Goal: Task Accomplishment & Management: Use online tool/utility

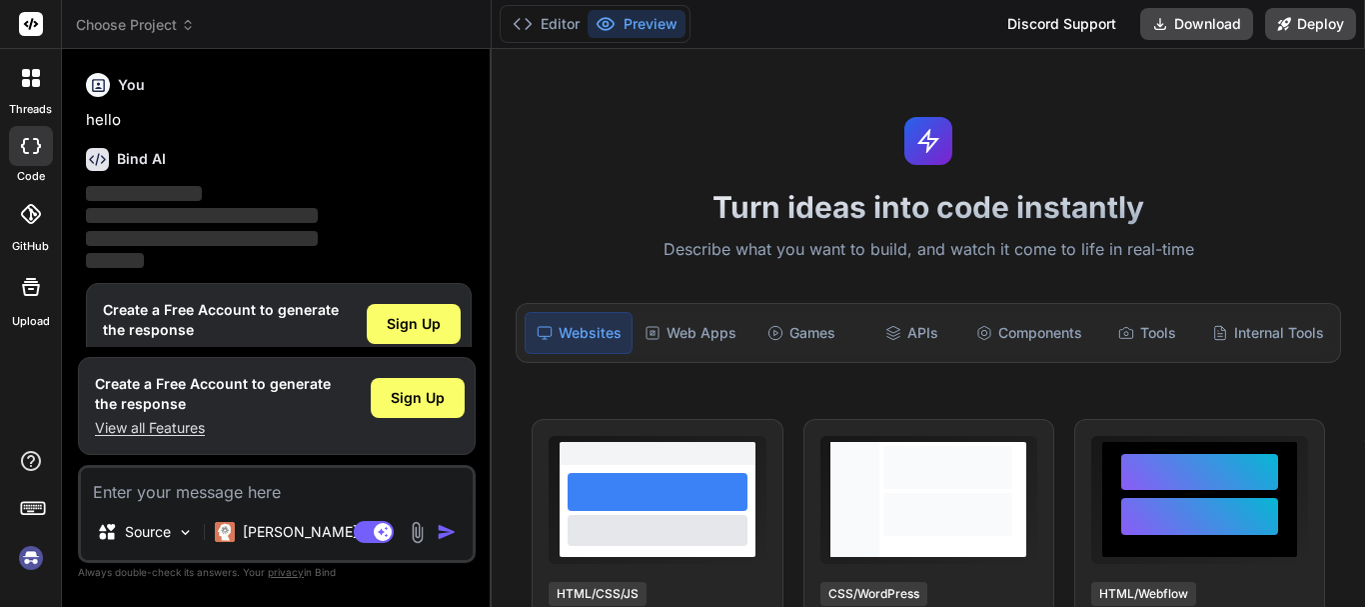
scroll to position [44, 0]
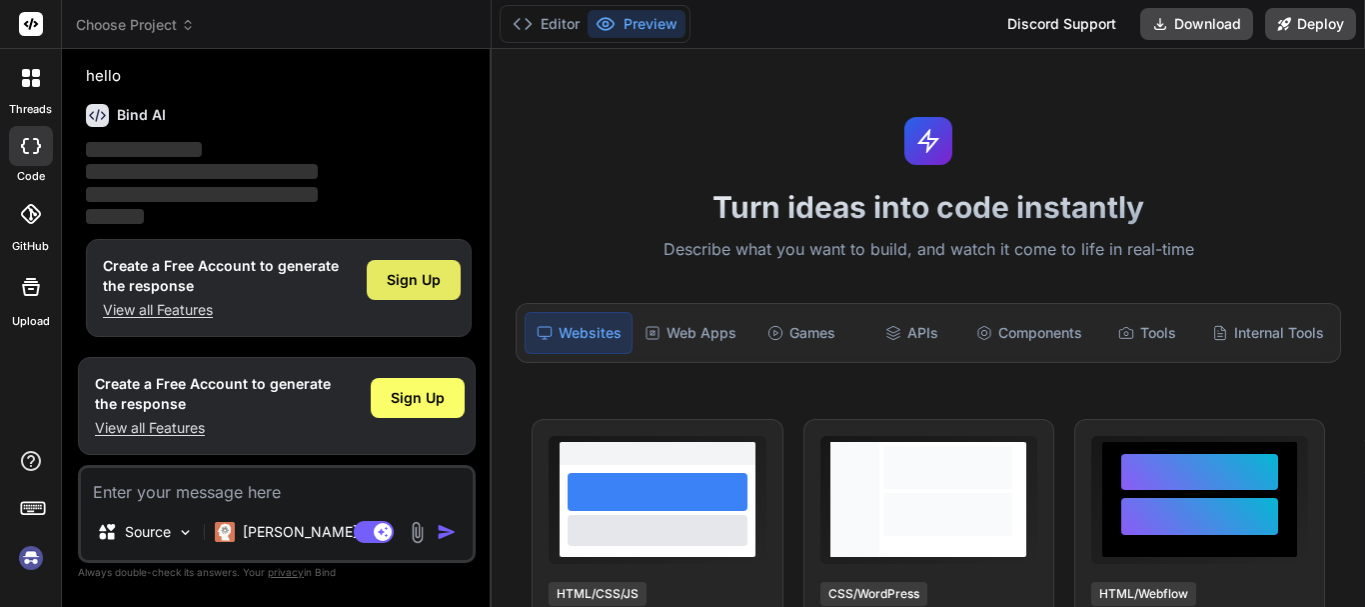
click at [429, 274] on span "Sign Up" at bounding box center [414, 280] width 54 height 20
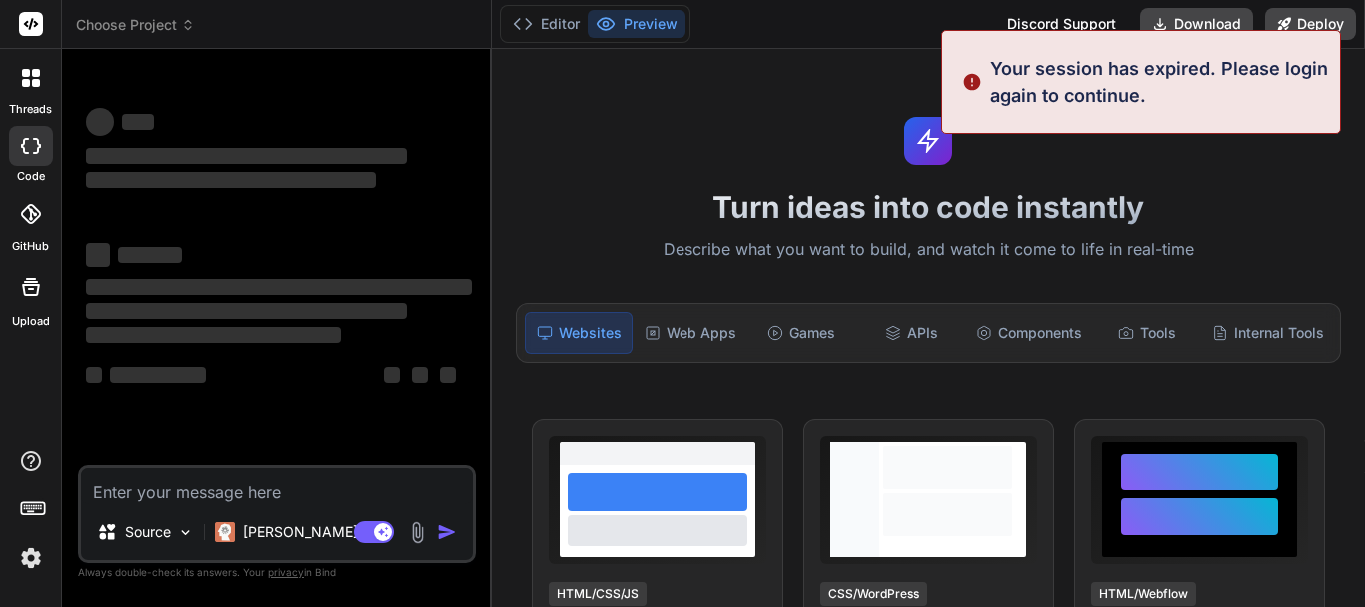
scroll to position [0, 0]
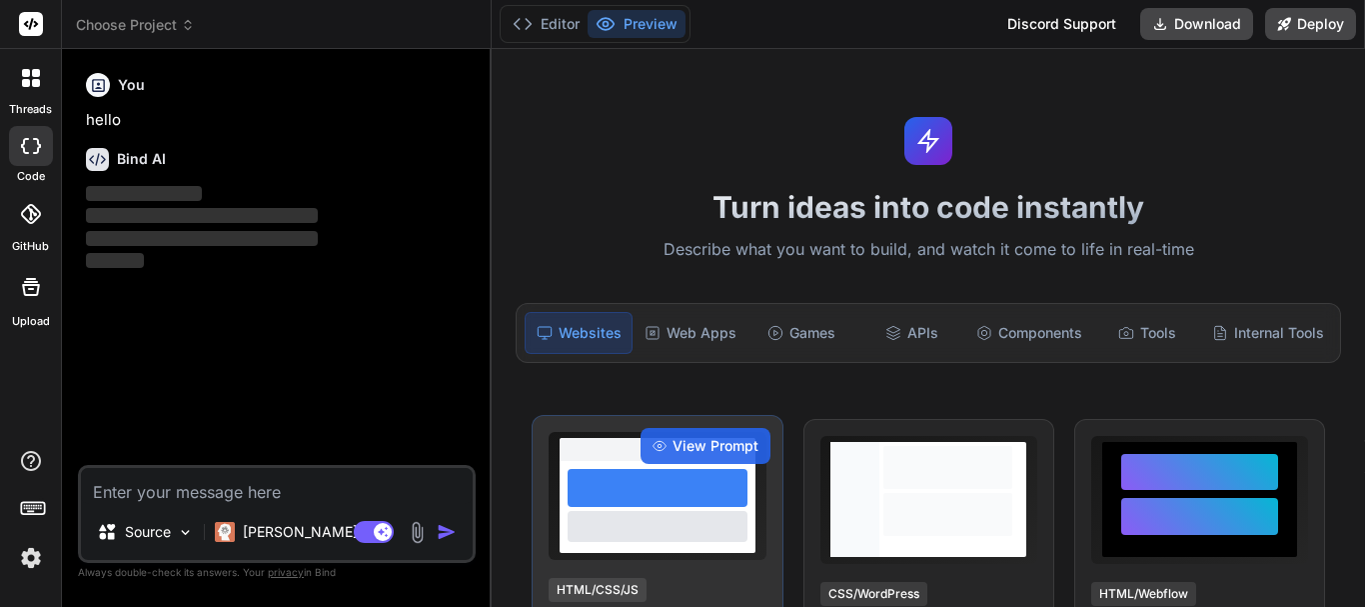
type textarea "x"
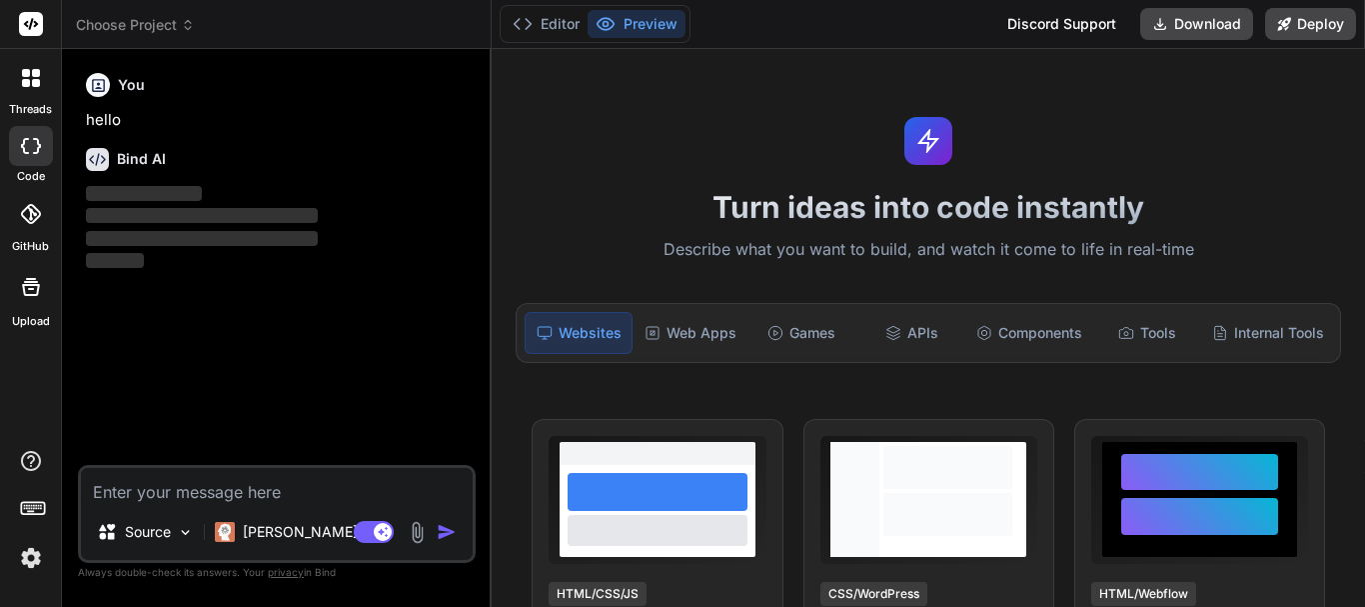
click at [171, 494] on textarea at bounding box center [277, 486] width 392 height 36
type textarea "h"
type textarea "x"
type textarea "hi"
type textarea "x"
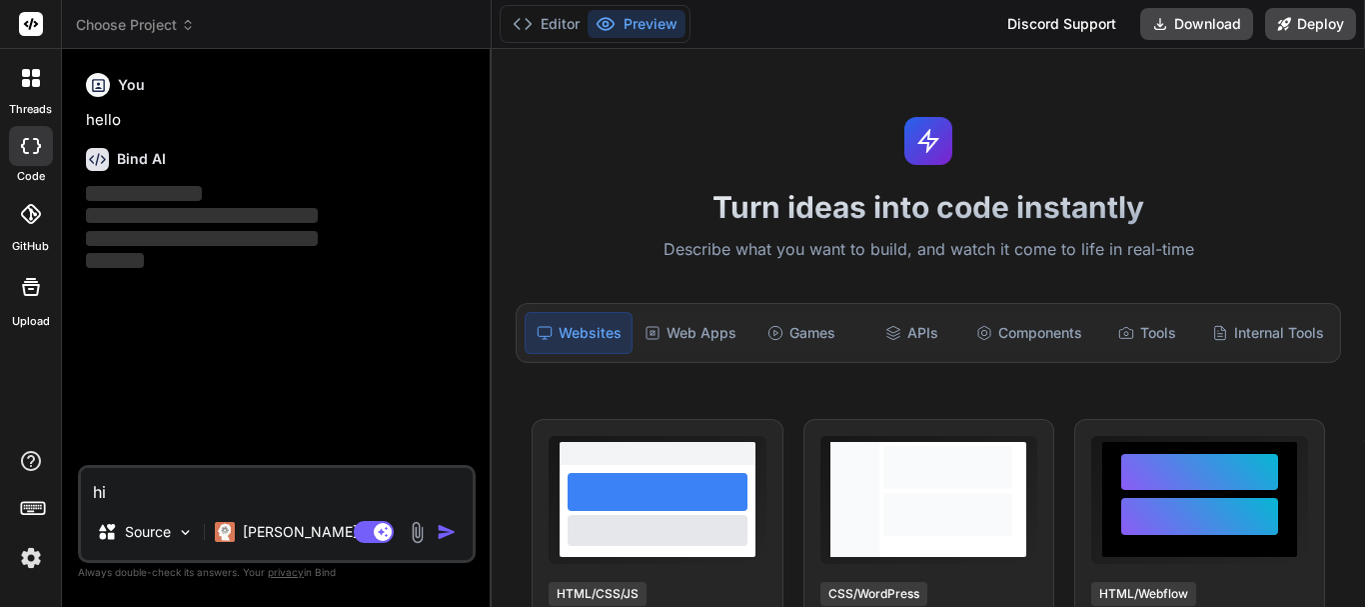
type textarea "hi"
click at [448, 522] on img "button" at bounding box center [447, 532] width 20 height 20
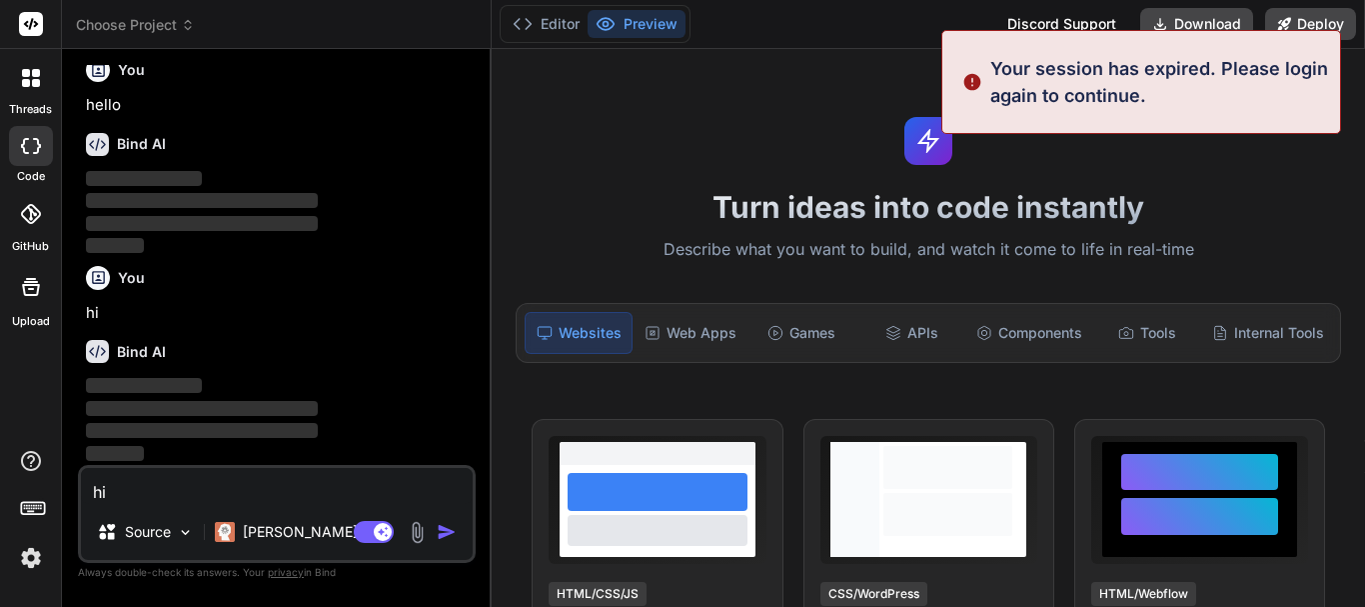
click at [16, 565] on img at bounding box center [31, 558] width 34 height 34
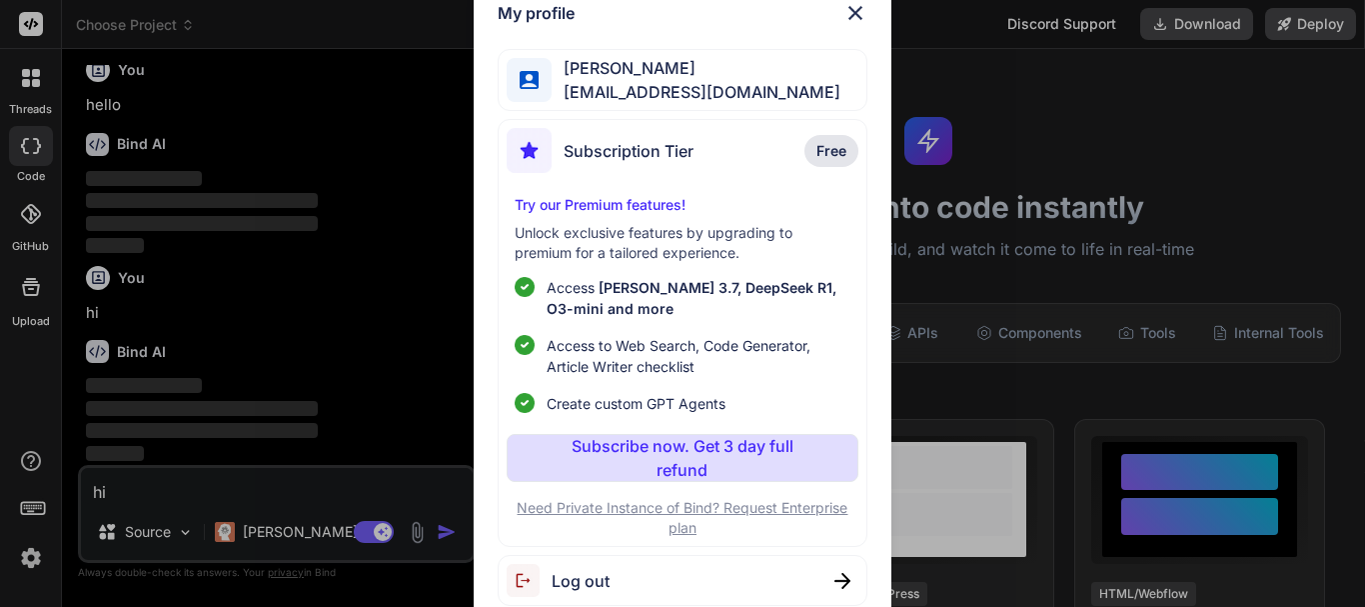
click at [592, 573] on span "Log out" at bounding box center [581, 581] width 58 height 24
type textarea "x"
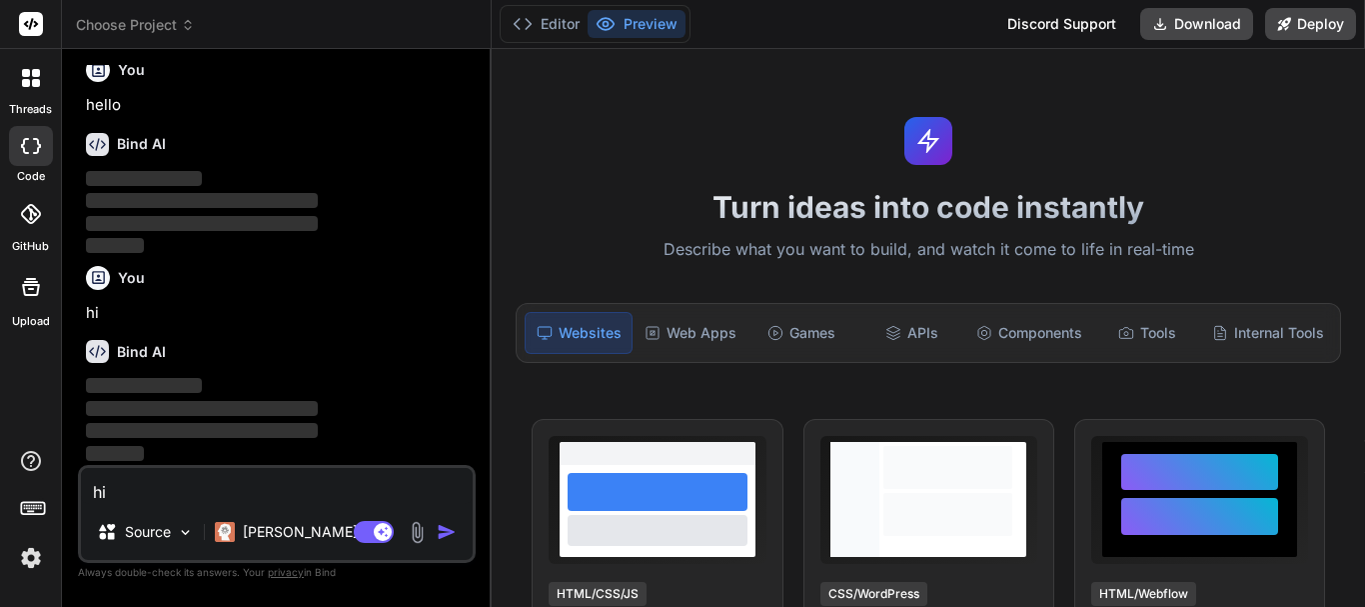
click at [33, 555] on img at bounding box center [31, 558] width 34 height 34
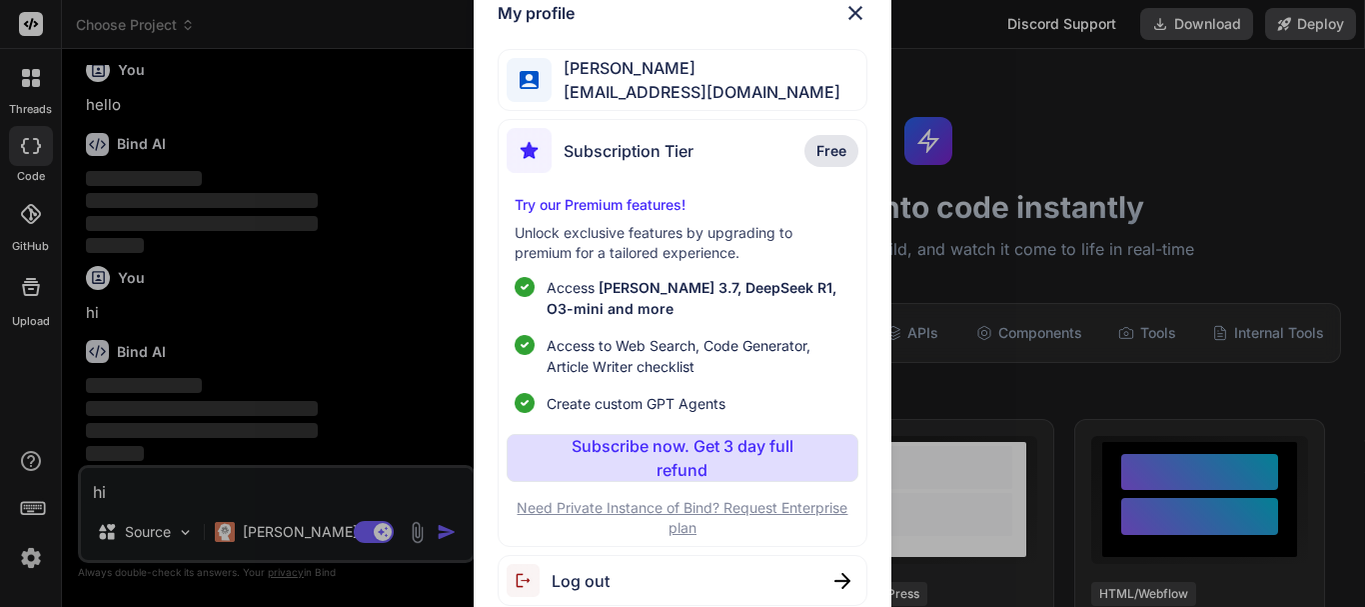
click at [596, 580] on span "Log out" at bounding box center [581, 581] width 58 height 24
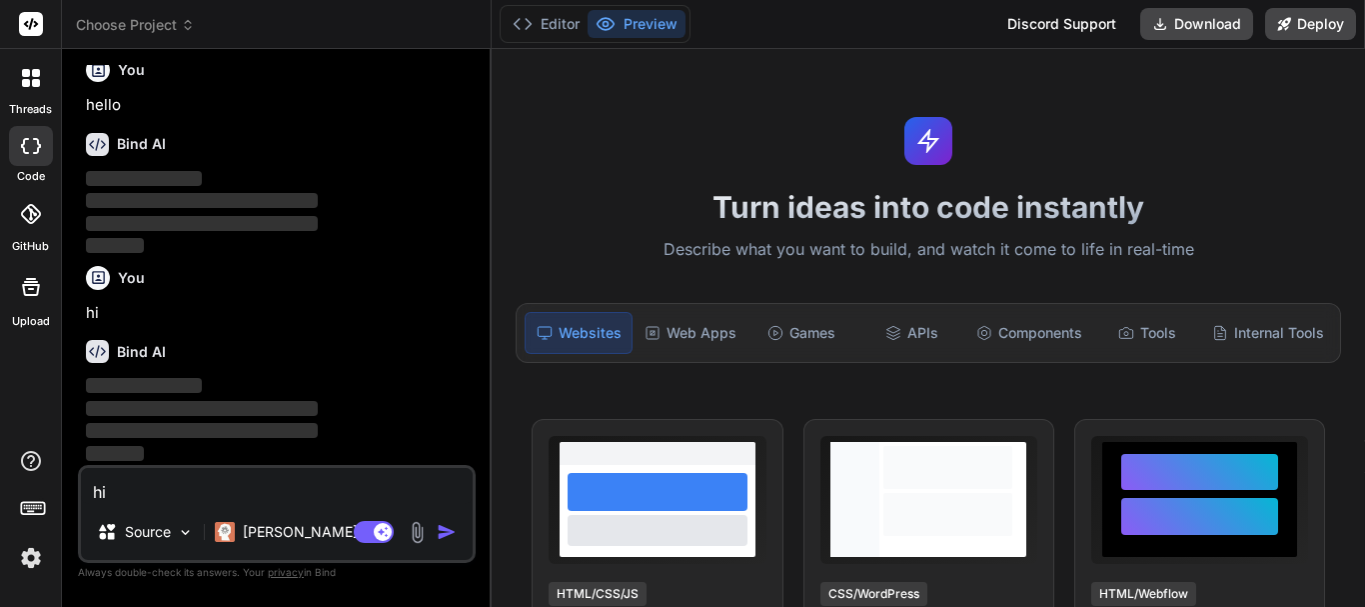
click at [38, 549] on img at bounding box center [31, 558] width 34 height 34
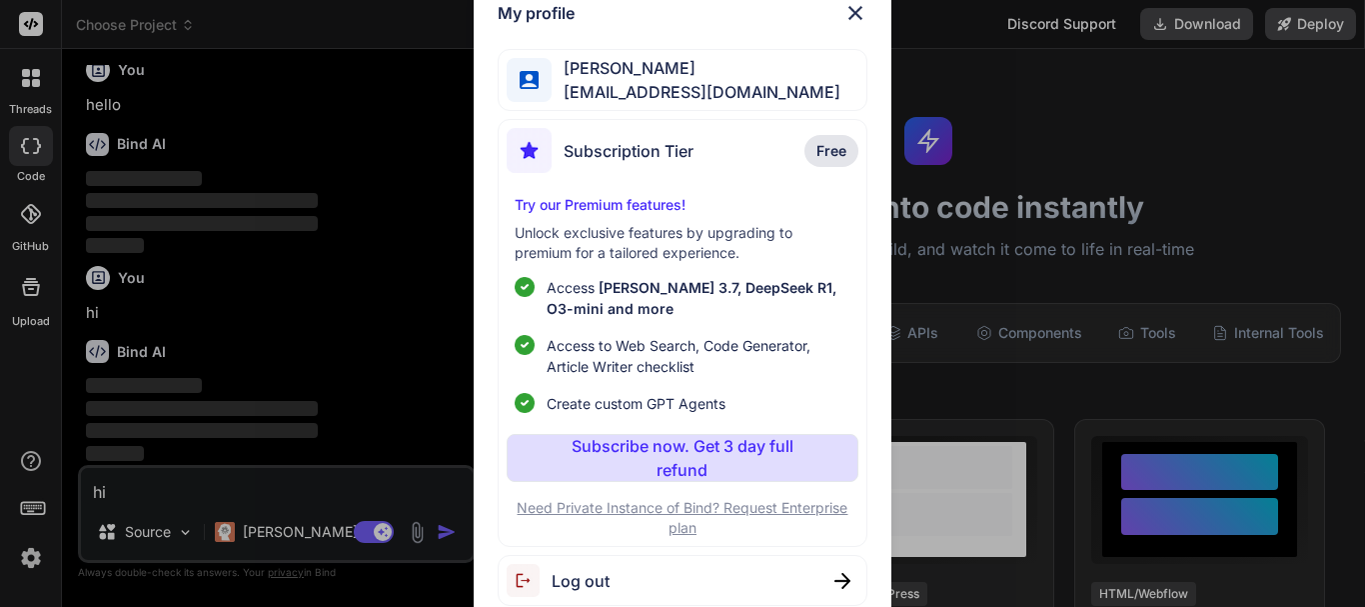
click at [837, 578] on img at bounding box center [843, 581] width 16 height 16
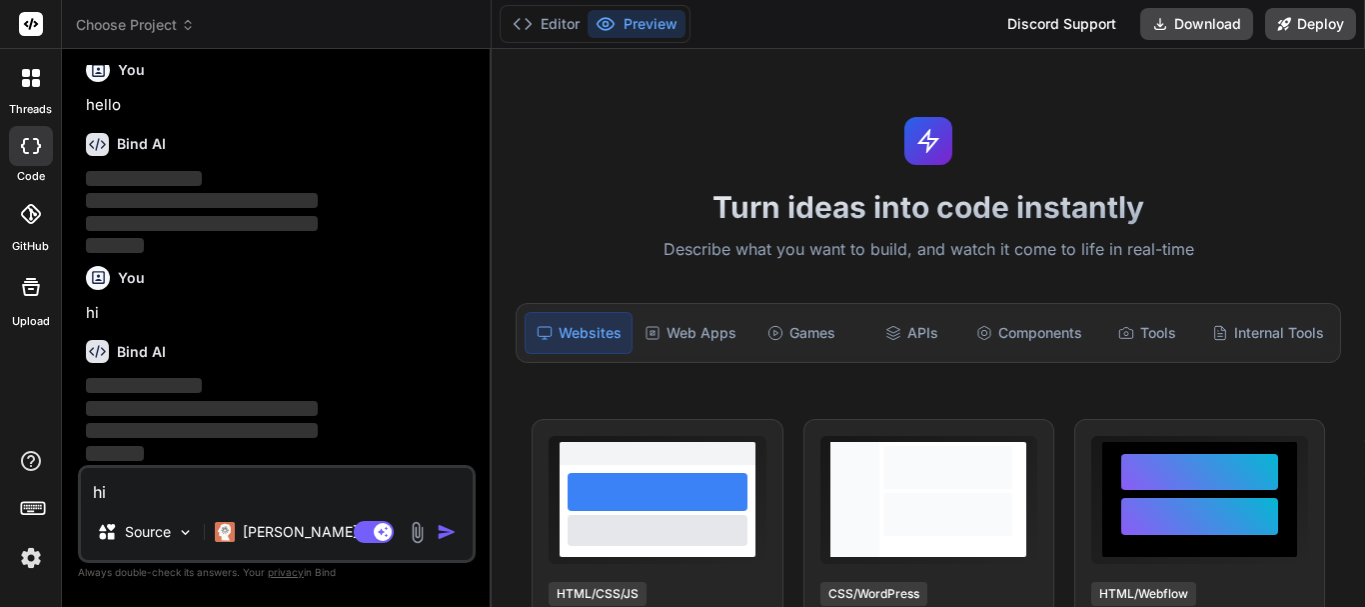
click at [10, 559] on div at bounding box center [30, 512] width 61 height 126
click at [25, 558] on img at bounding box center [31, 558] width 34 height 34
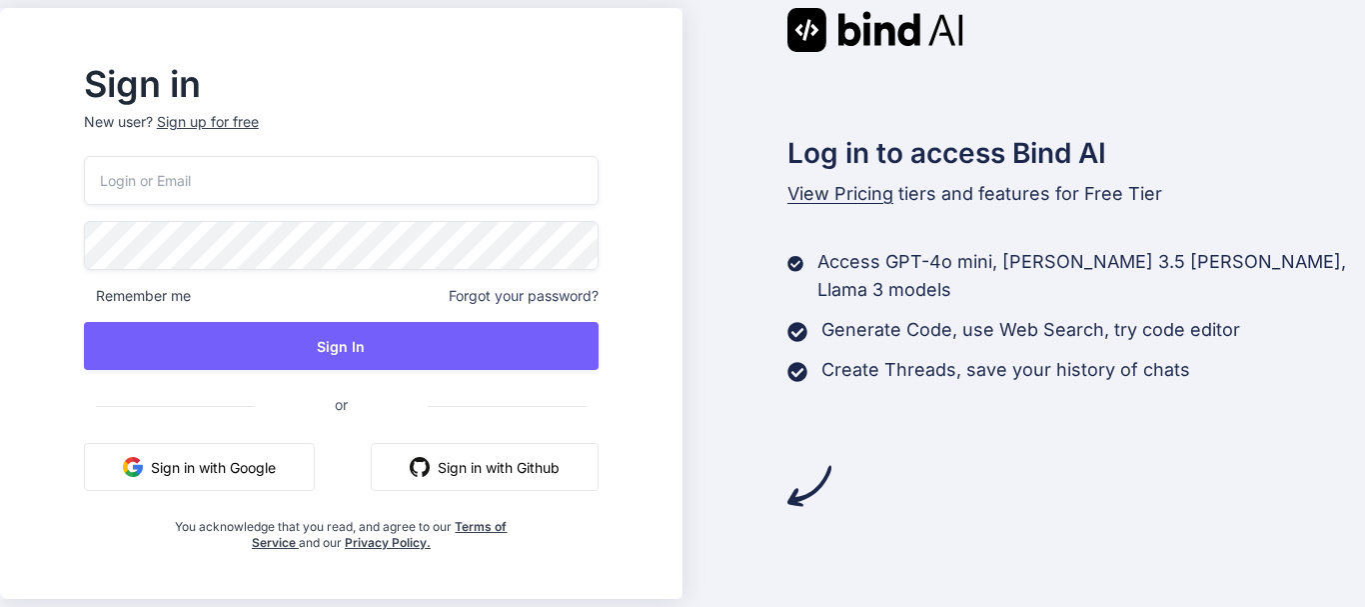
click at [236, 173] on input "email" at bounding box center [341, 180] width 515 height 49
type input "properemail07@yopmail.com"
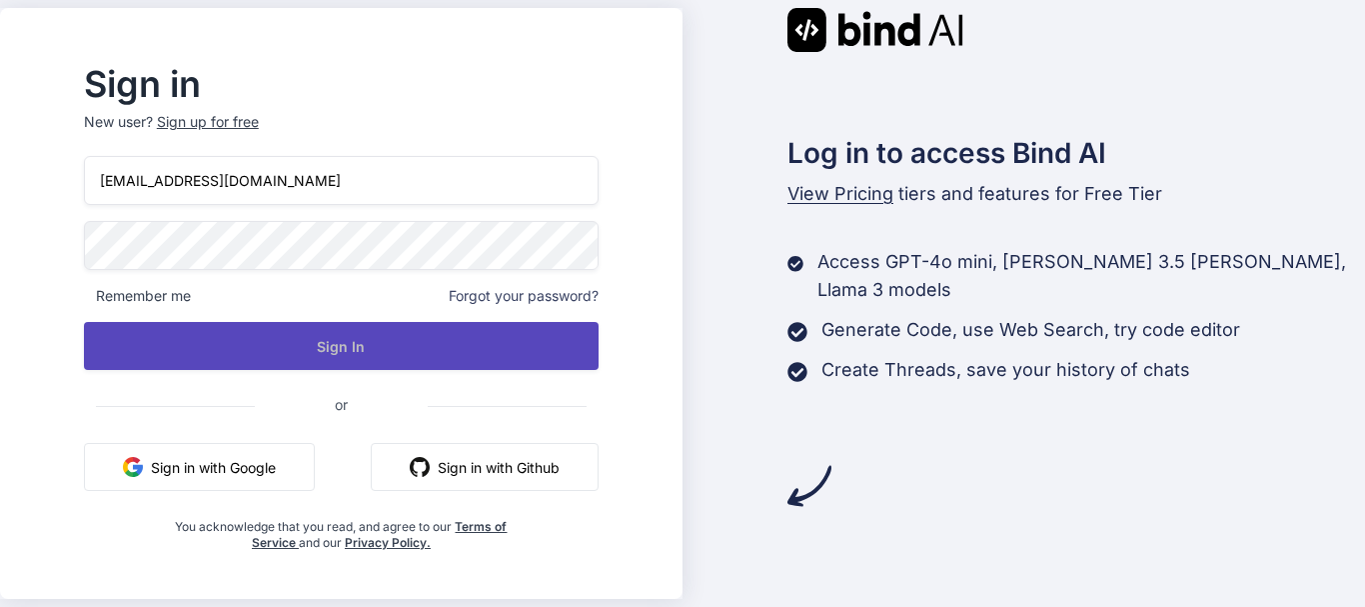
click at [398, 346] on button "Sign In" at bounding box center [341, 346] width 515 height 48
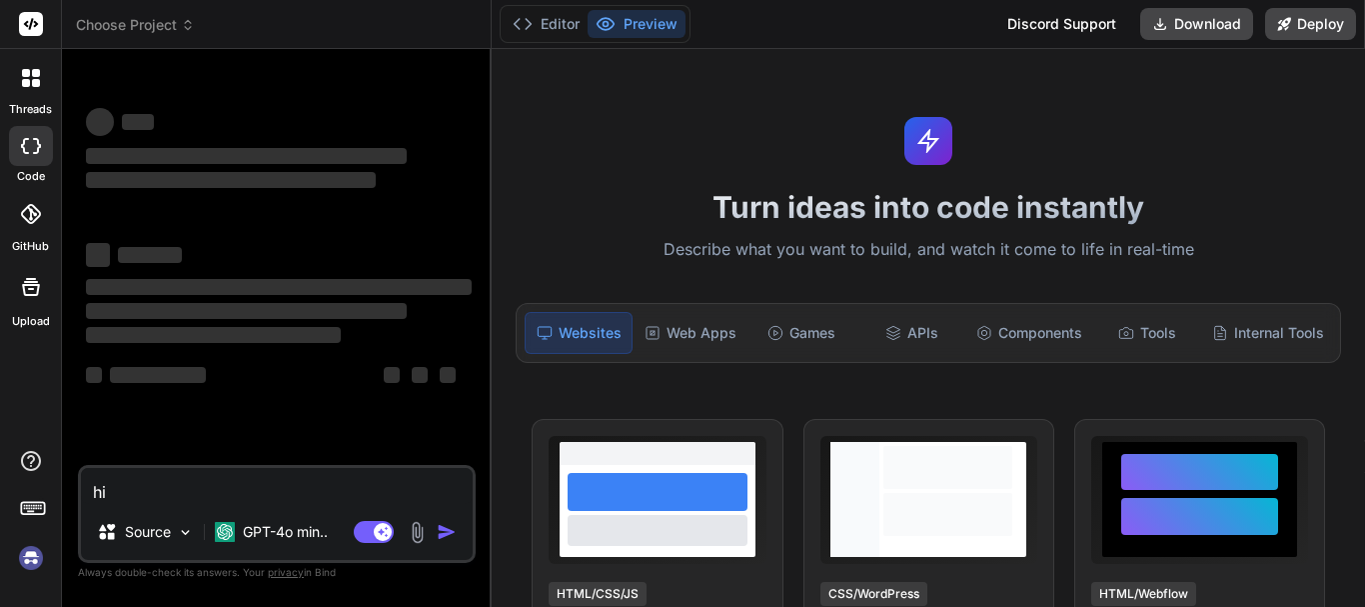
type textarea "x"
click at [32, 550] on img at bounding box center [31, 558] width 34 height 34
click at [450, 515] on div "Source GPT-4o min.." at bounding box center [277, 536] width 392 height 48
click at [242, 458] on div "‌ ‌ ‌ ‌ ‌ ‌ ‌ ‌ ‌ ‌ ‌ ‌ ‌ ‌" at bounding box center [279, 265] width 394 height 400
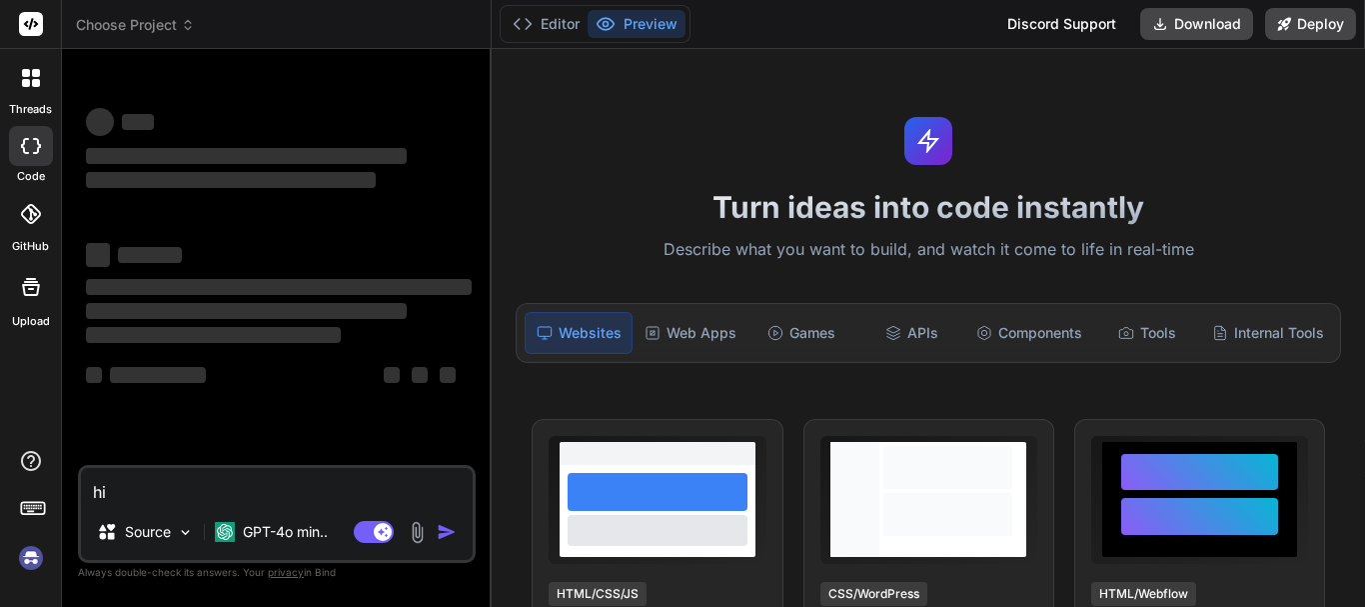
click at [176, 485] on textarea "hi" at bounding box center [277, 486] width 392 height 36
type textarea "hi\"
type textarea "x"
type textarea "hi"
click at [224, 499] on textarea "hi" at bounding box center [277, 486] width 392 height 36
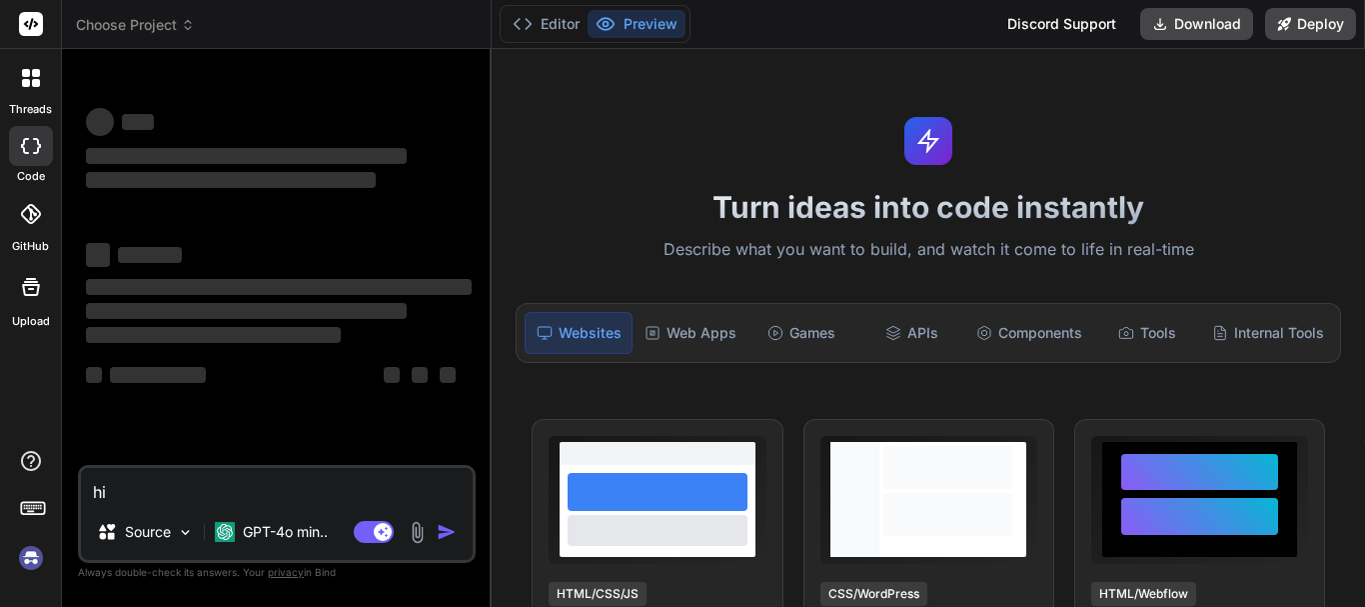
click at [32, 539] on div at bounding box center [30, 512] width 61 height 126
click at [28, 568] on img at bounding box center [31, 558] width 34 height 34
click at [137, 491] on textarea "hi" at bounding box center [277, 486] width 392 height 36
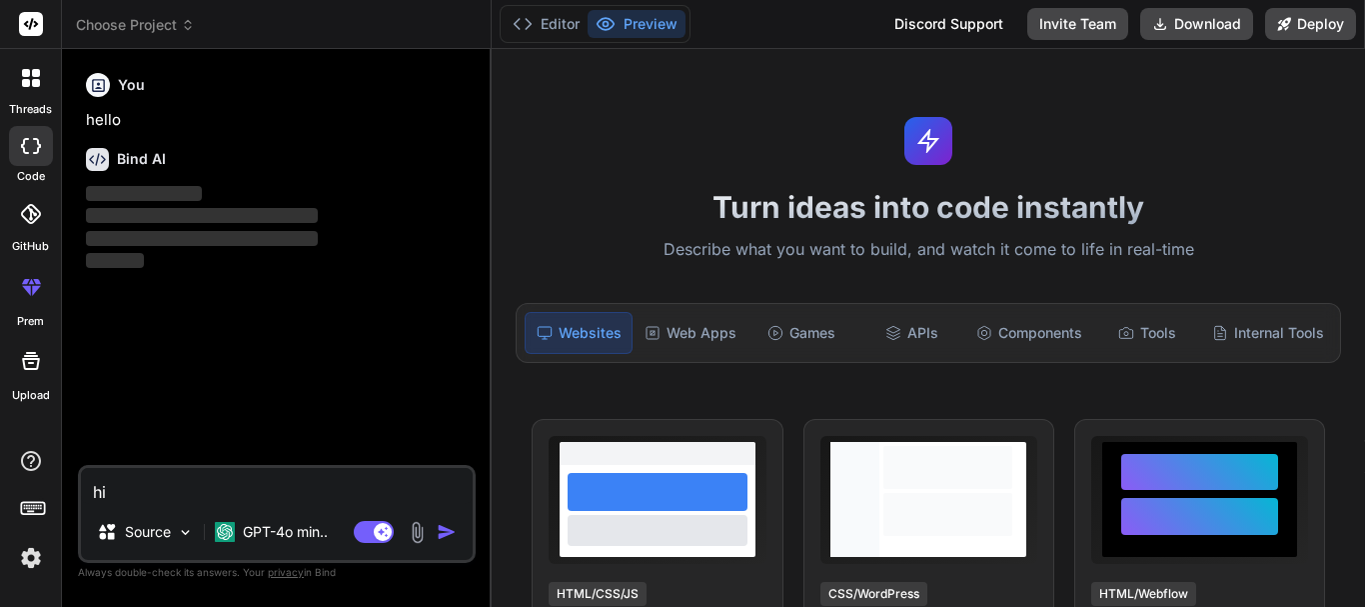
click at [142, 488] on textarea "hi" at bounding box center [277, 486] width 392 height 36
click at [438, 534] on img "button" at bounding box center [447, 532] width 20 height 20
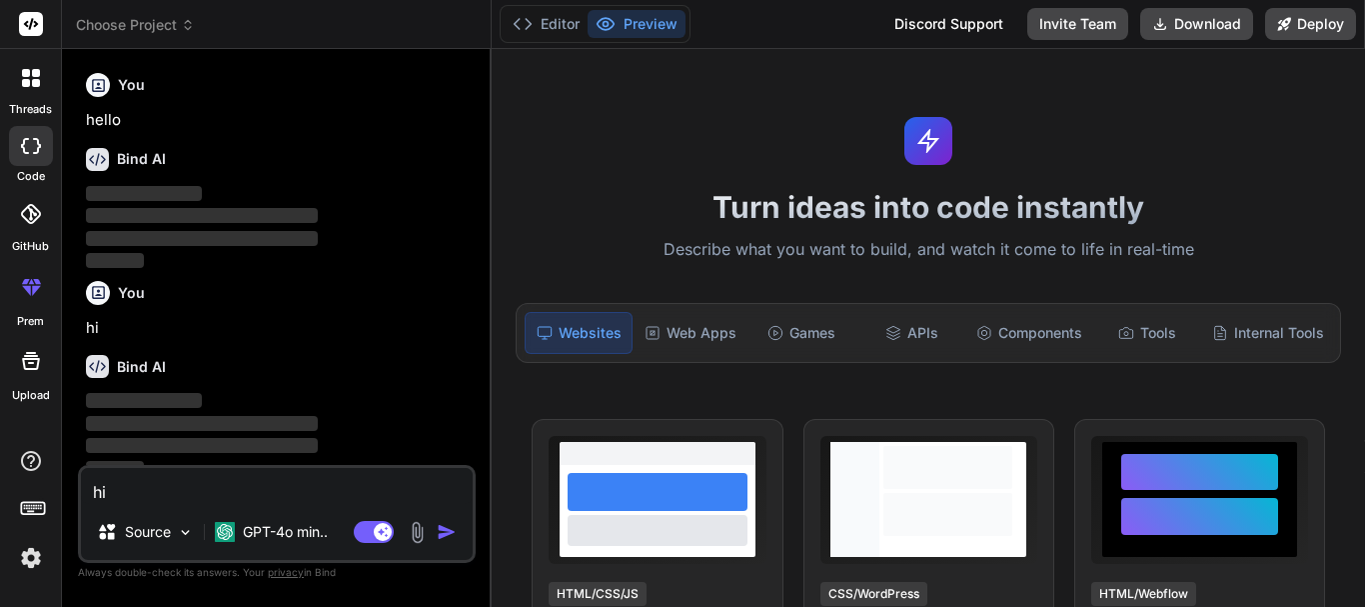
scroll to position [15, 0]
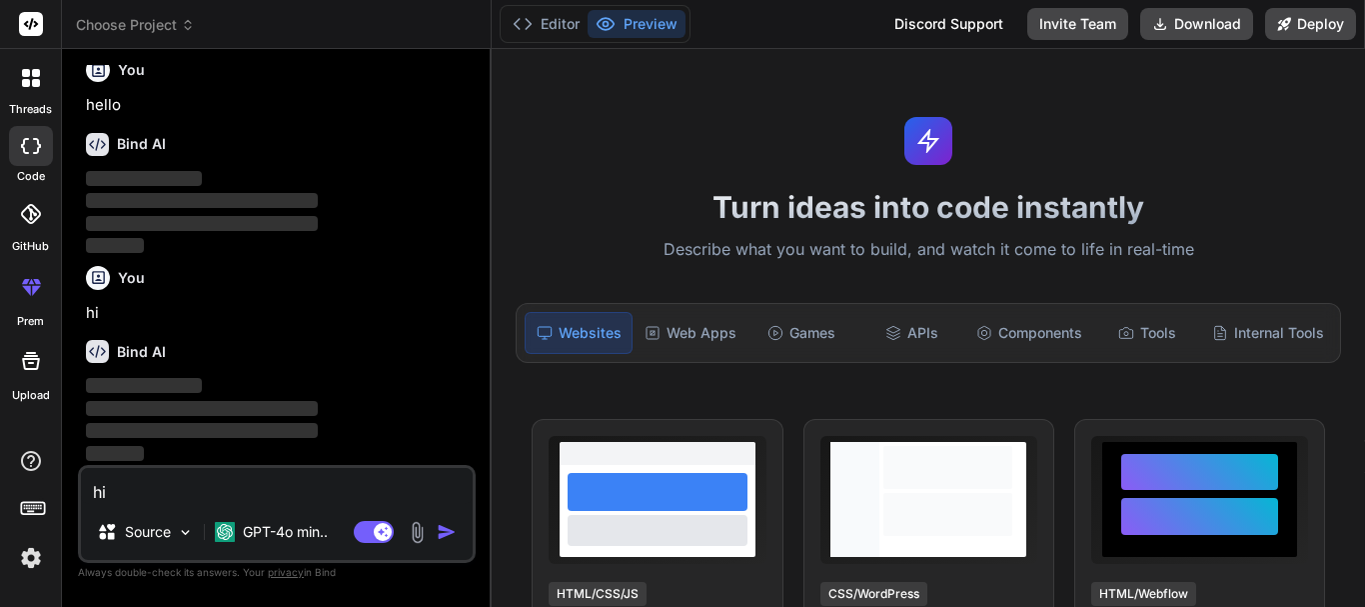
click at [26, 557] on img at bounding box center [31, 558] width 34 height 34
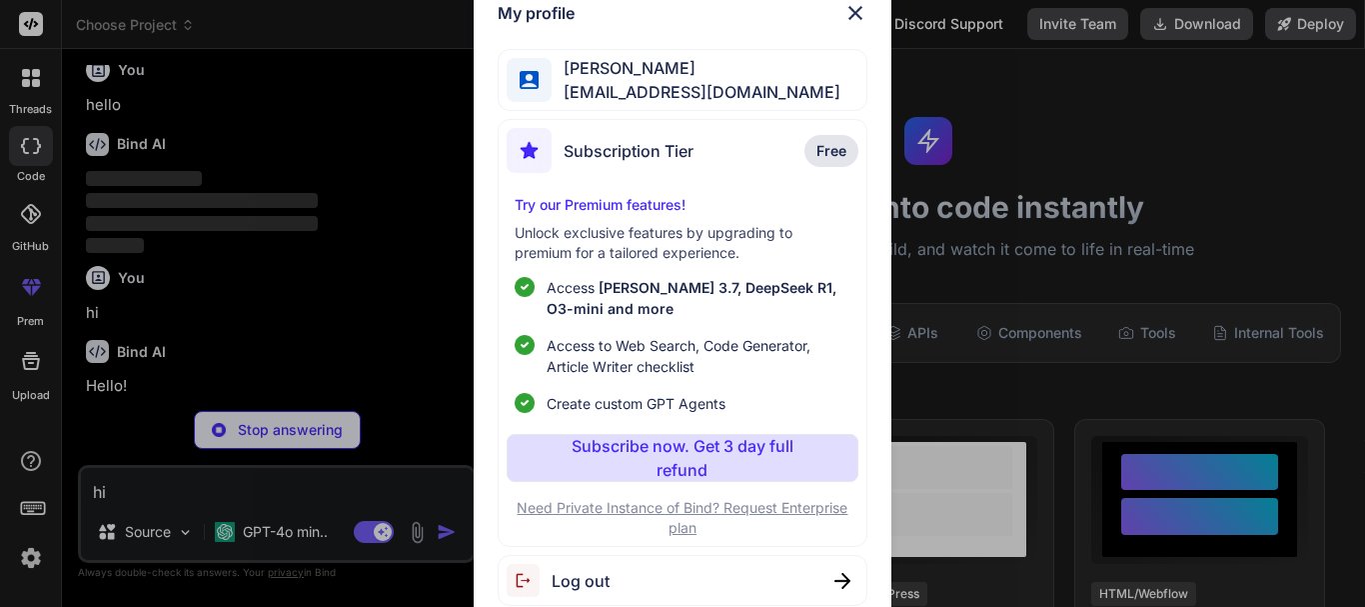
scroll to position [0, 0]
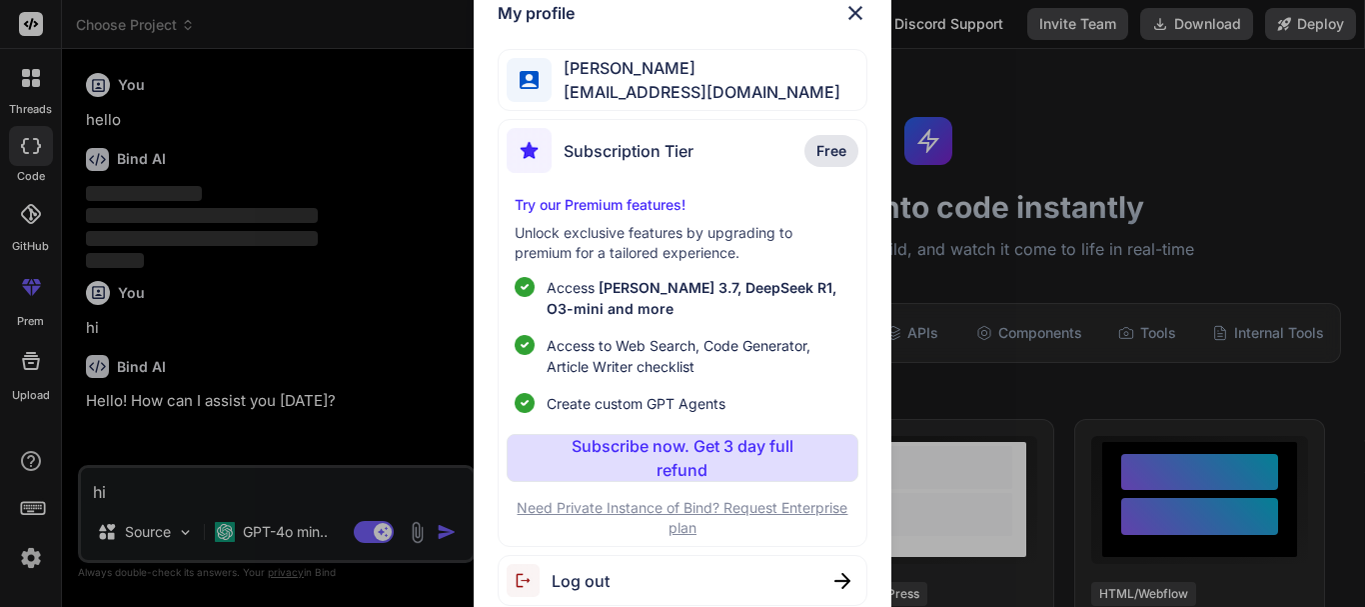
type textarea "x"
click at [846, 17] on img at bounding box center [856, 13] width 24 height 24
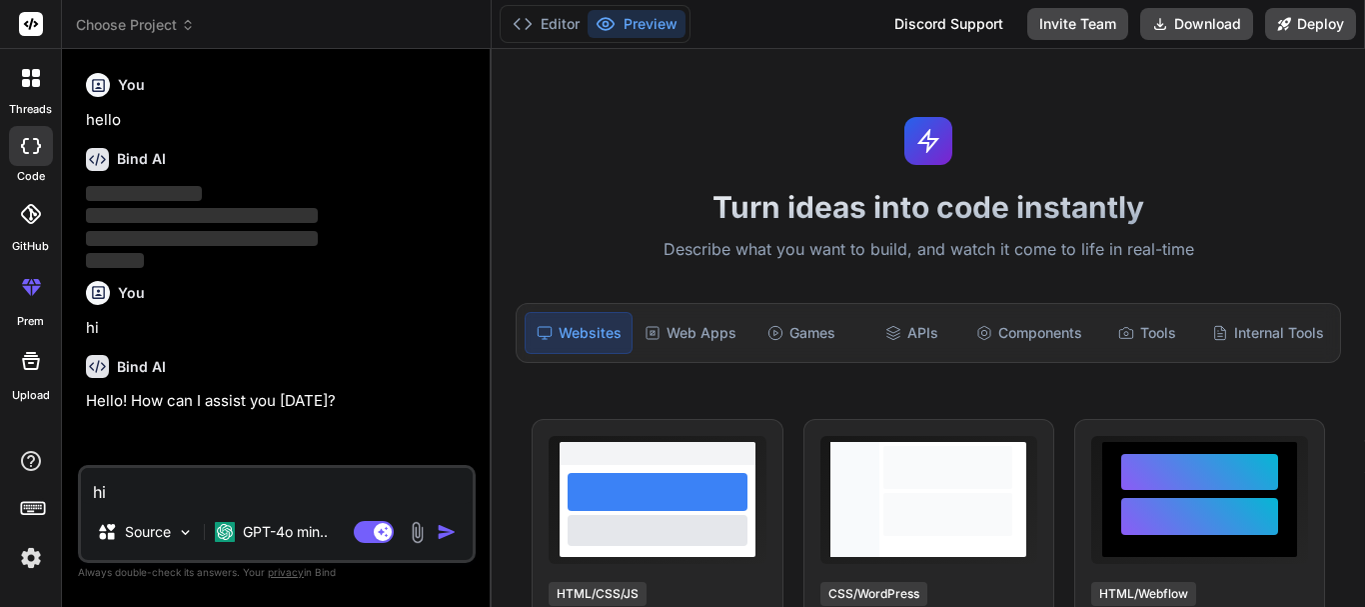
click at [243, 478] on textarea "hi" at bounding box center [277, 486] width 392 height 36
paste textarea "<%@ Page Title="" Language="C#" MasterPageFile="~/SiteFIMS.Master" AutoEventWir…"
type textarea "<%@ Page Title="" Language="C#" MasterPageFile="~/SiteFIMS.Master" AutoEventWir…"
type textarea "x"
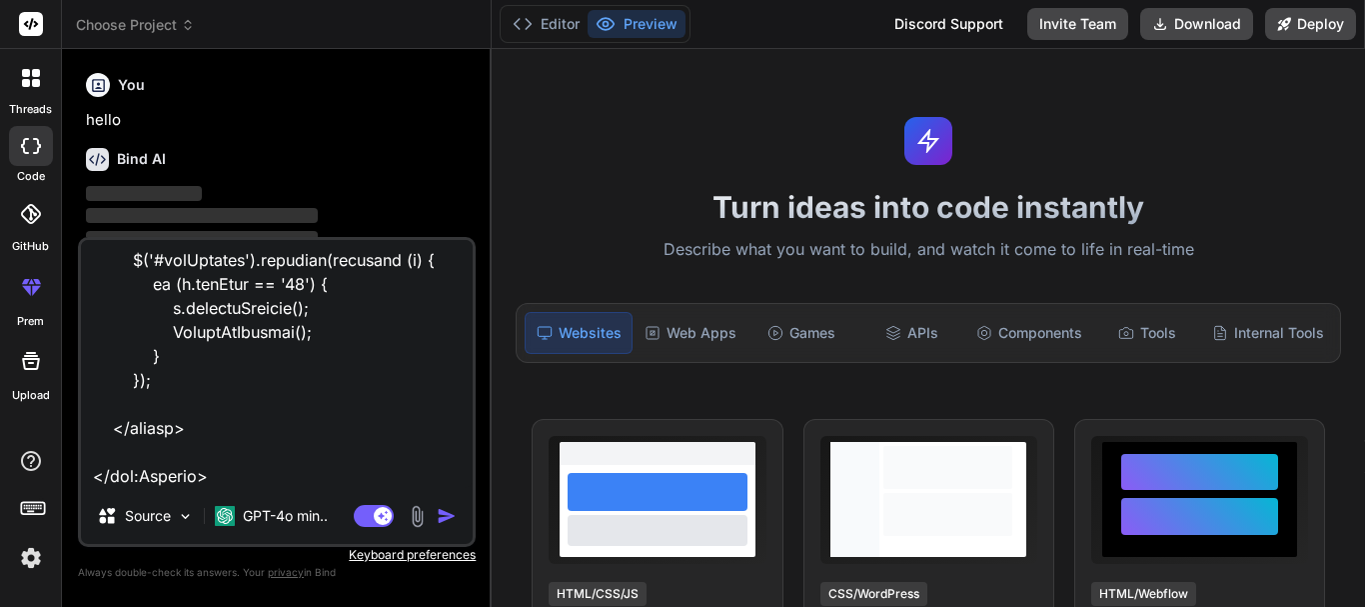
type textarea "<%@ Page Title="" Language="C#" MasterPageFile="~/SiteFIMS.Master" AutoEventWir…"
click at [446, 512] on img "button" at bounding box center [447, 516] width 20 height 20
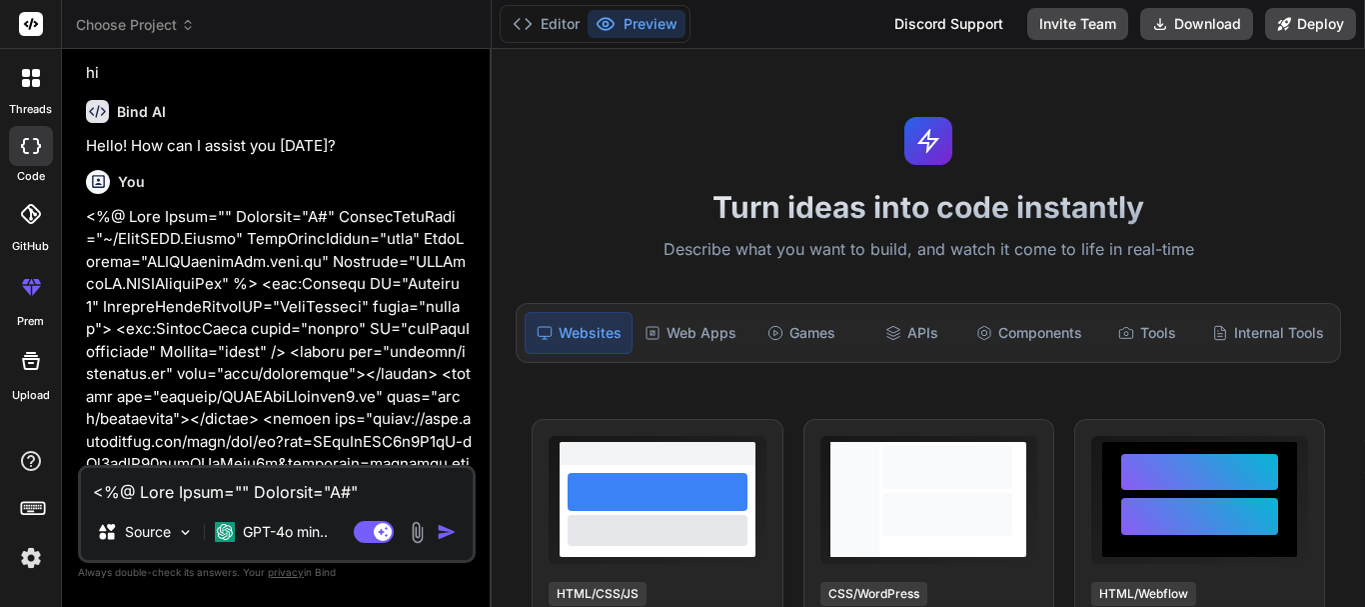
scroll to position [352, 0]
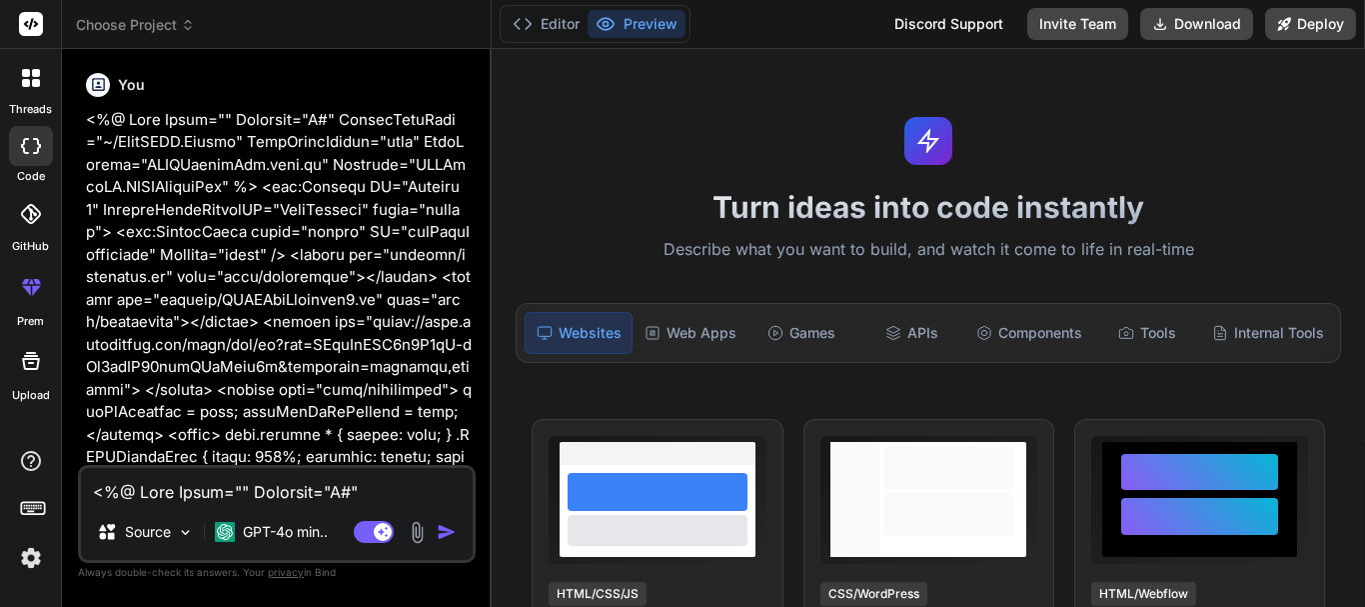
type textarea "x"
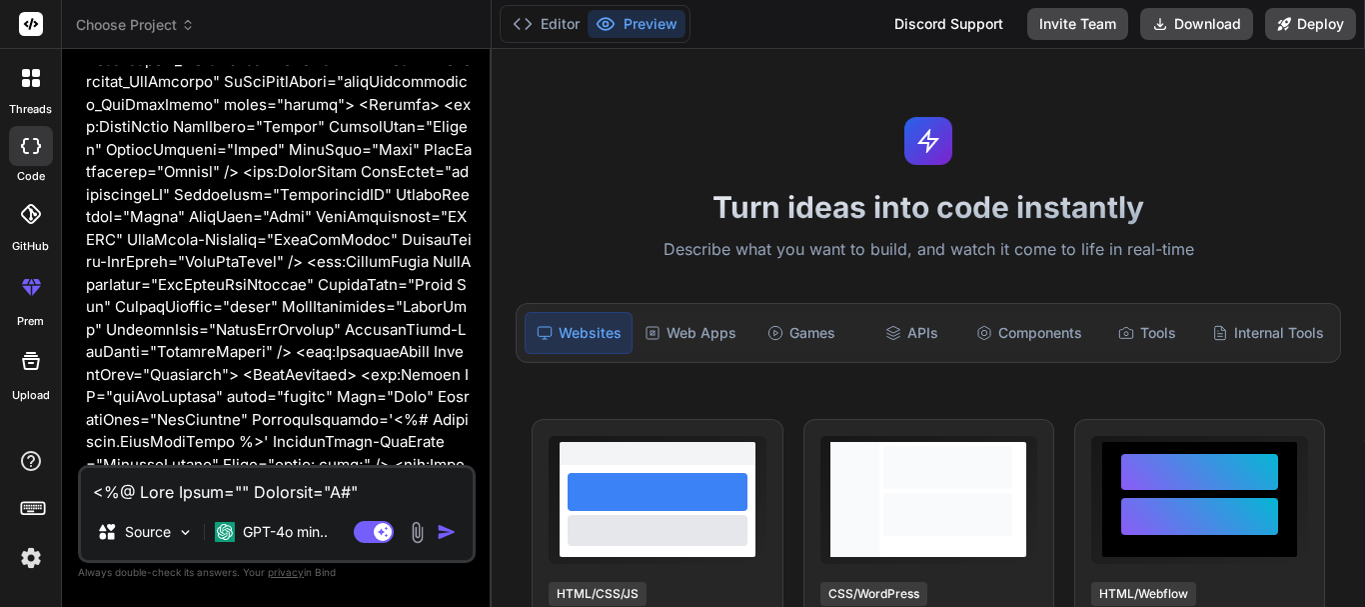
scroll to position [2551, 0]
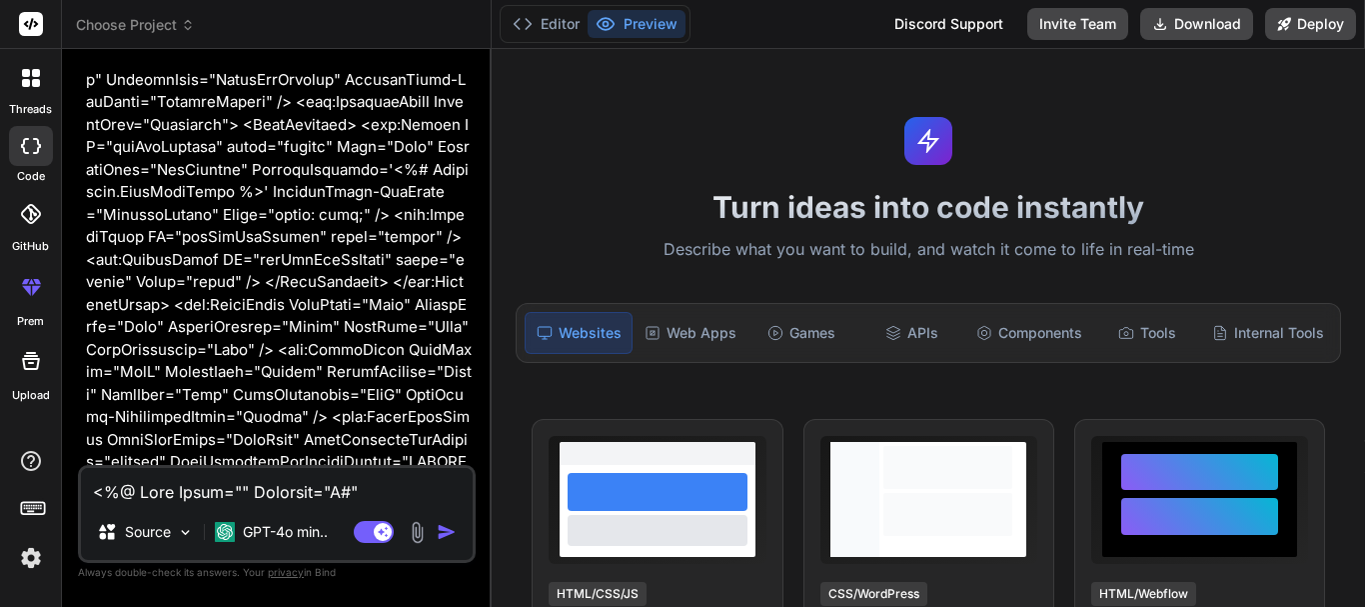
click at [193, 493] on textarea at bounding box center [277, 486] width 392 height 36
paste textarea "using Amazon.Runtime; using Amazon.S3; using Amazon.S3.Model; using EO.WebEngin…"
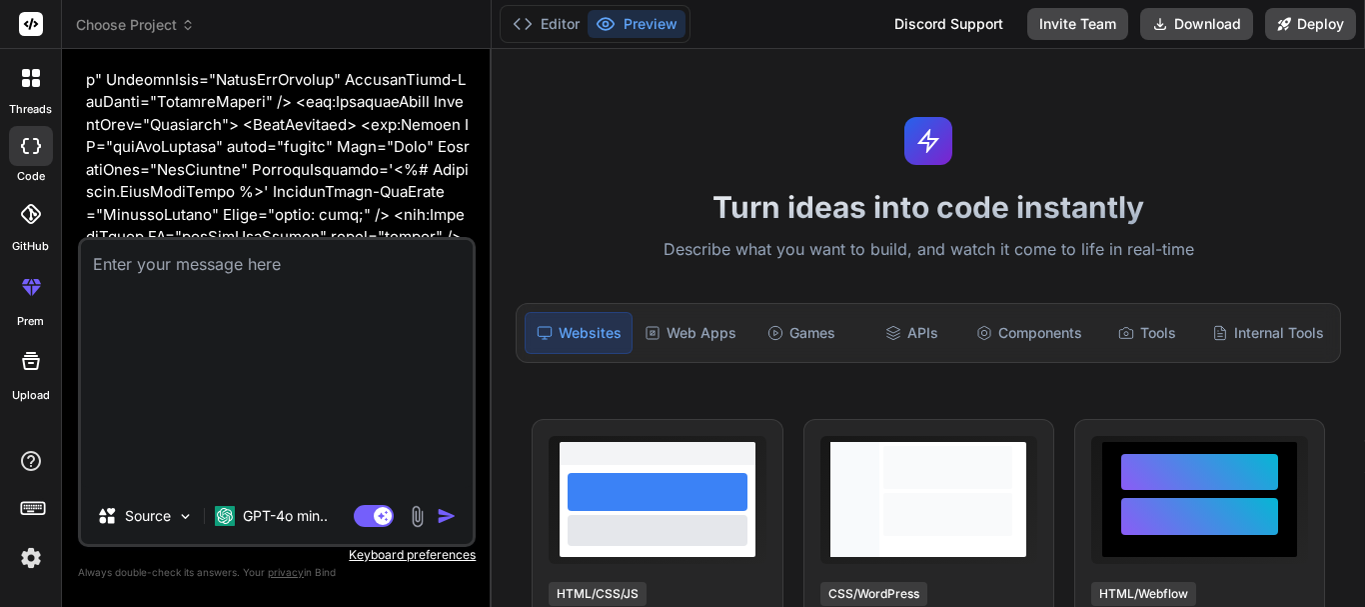
type textarea "using Amazon.Runtime; using Amazon.S3; using Amazon.S3.Model; using EO.WebEngin…"
type textarea "x"
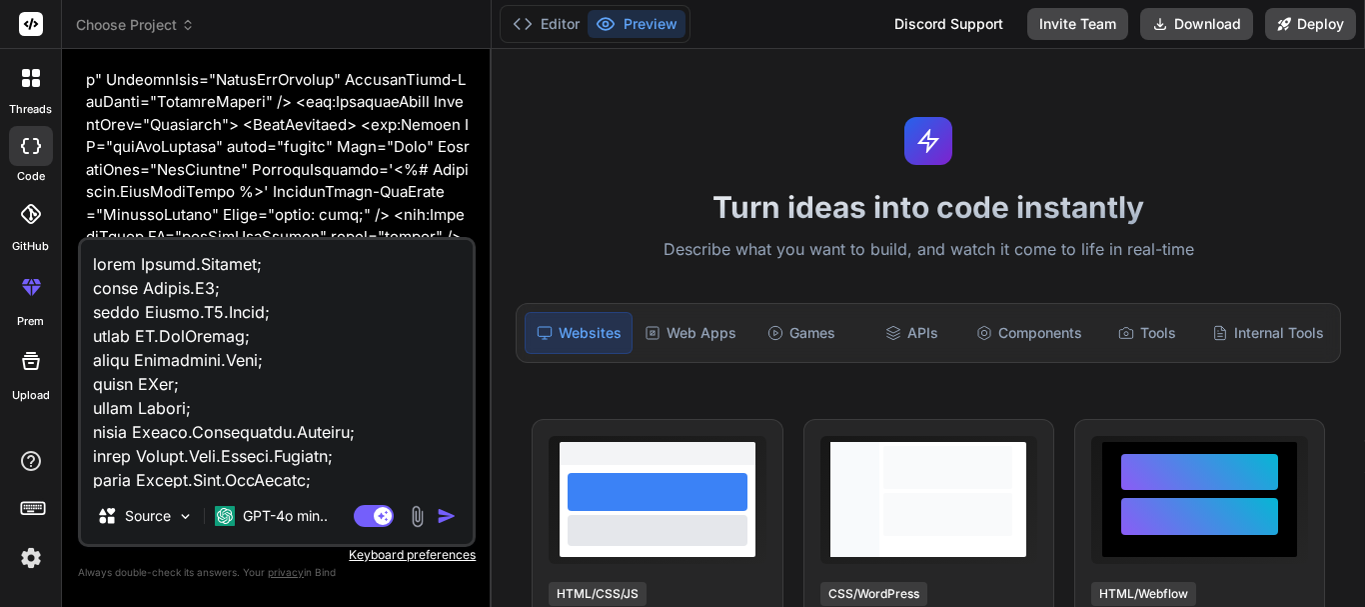
scroll to position [26963, 0]
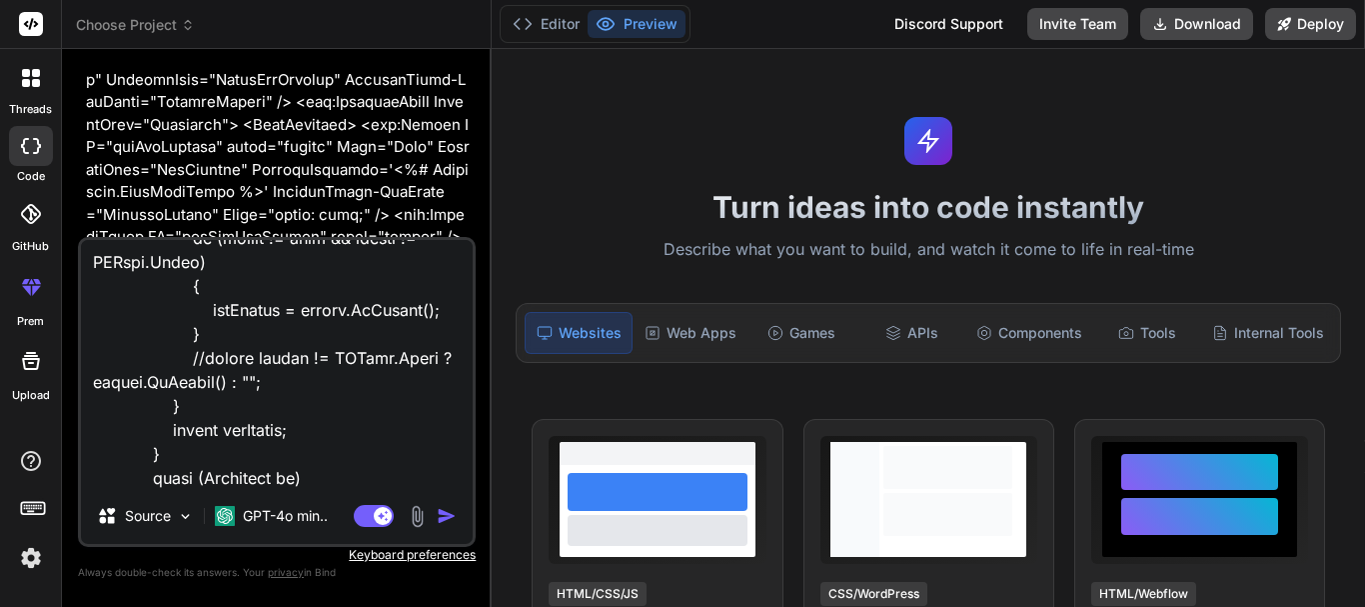
type textarea "using Amazon.Runtime; using Amazon.S3; using Amazon.S3.Model; using EO.WebEngin…"
click at [455, 511] on img "button" at bounding box center [447, 516] width 20 height 20
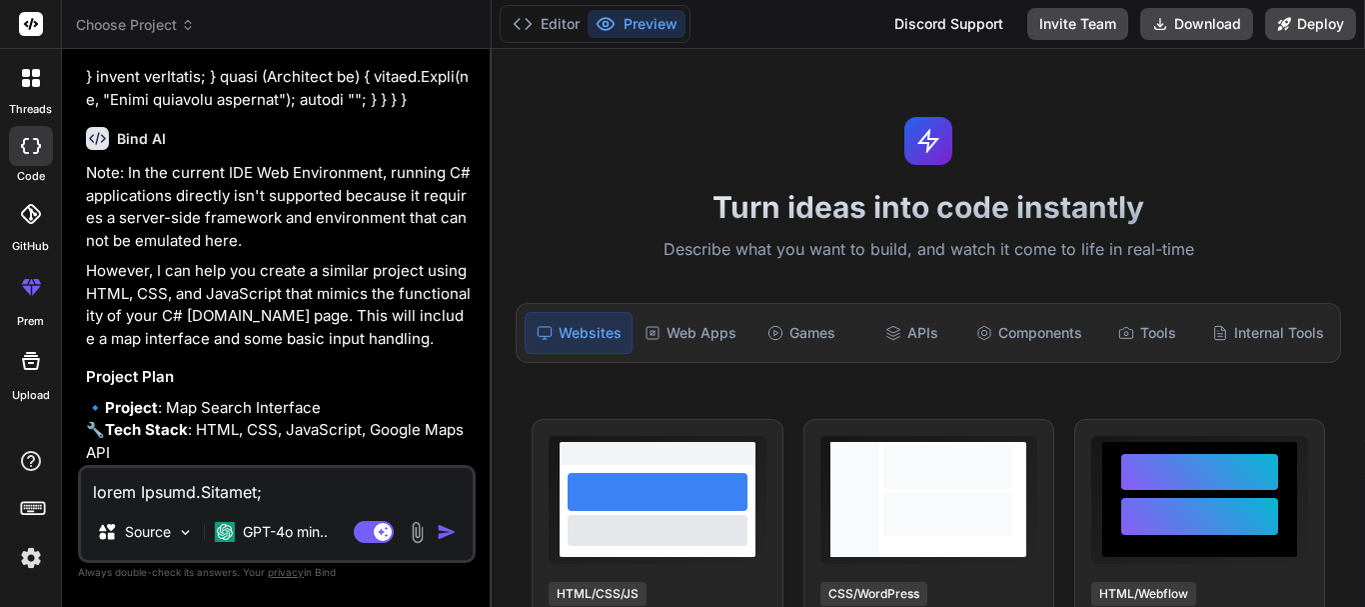
scroll to position [13865, 0]
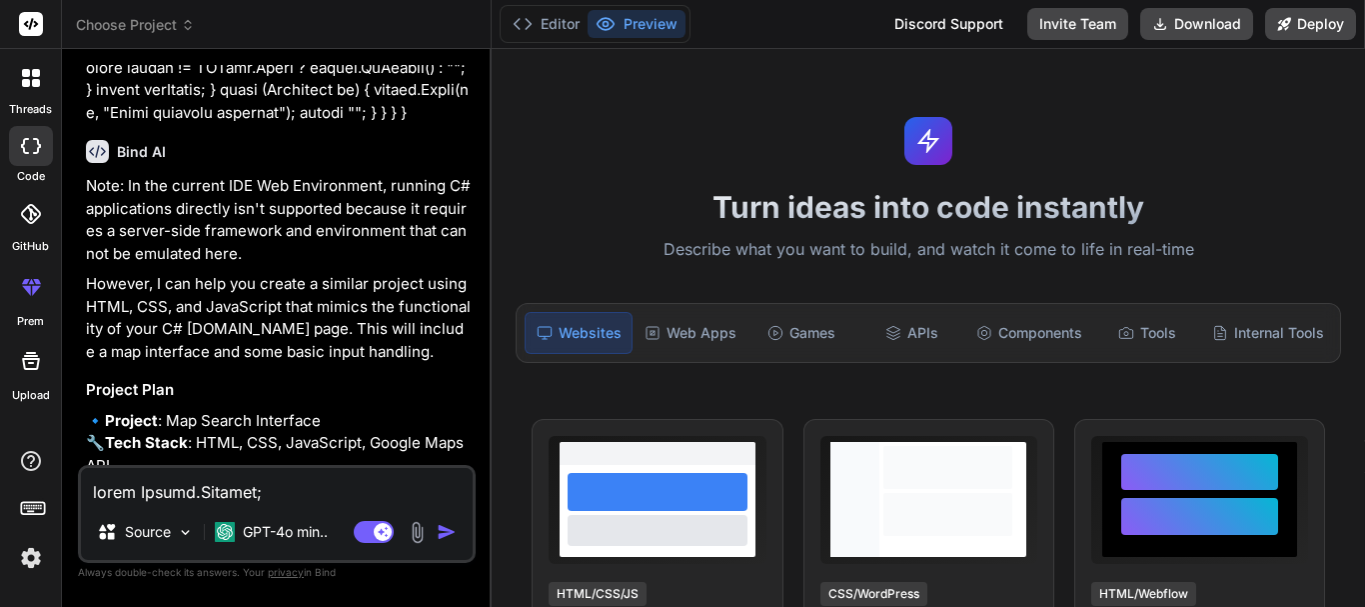
type textarea "x"
click at [166, 484] on textarea at bounding box center [277, 486] width 392 height 36
paste textarea "var gMap; var kMap; var mapIsEditable = true; var drawingManager = null; var ma…"
type textarea "var gMap; var kMap; var mapIsEditable = true; var drawingManager = null; var ma…"
type textarea "x"
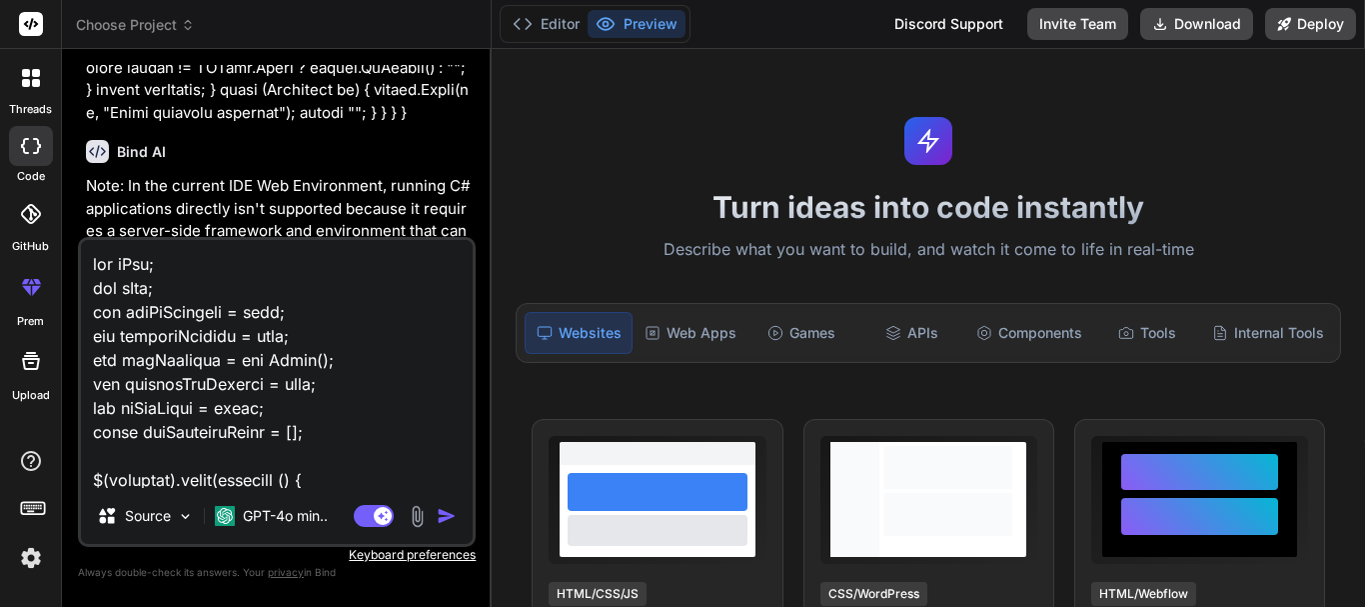
scroll to position [40780, 0]
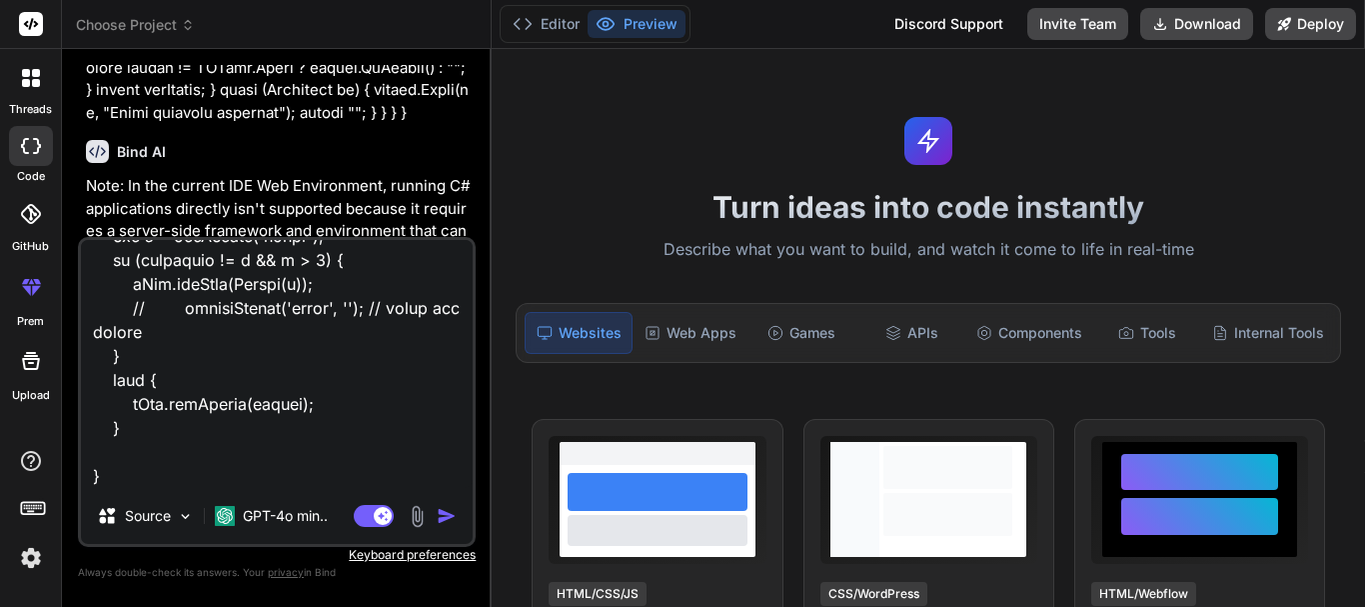
type textarea "var gMap; var kMap; var mapIsEditable = true; var drawingManager = null; var ma…"
type textarea "x"
type textarea "var gMap; var kMap; var mapIsEditable = true; var drawingManager = null; var ma…"
type textarea "x"
type textarea "var gMap; var kMap; var mapIsEditable = true; var drawingManager = null; var ma…"
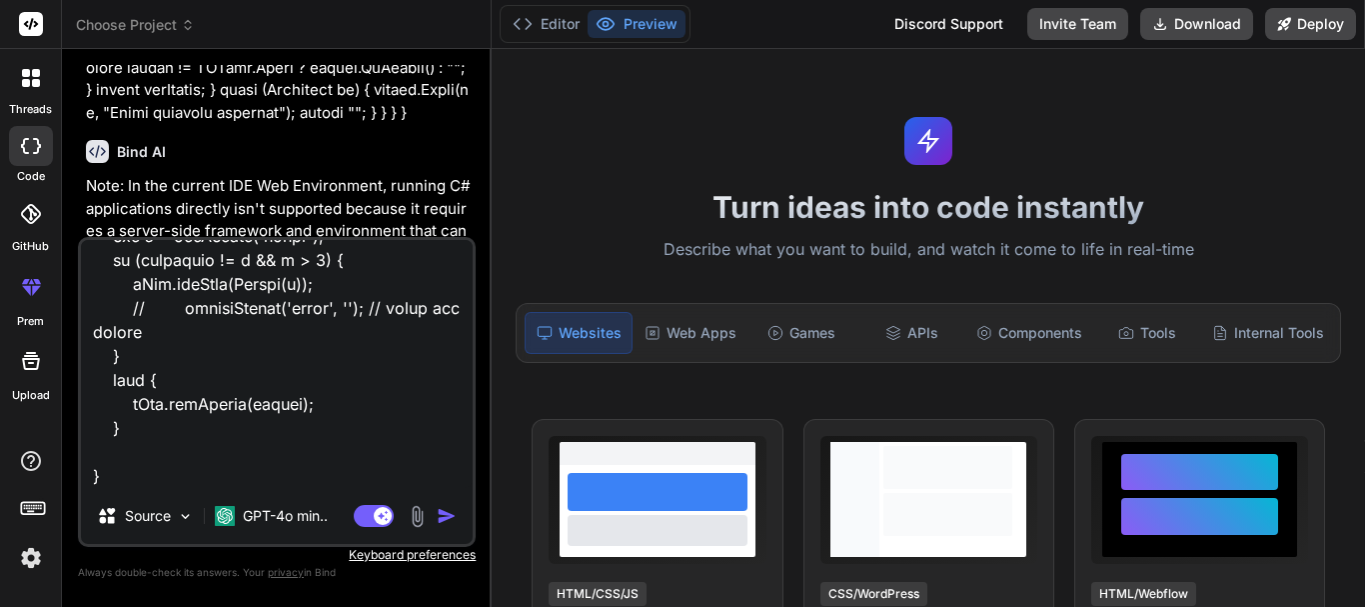
type textarea "x"
type textarea "var gMap; var kMap; var mapIsEditable = true; var drawingManager = null; var ma…"
type textarea "x"
type textarea "var gMap; var kMap; var mapIsEditable = true; var drawingManager = null; var ma…"
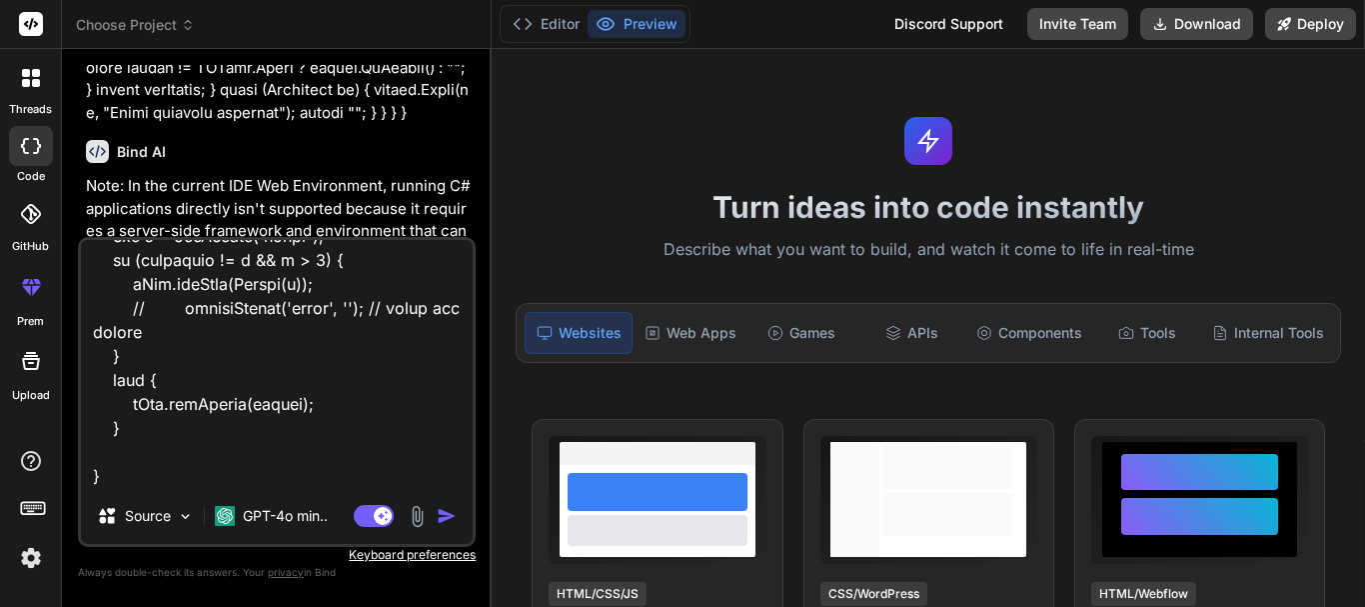
click at [457, 522] on img "button" at bounding box center [447, 516] width 20 height 20
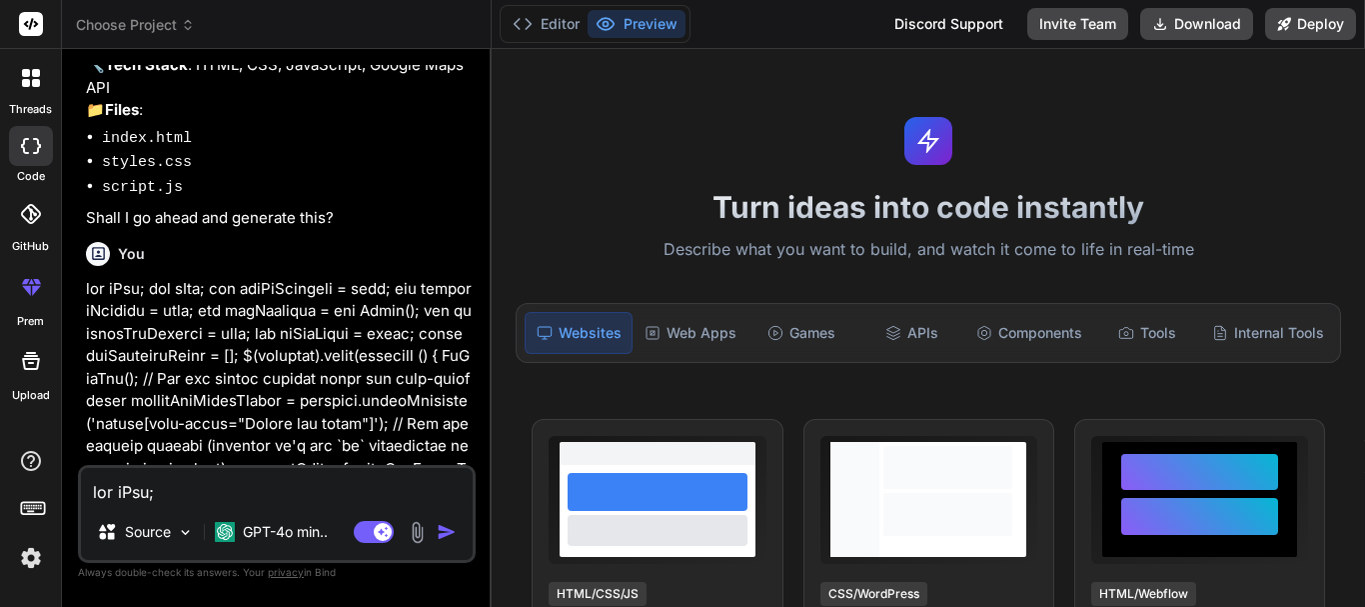
scroll to position [14265, 0]
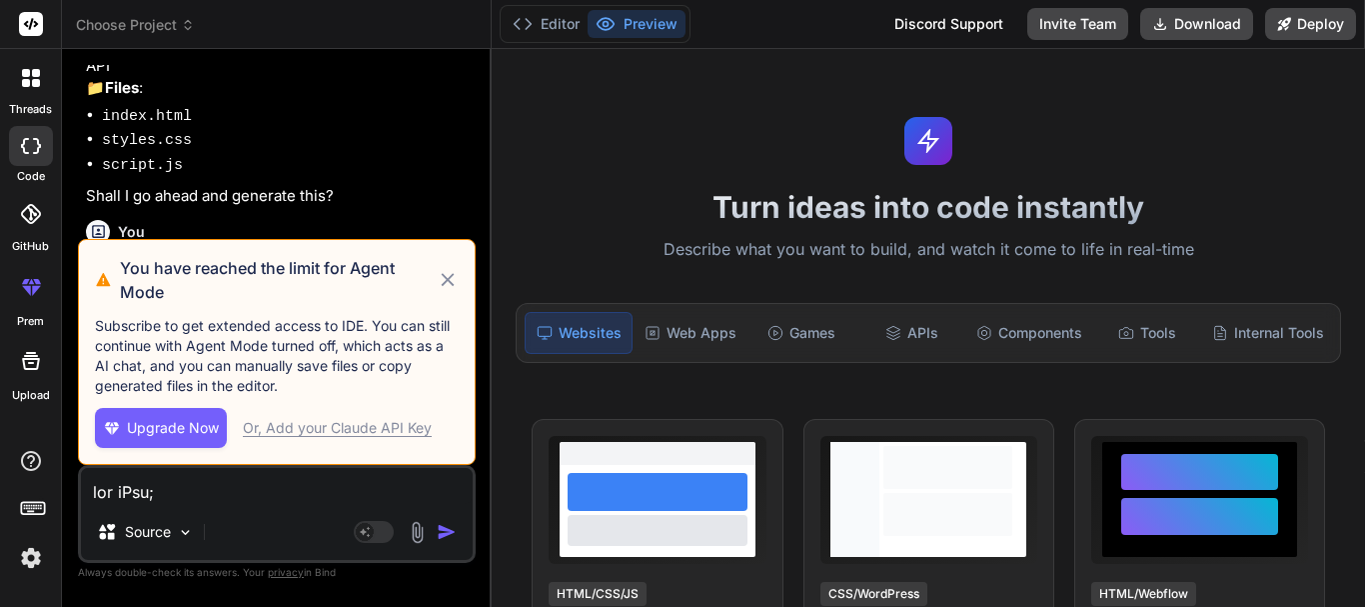
click at [454, 275] on icon at bounding box center [447, 279] width 13 height 13
type textarea "x"
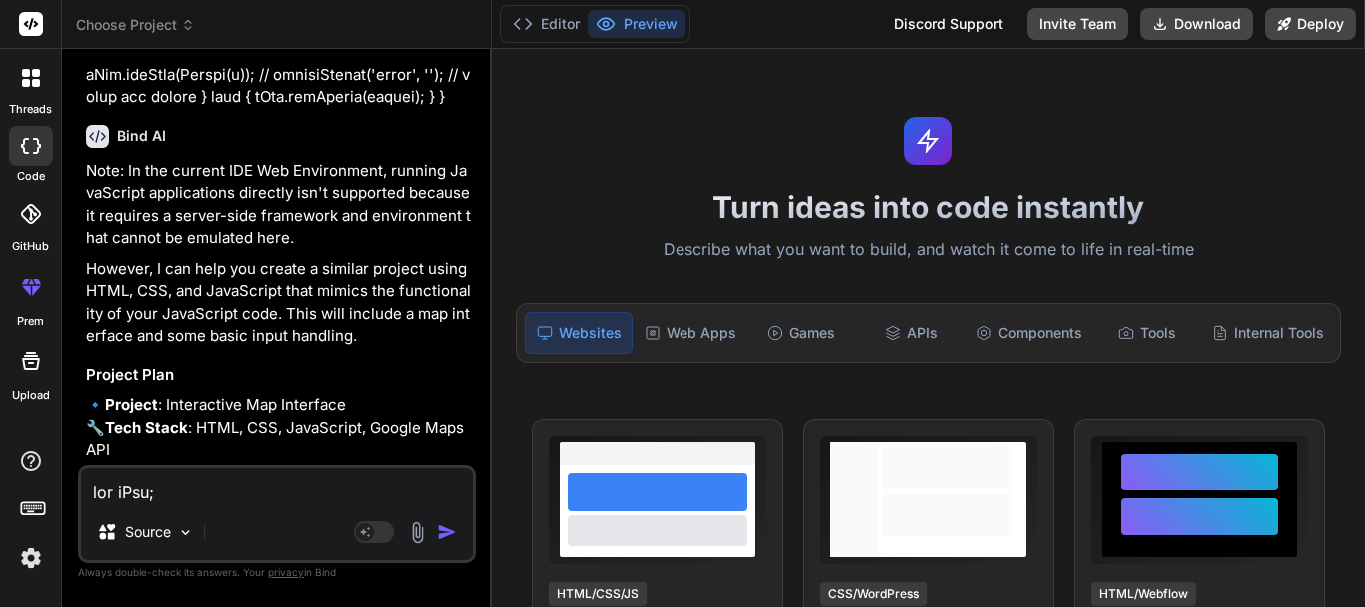
scroll to position [29075, 0]
click at [178, 486] on textarea at bounding box center [277, 486] width 392 height 36
type textarea "j"
type textarea "x"
type textarea "ju"
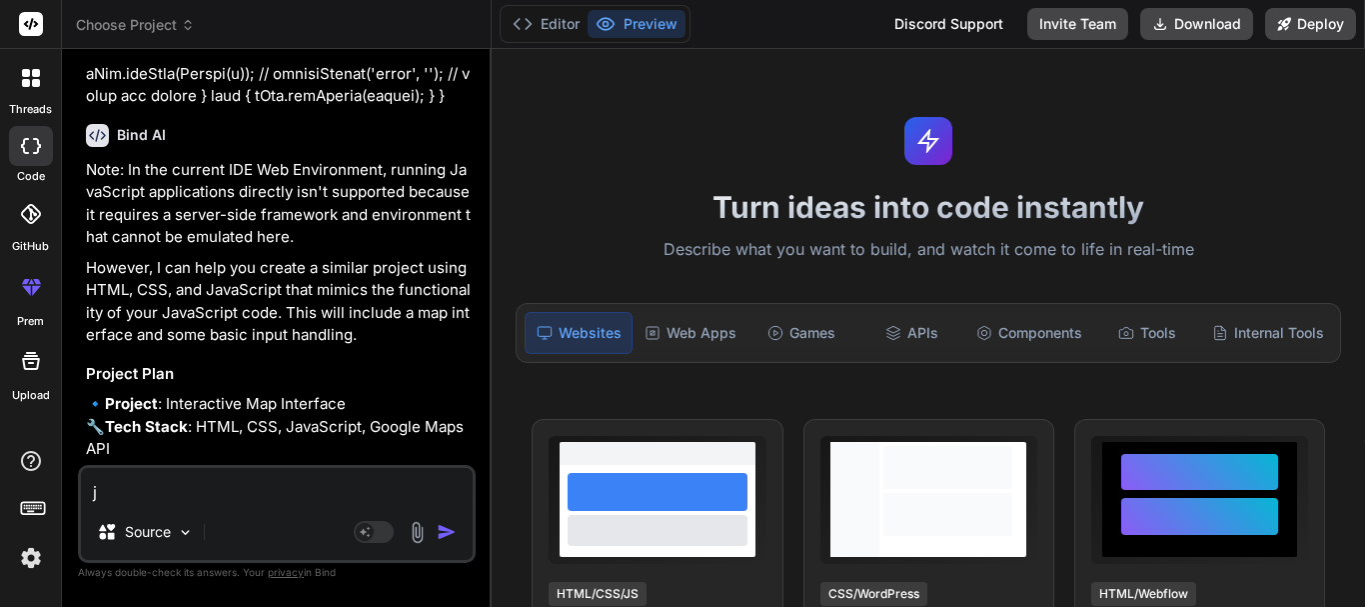
type textarea "x"
type textarea "jus"
type textarea "x"
type textarea "just"
type textarea "x"
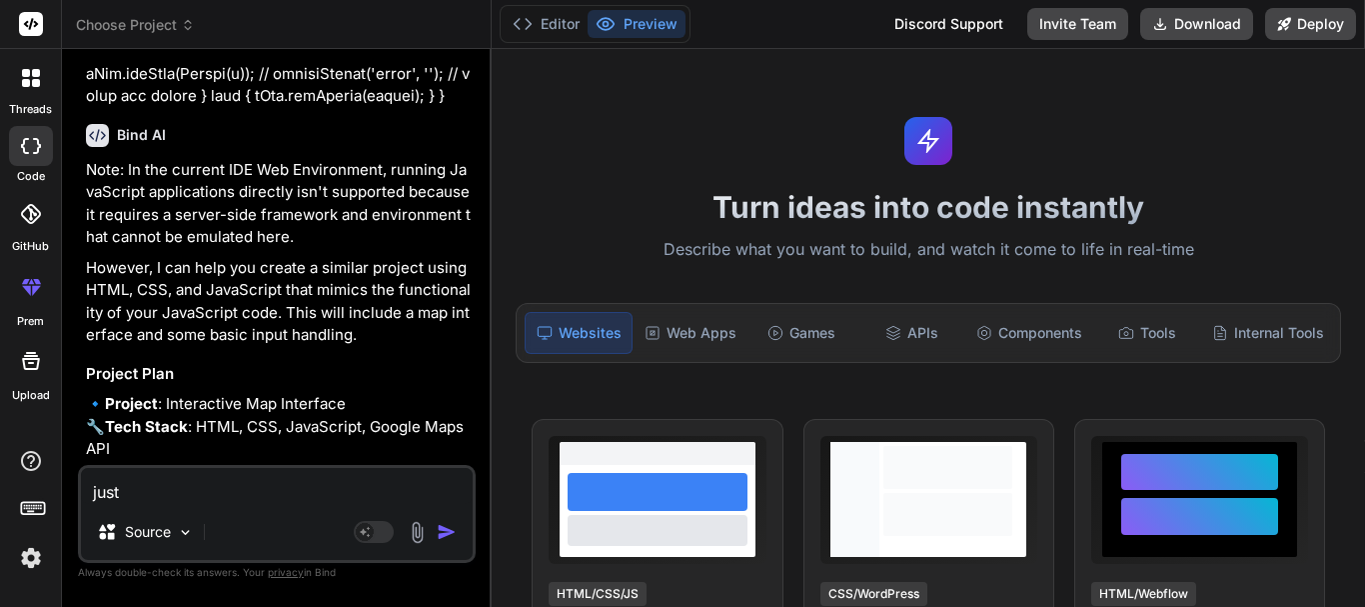
type textarea "just"
type textarea "x"
type textarea "just g"
type textarea "x"
type textarea "just gi"
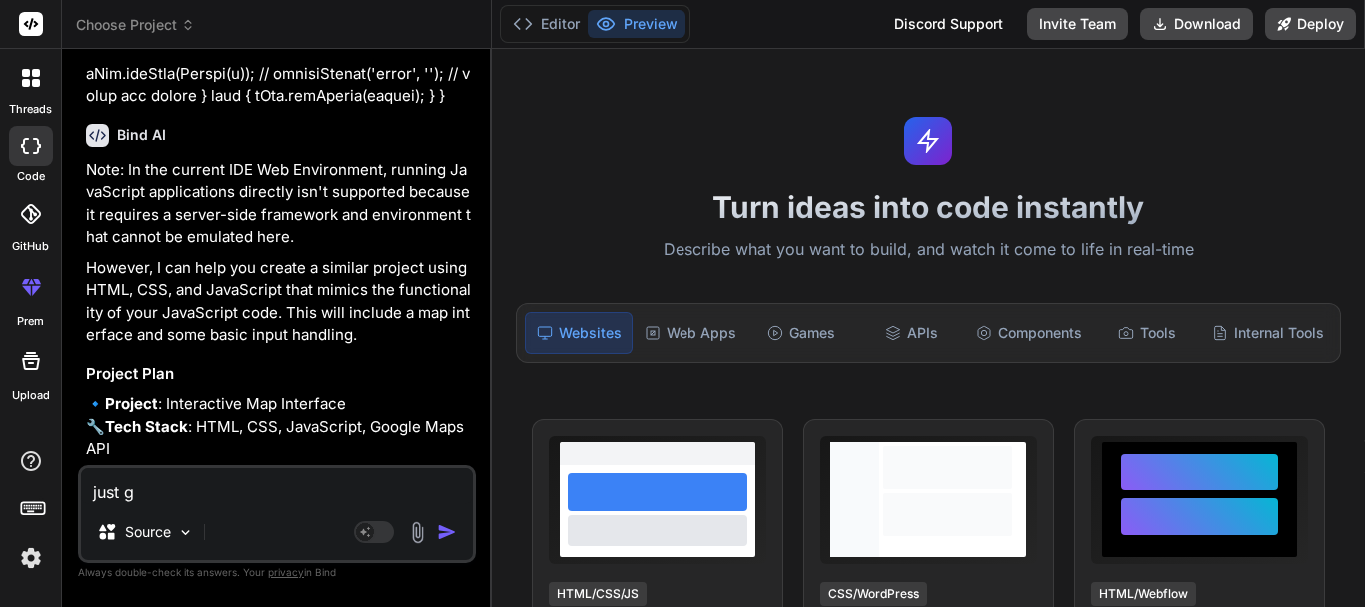
type textarea "x"
type textarea "just giv"
type textarea "x"
type textarea "just give"
type textarea "x"
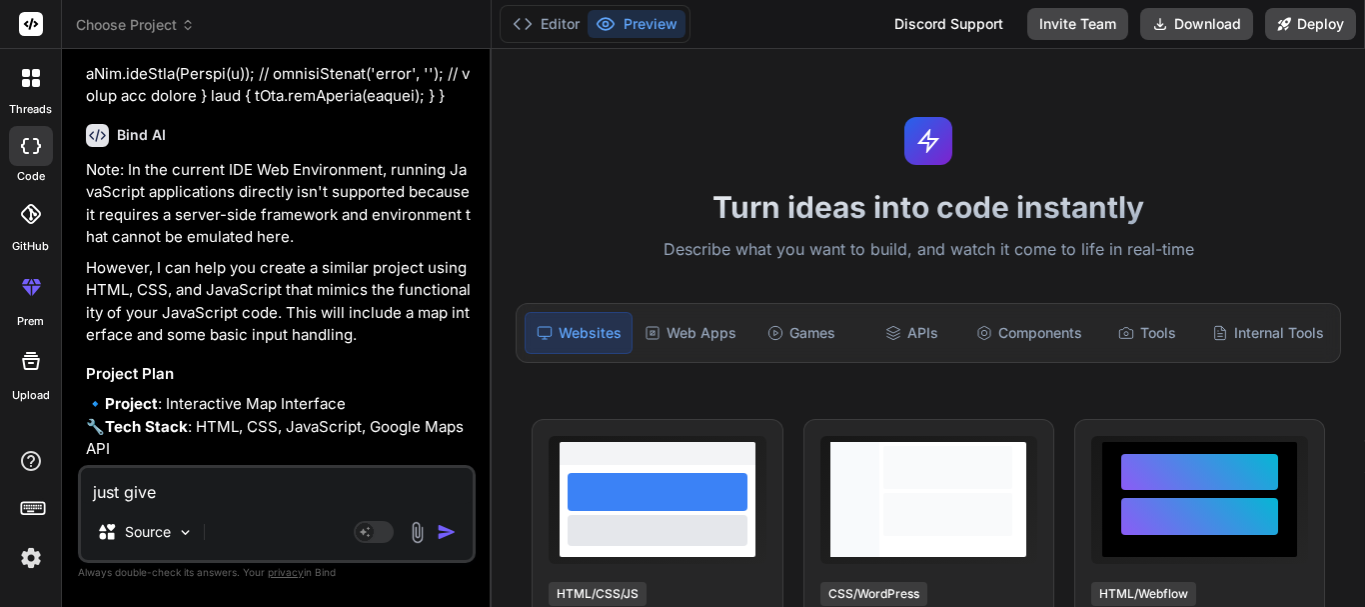
type textarea "just give"
type textarea "x"
type textarea "just give m"
type textarea "x"
type textarea "just give me"
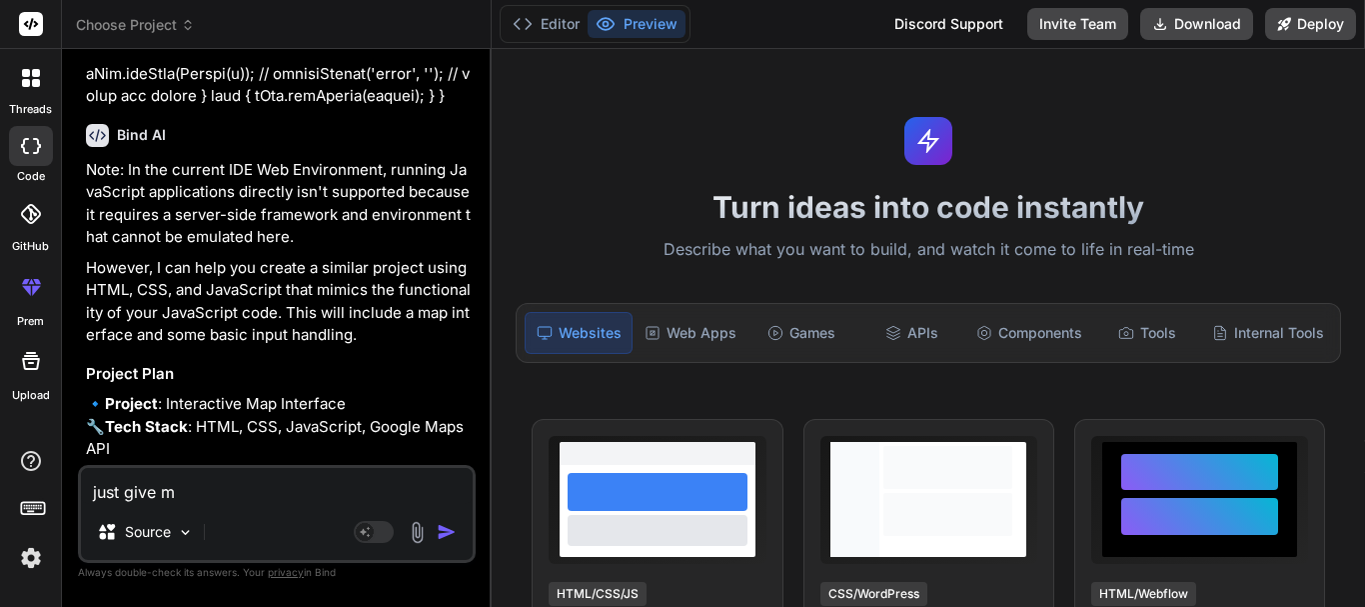
type textarea "x"
type textarea "just give me"
type textarea "x"
type textarea "just give me a"
type textarea "x"
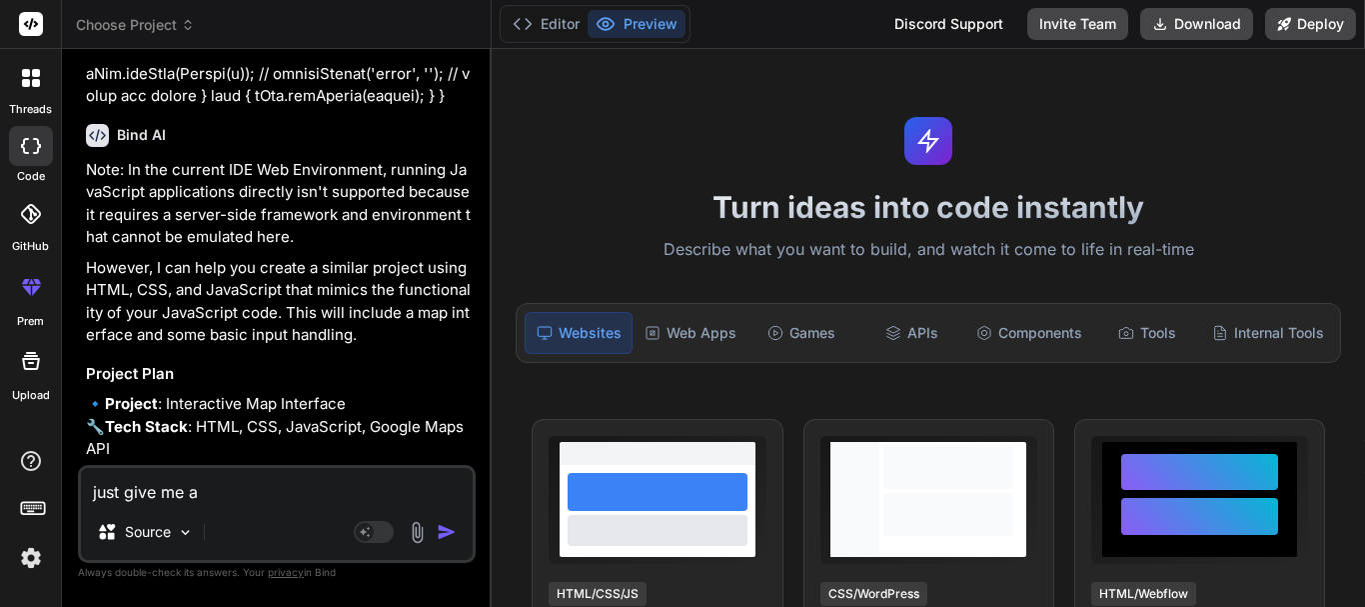
type textarea "just give me a"
type textarea "x"
type textarea "just give me a b"
type textarea "x"
type textarea "just give me a br"
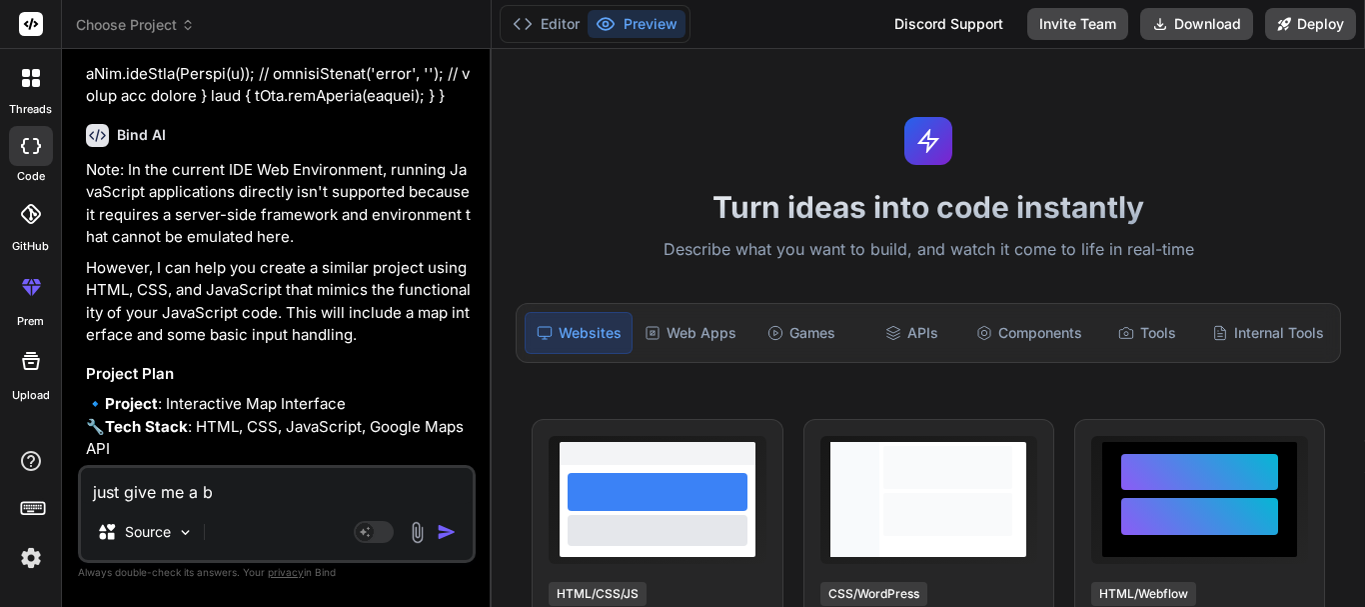
type textarea "x"
type textarea "just give me a bri"
type textarea "x"
type textarea "just give me a brie"
type textarea "x"
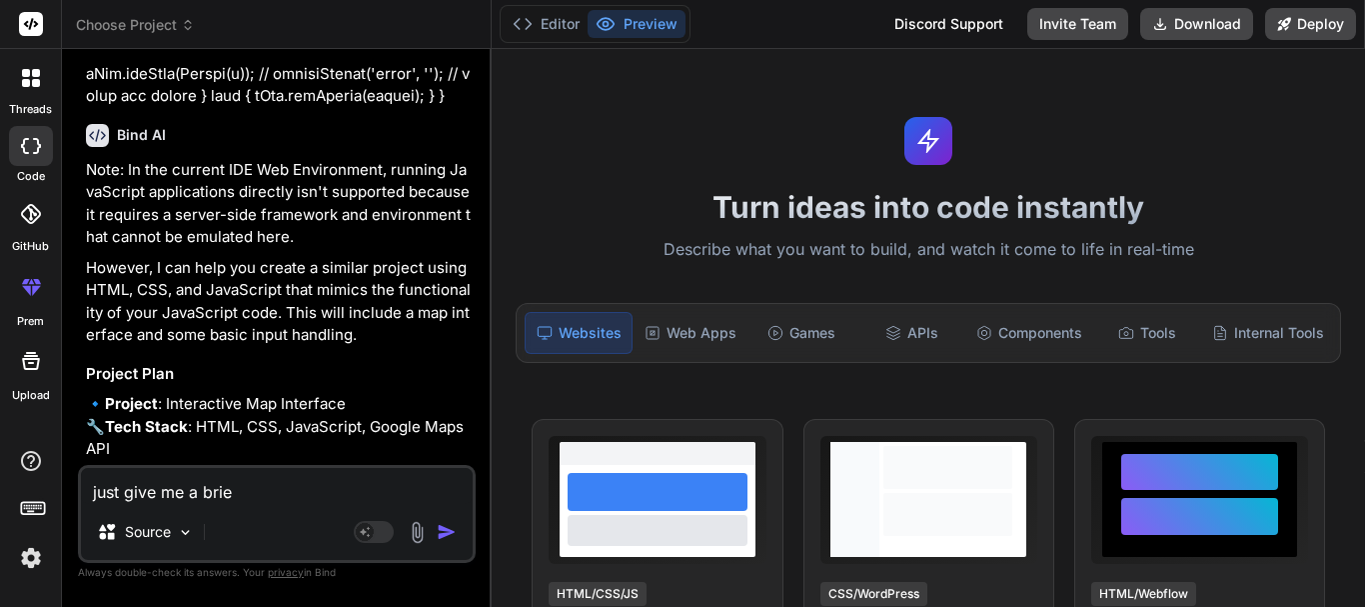
type textarea "just give me a brief"
type textarea "x"
type textarea "just give me a brief"
type textarea "x"
type textarea "just give me a brief s"
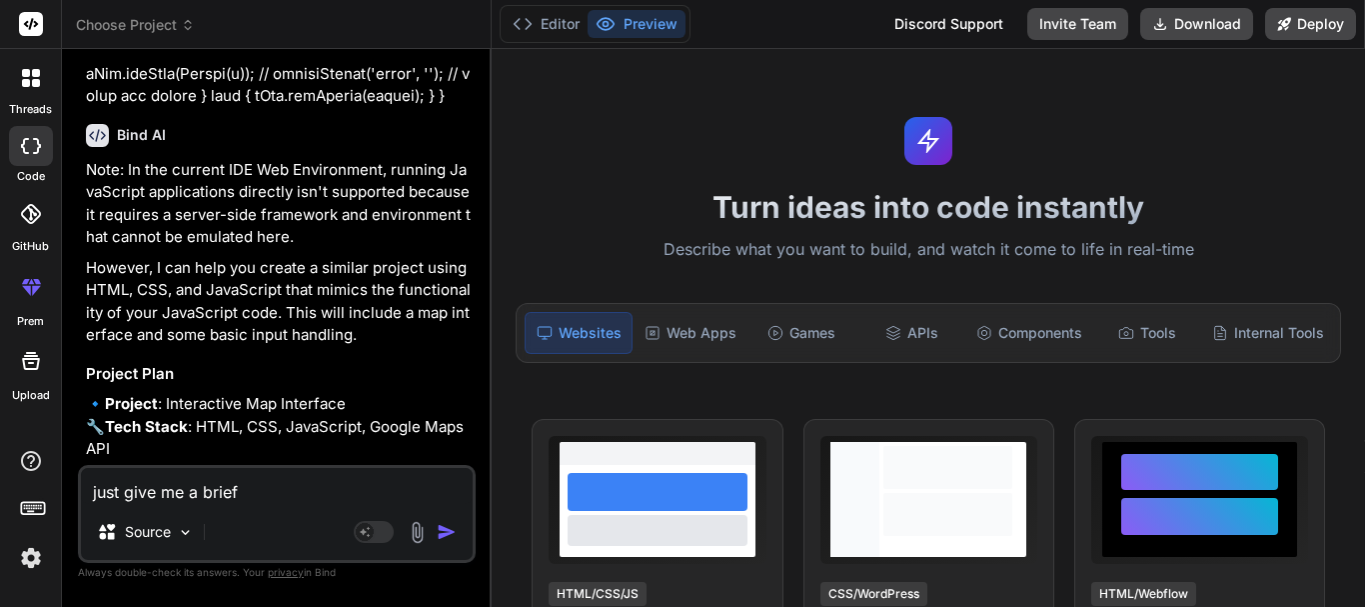
type textarea "x"
type textarea "just give me a brief su"
type textarea "x"
type textarea "just give me a brief sum"
type textarea "x"
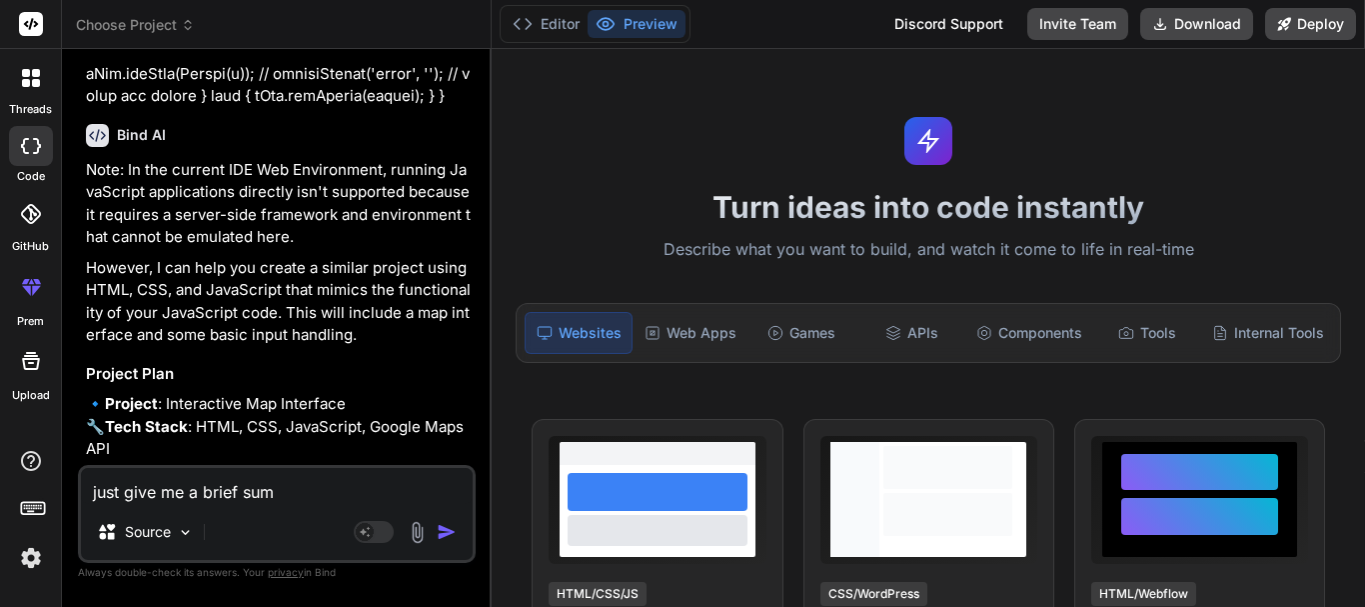
type textarea "just give me a brief summ"
type textarea "x"
type textarea "just give me a brief summa"
type textarea "x"
type textarea "just give me a brief summar"
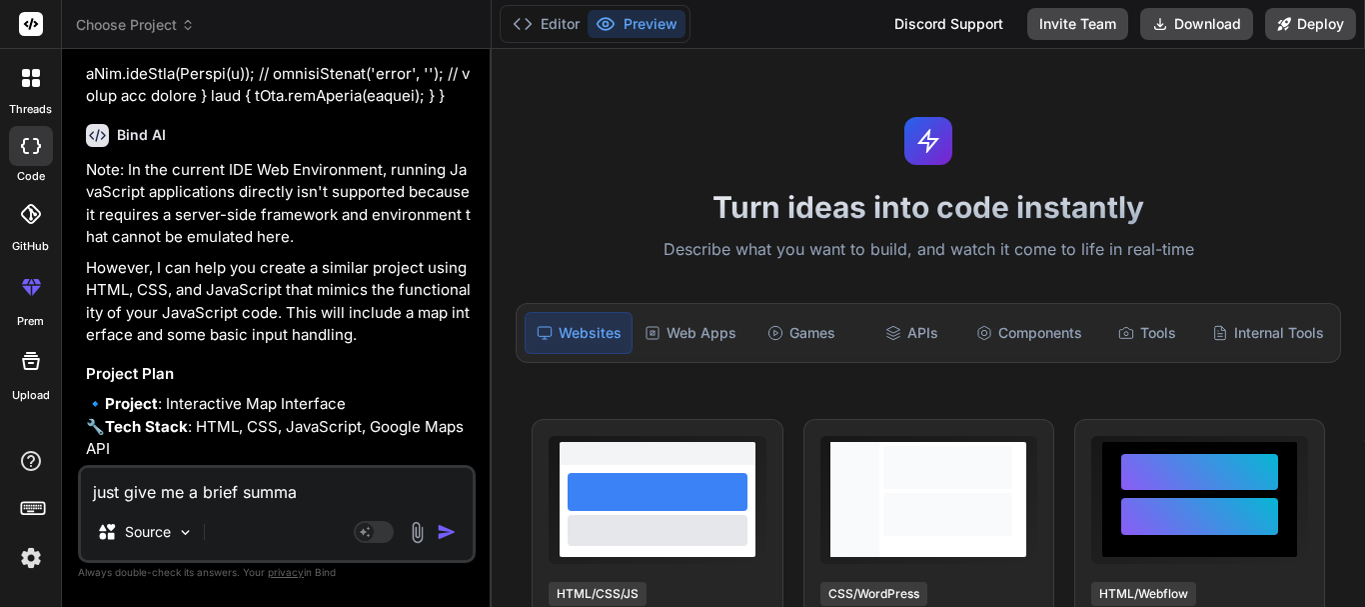
type textarea "x"
type textarea "just give me a brief summary"
type textarea "x"
type textarea "just give me a brief summary"
type textarea "x"
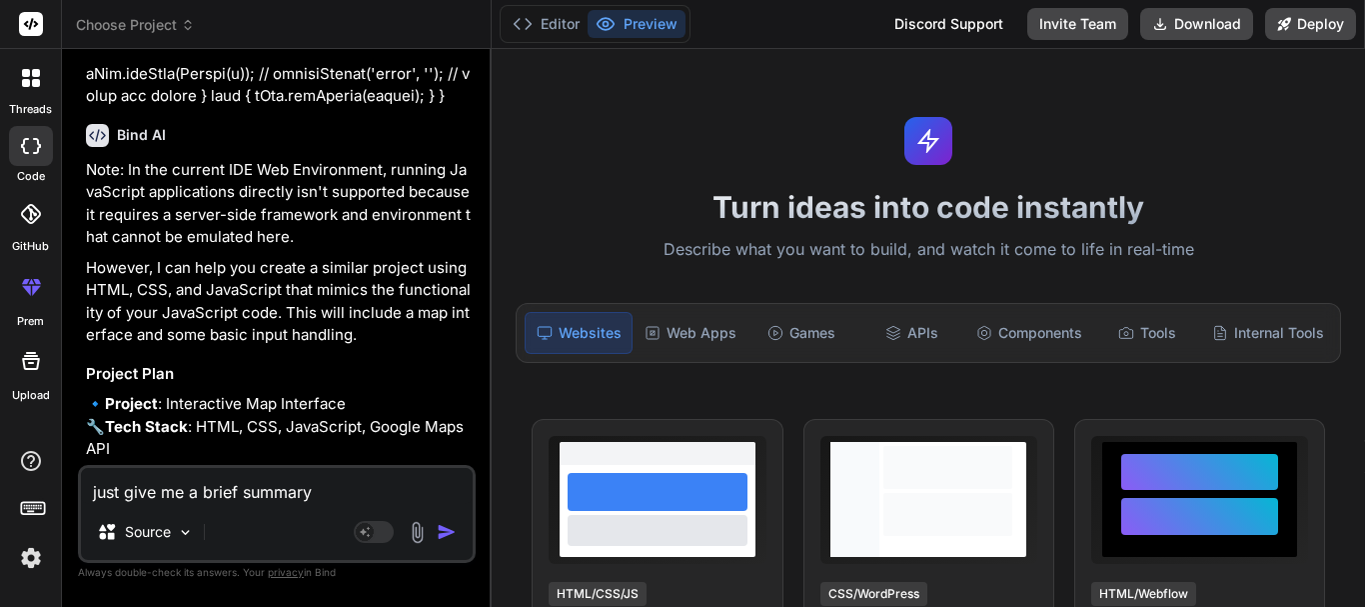
type textarea "just give me a brief summary o"
type textarea "x"
type textarea "just give me a brief summary of"
type textarea "x"
type textarea "just give me a brief summary of"
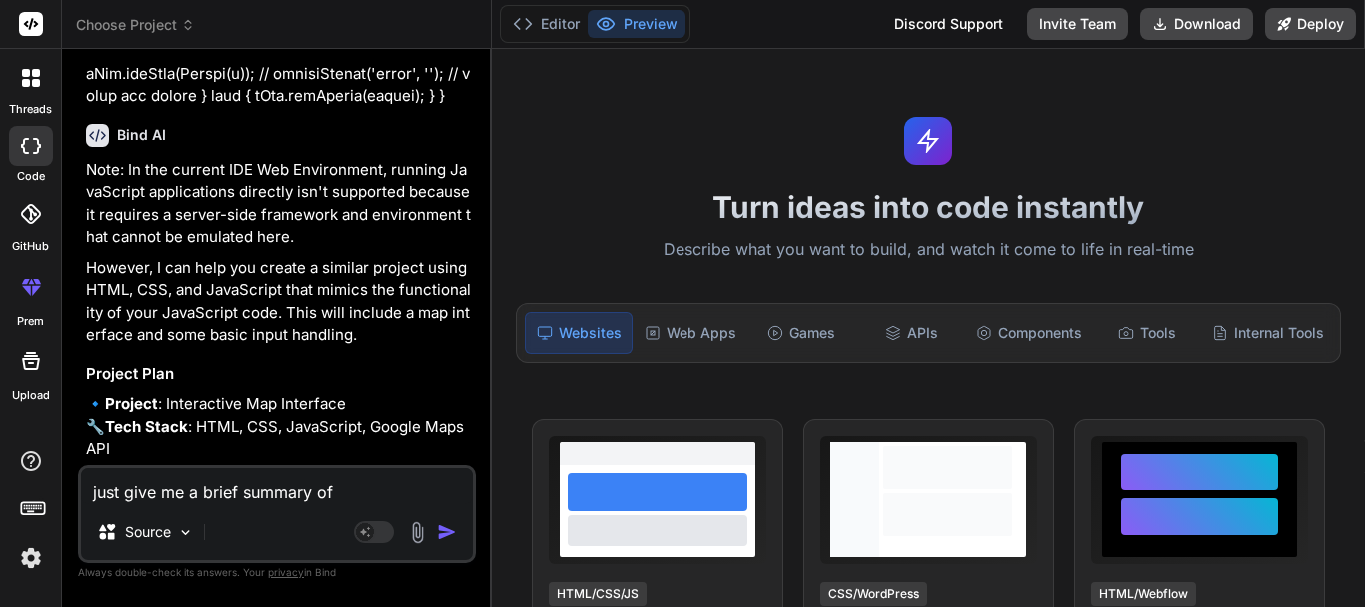
type textarea "x"
type textarea "just give me a brief summary of c"
type textarea "x"
type textarea "just give me a brief summary of co"
type textarea "x"
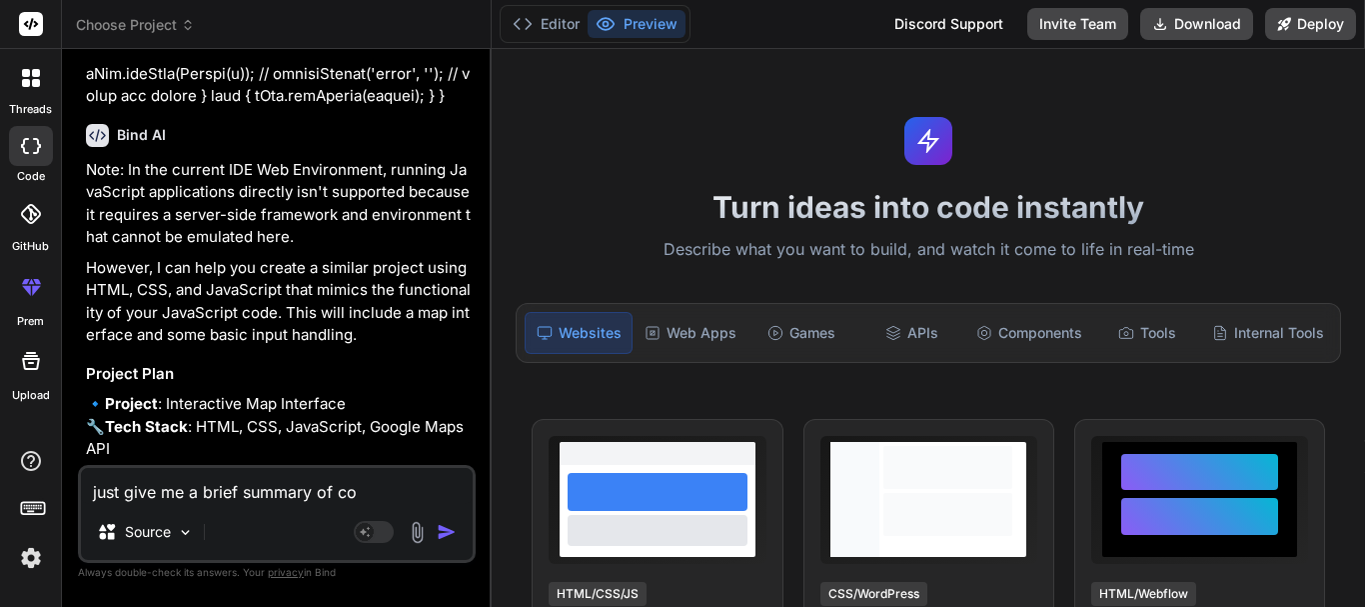
type textarea "just give me a brief summary of cod"
type textarea "x"
type textarea "just give me a brief summary of code"
type textarea "x"
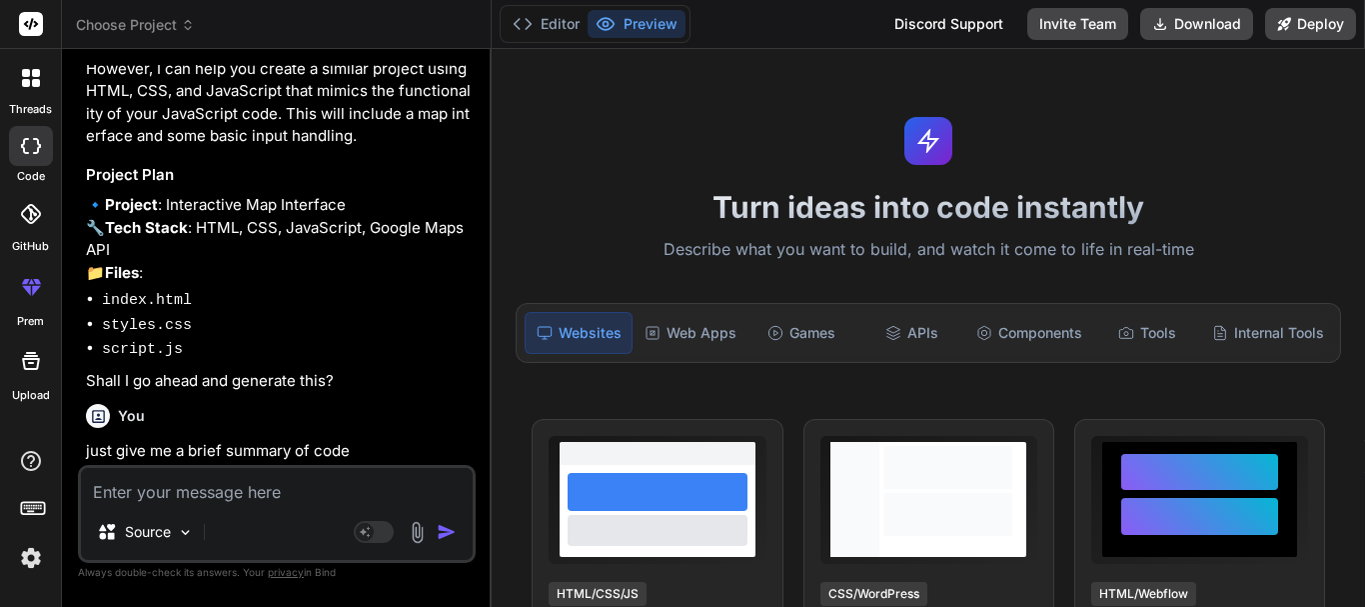
scroll to position [29282, 0]
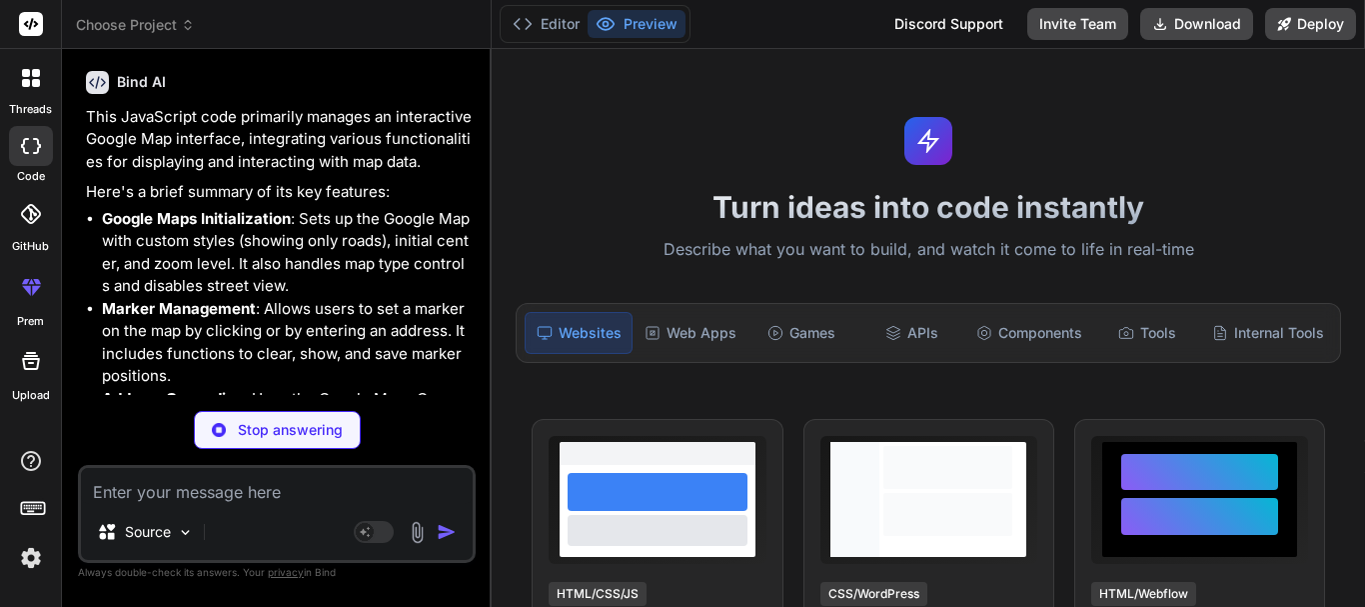
type textarea "x"
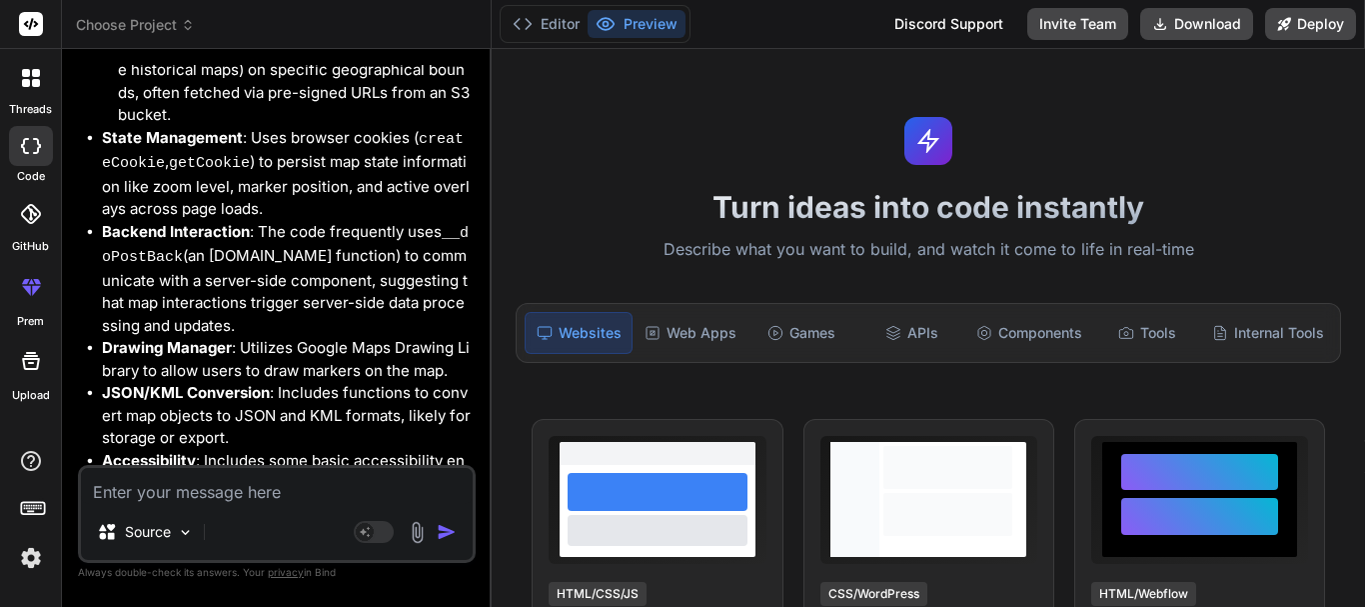
scroll to position [30364, 0]
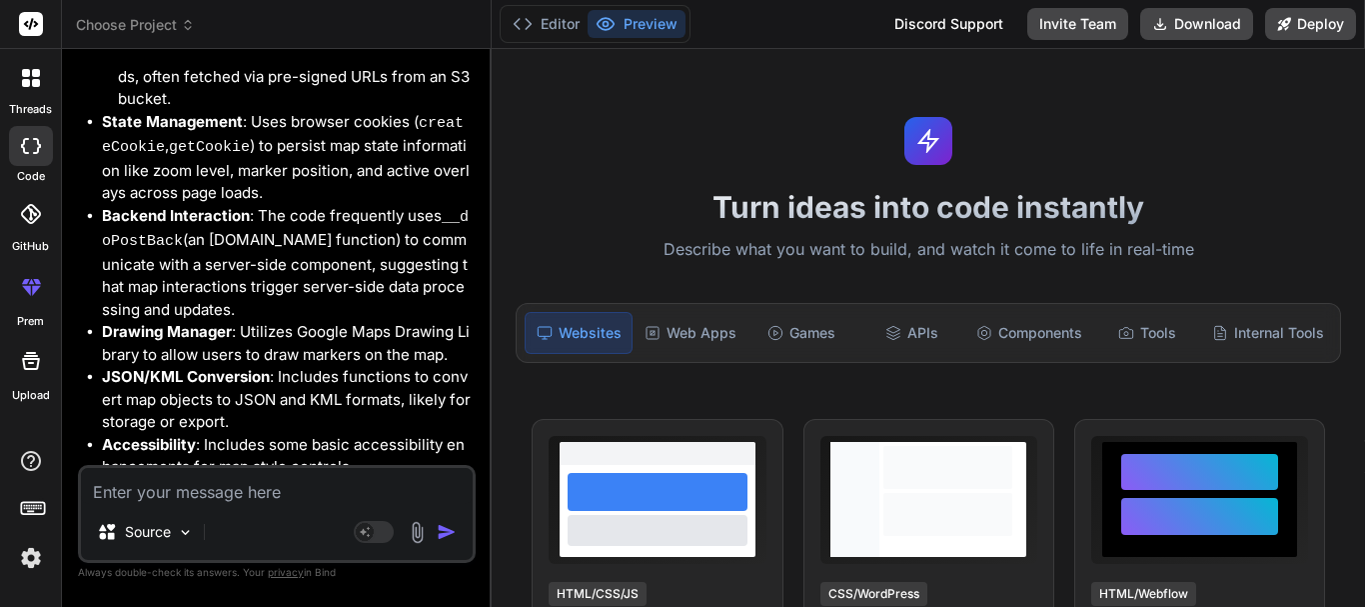
paste textarea "now for the column footprint, i want you to change the text of the button like …"
type textarea "now for the column footprint, i want you to change the text of the button like …"
type textarea "x"
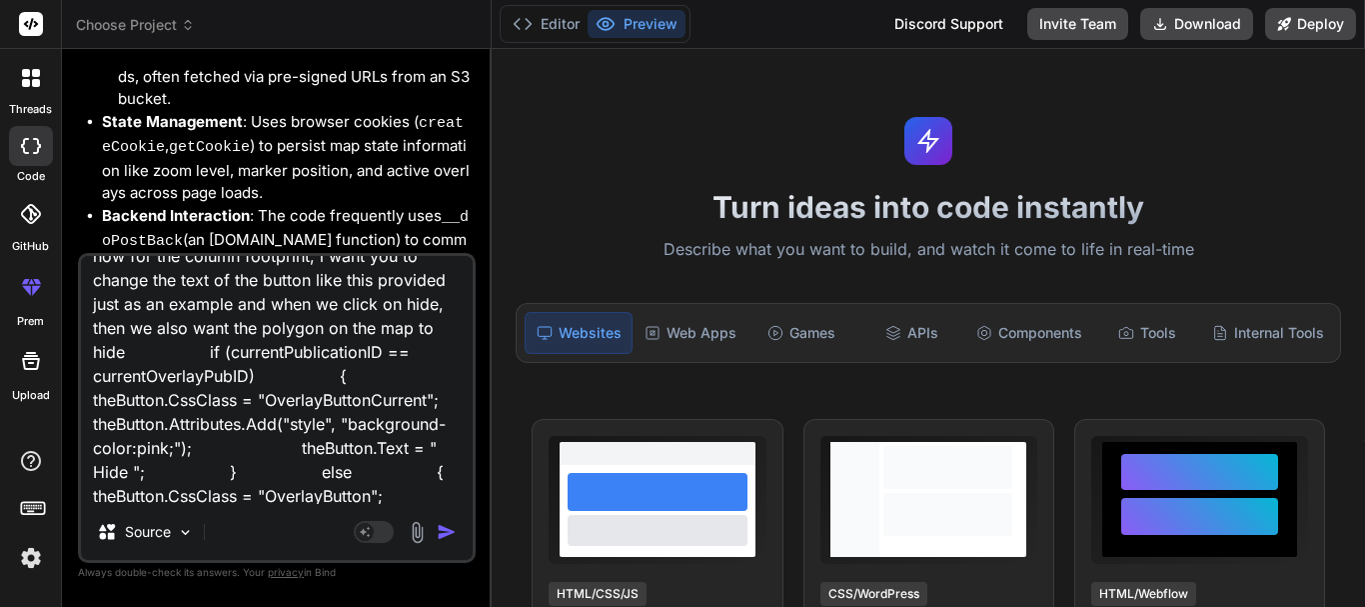
scroll to position [0, 0]
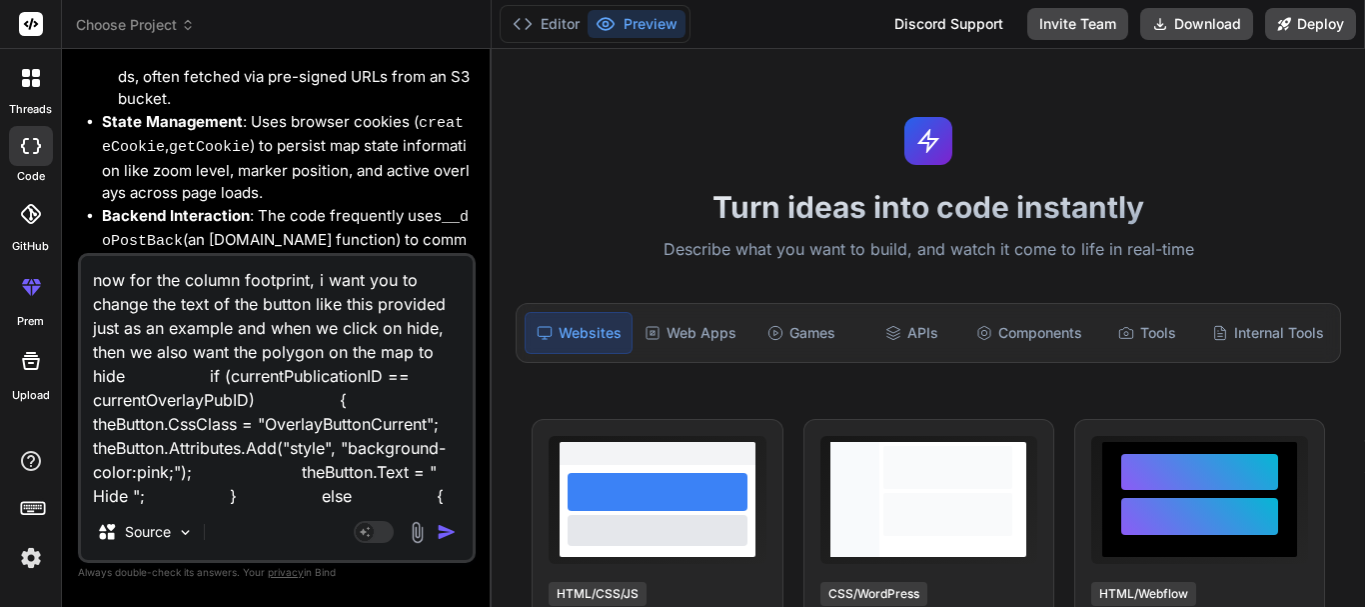
click at [438, 330] on textarea "now for the column footprint, i want you to change the text of the button like …" at bounding box center [277, 380] width 392 height 248
click at [148, 377] on textarea "now for the column footprint, i want you to change the text of the button like …" at bounding box center [277, 380] width 392 height 248
type textarea "now for the column footprint, i want you to change the text of the button like …"
type textarea "x"
type textarea "now for the column footprint, i want you to change the text of the button like …"
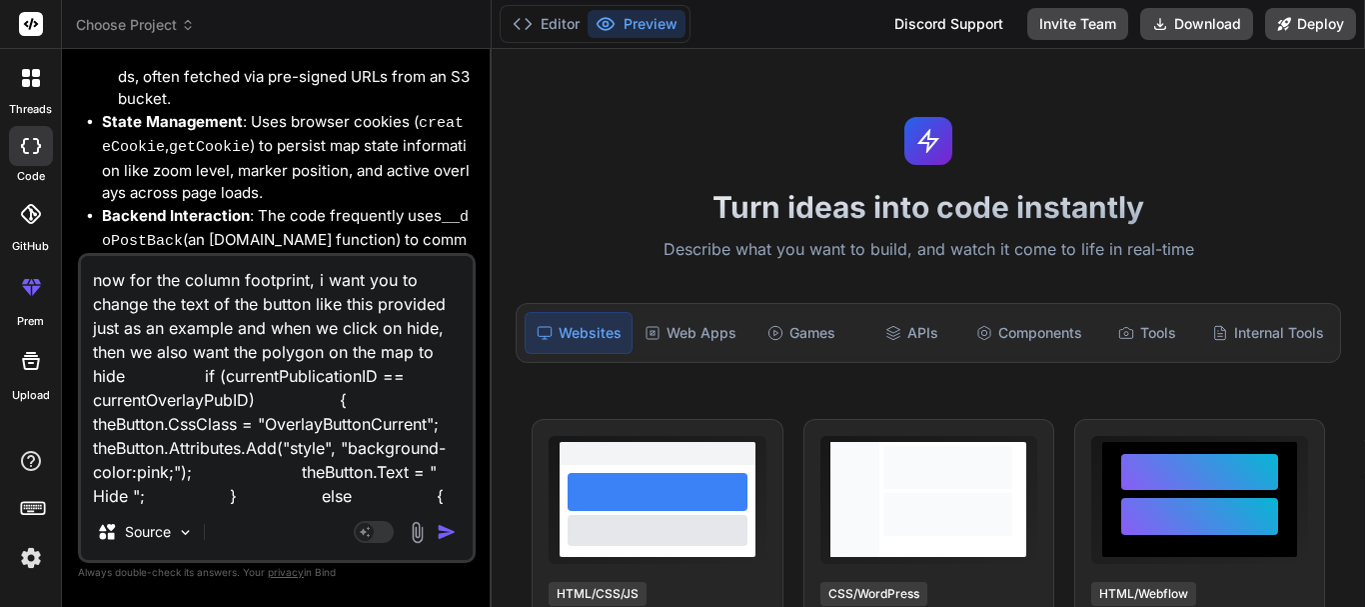
type textarea "x"
type textarea "now for the column footprint, i want you to change the text of the button like …"
type textarea "x"
type textarea "now for the column footprint, i want you to change the text of the button like …"
type textarea "x"
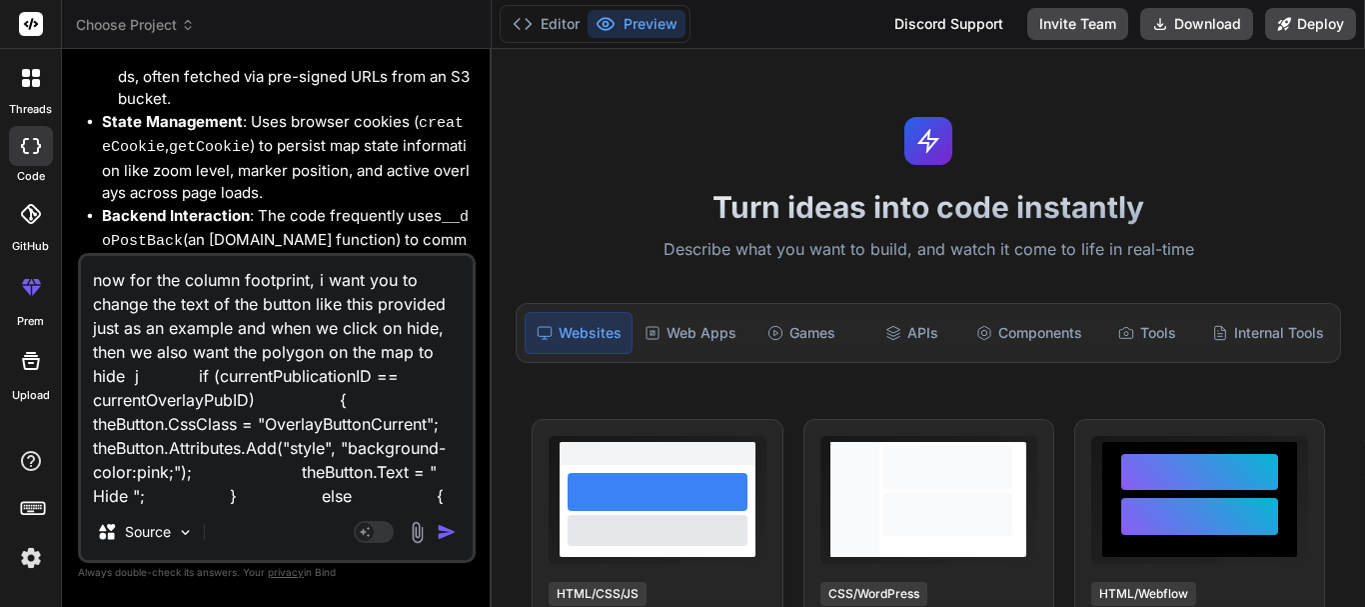
type textarea "now for the column footprint, i want you to change the text of the button like …"
type textarea "x"
type textarea "now for the column footprint, i want you to change the text of the button like …"
type textarea "x"
type textarea "now for the column footprint, i want you to change the text of the button like …"
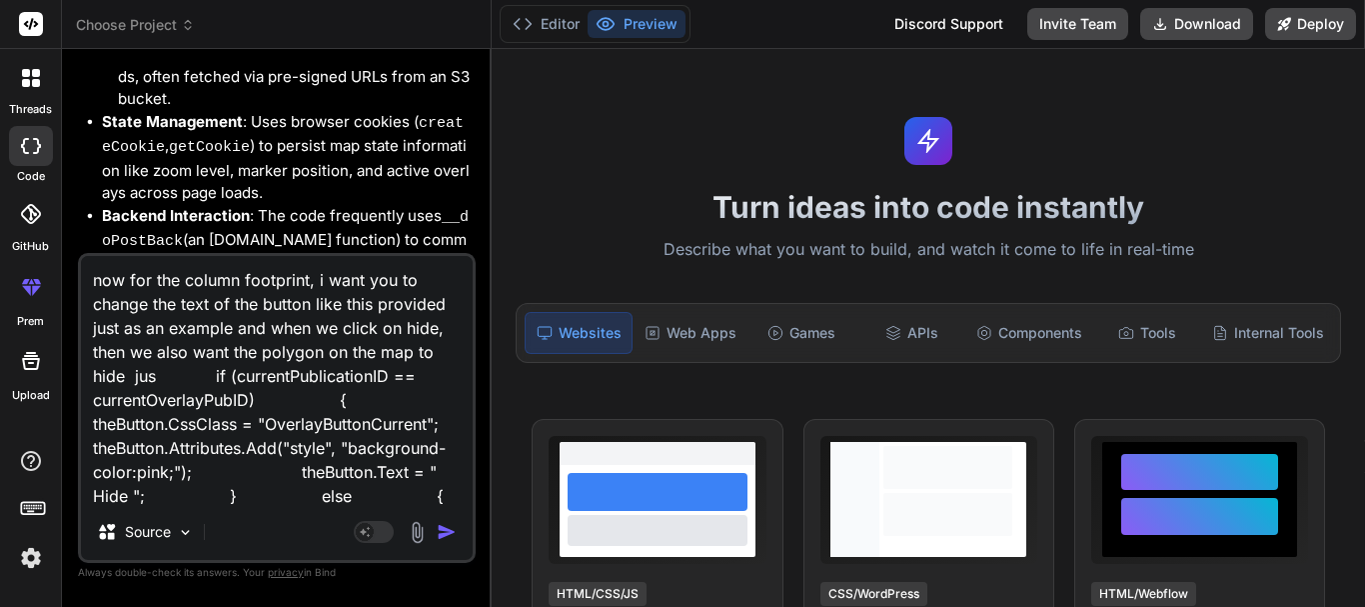
type textarea "x"
type textarea "now for the column footprint, i want you to change the text of the button like …"
type textarea "x"
type textarea "now for the column footprint, i want you to change the text of the button like …"
type textarea "x"
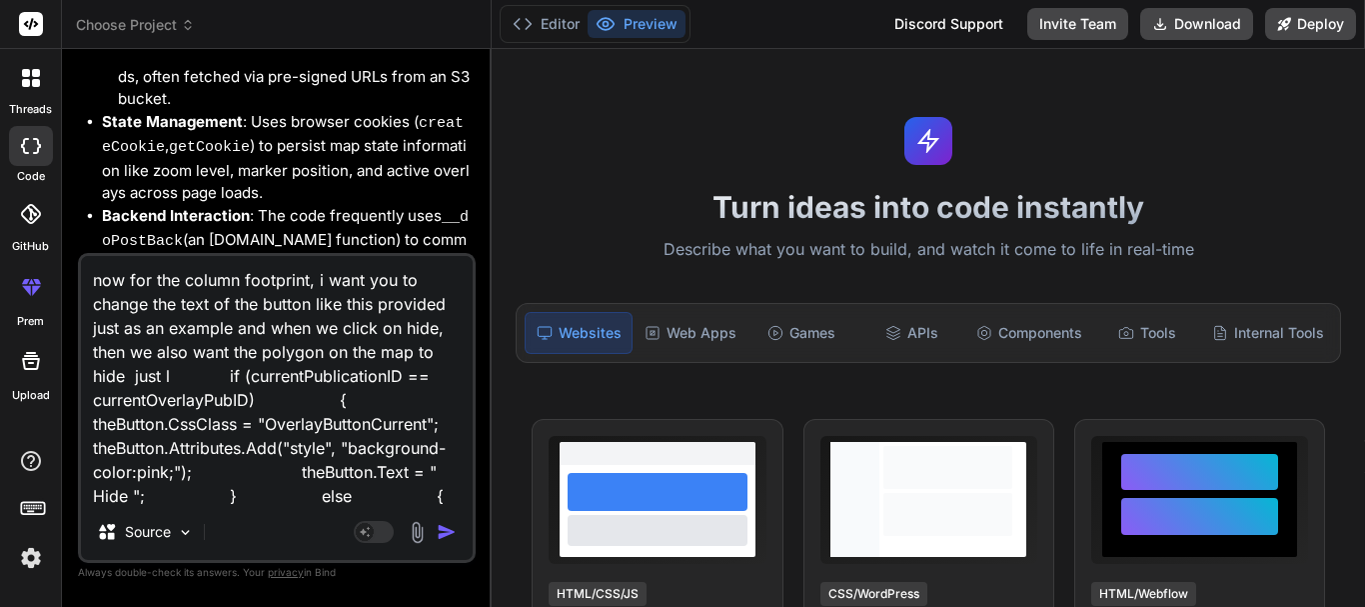
type textarea "now for the column footprint, i want you to change the text of the button like …"
type textarea "x"
type textarea "now for the column footprint, i want you to change the text of the button like …"
type textarea "x"
type textarea "now for the column footprint, i want you to change the text of the button like …"
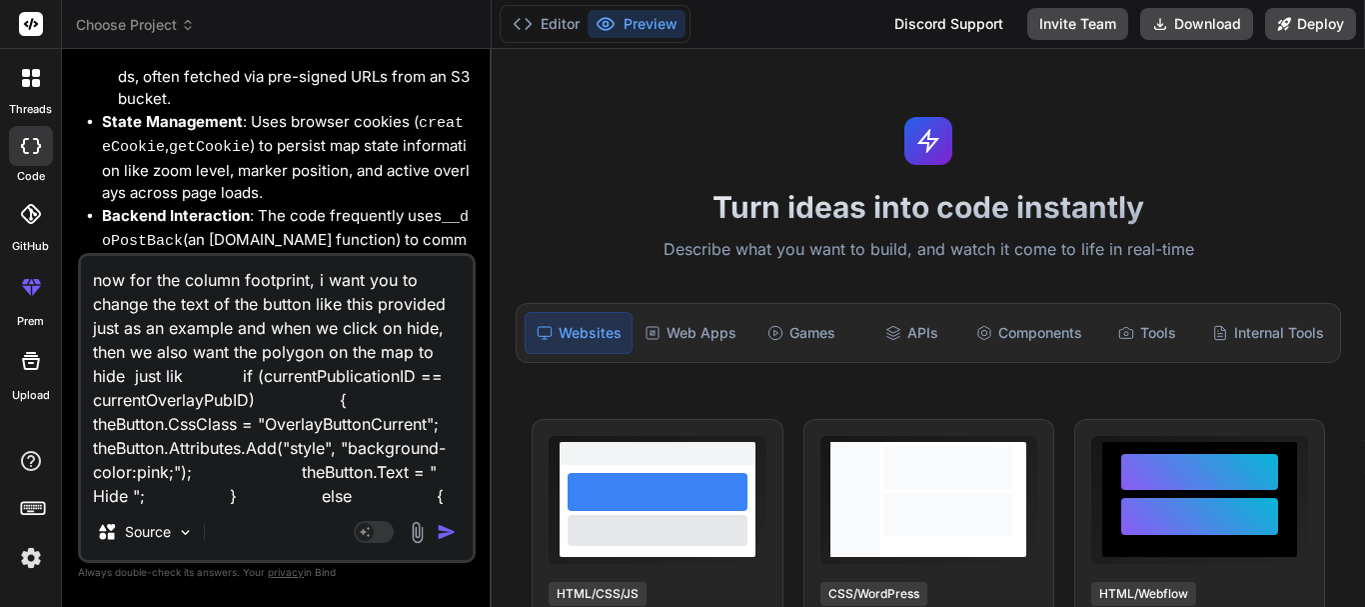
type textarea "x"
type textarea "now for the column footprint, i want you to change the text of the button like …"
type textarea "x"
type textarea "now for the column footprint, i want you to change the text of the button like …"
type textarea "x"
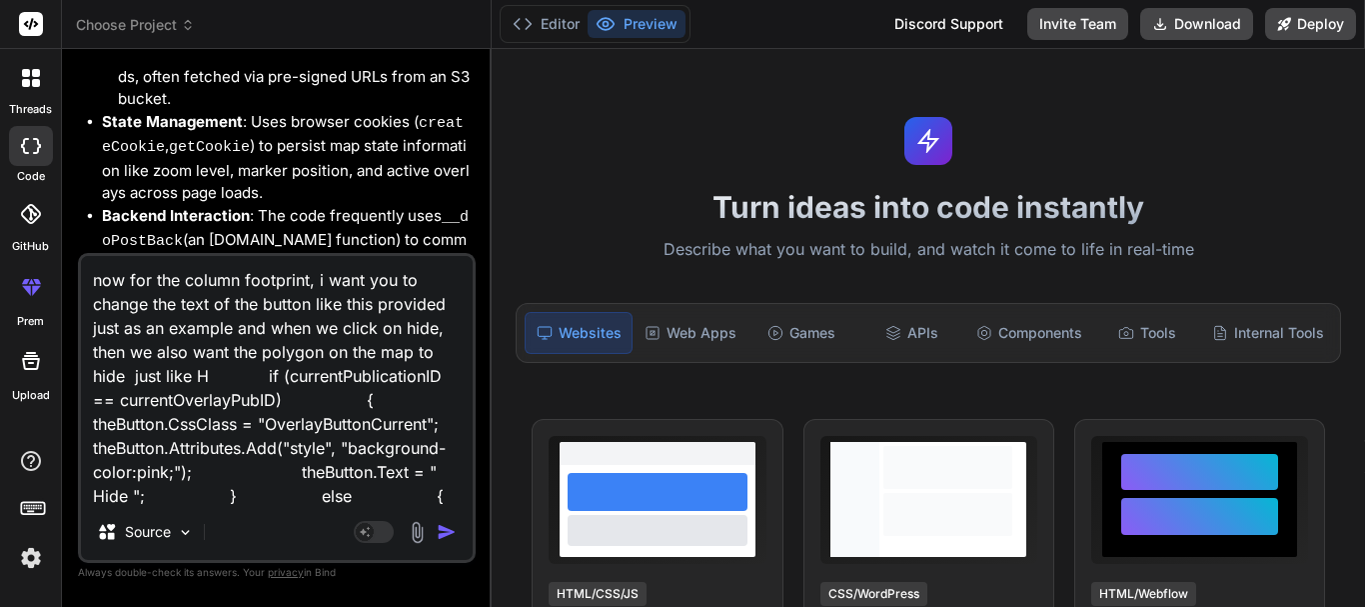
type textarea "now for the column footprint, i want you to change the text of the button like …"
type textarea "x"
type textarea "now for the column footprint, i want you to change the text of the button like …"
type textarea "x"
type textarea "now for the column footprint, i want you to change the text of the button like …"
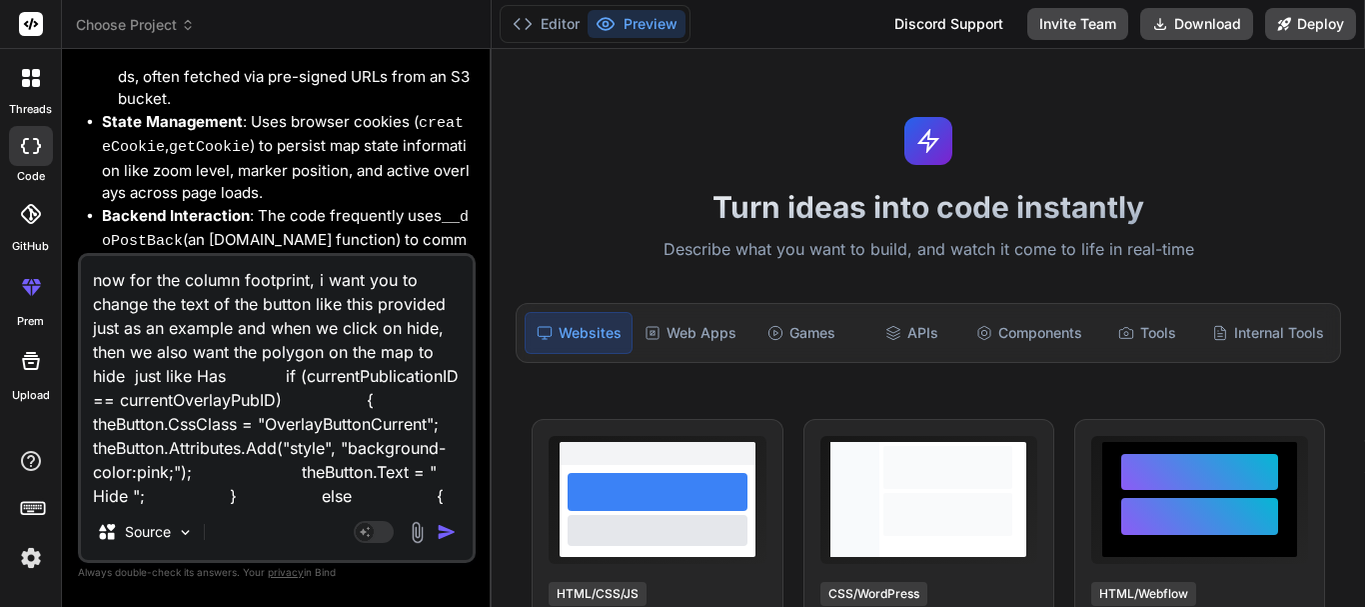
type textarea "x"
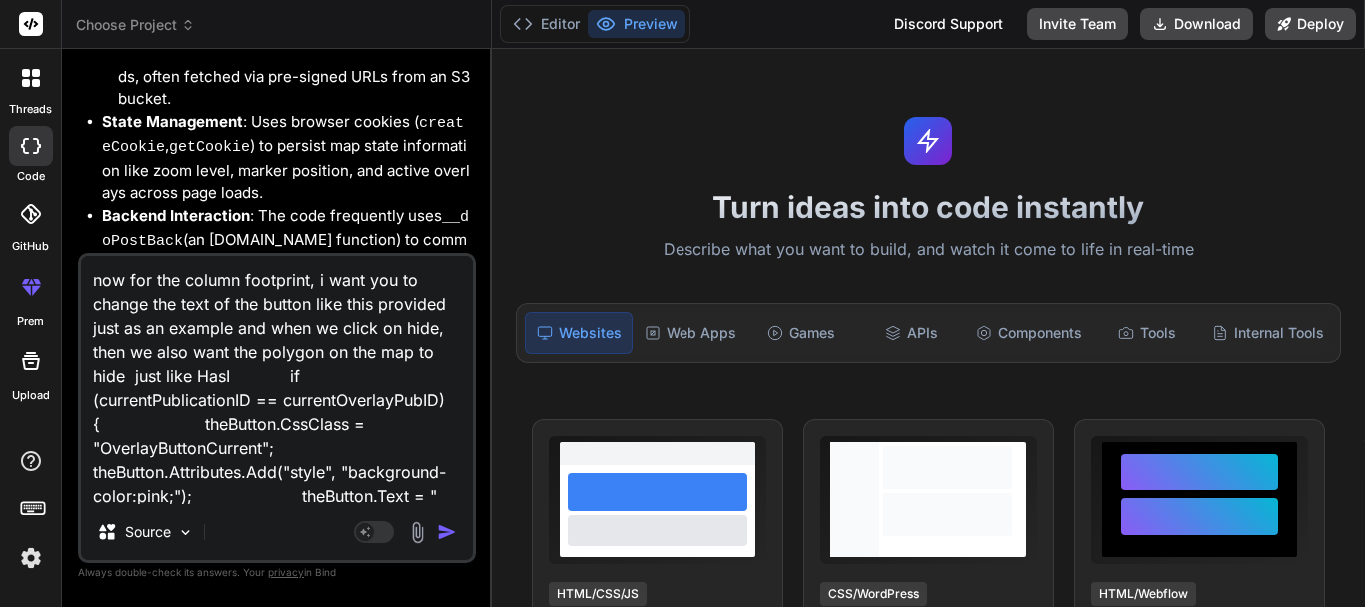
type textarea "now for the column footprint, i want you to change the text of the button like …"
type textarea "x"
type textarea "now for the column footprint, i want you to change the text of the button like …"
type textarea "x"
type textarea "now for the column footprint, i want you to change the text of the button like …"
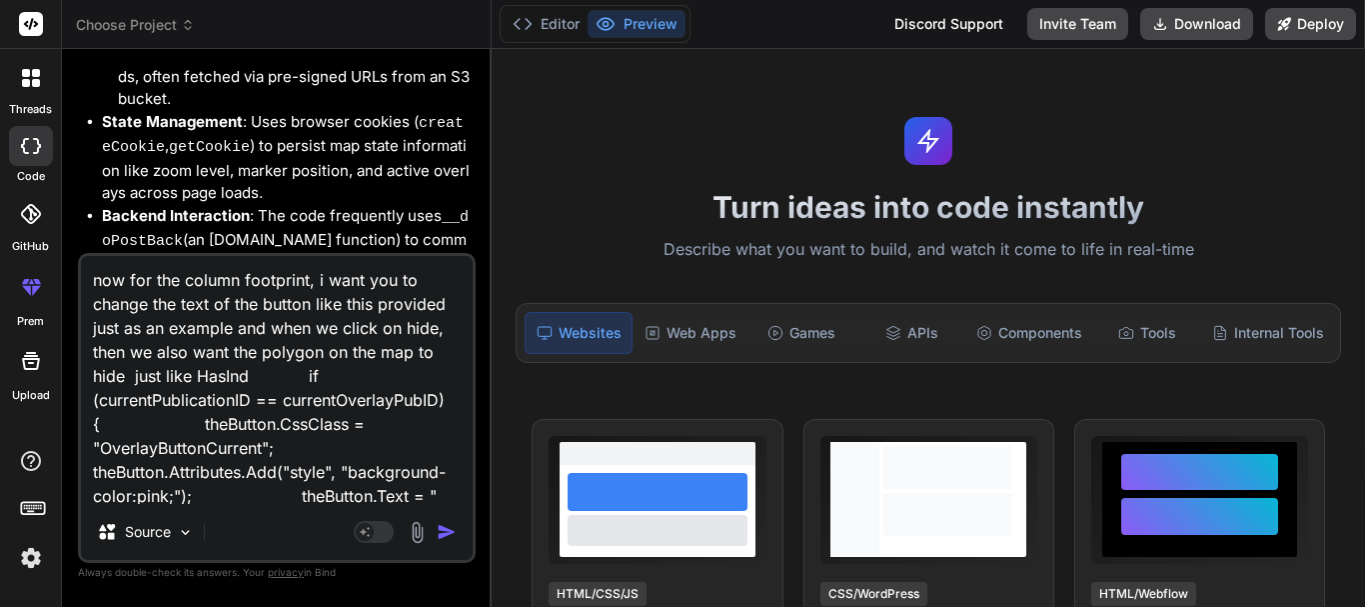
type textarea "x"
type textarea "now for the column footprint, i want you to change the text of the button like …"
type textarea "x"
type textarea "now for the column footprint, i want you to change the text of the button like …"
type textarea "x"
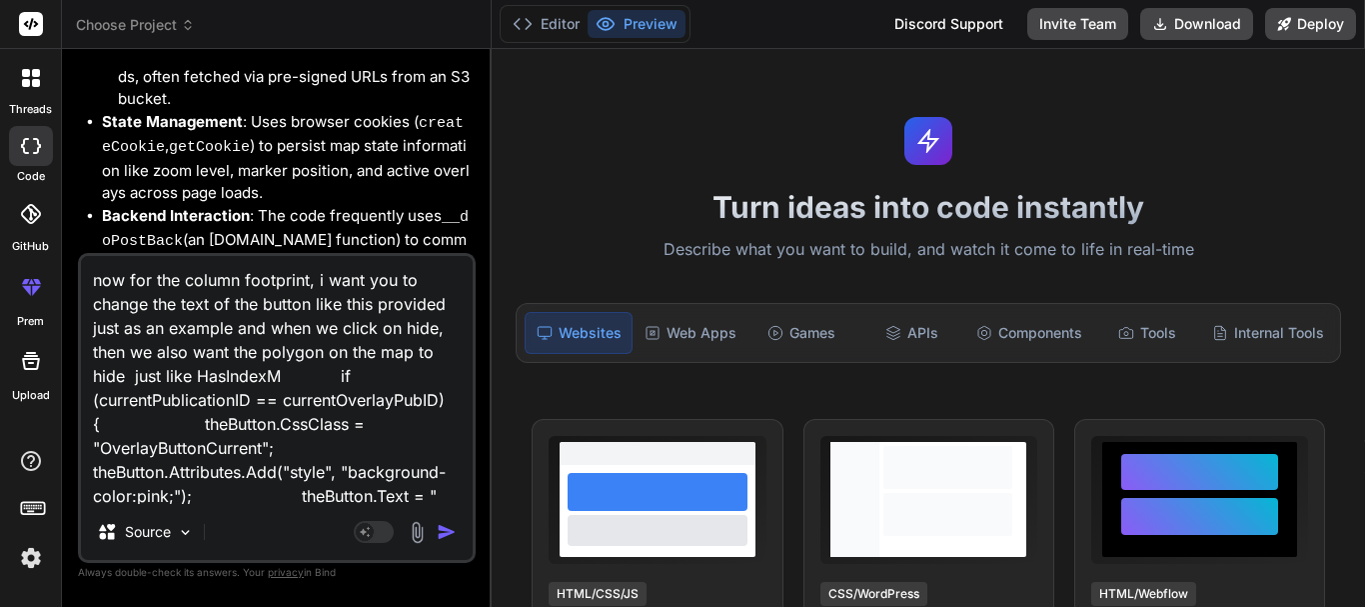
type textarea "now for the column footprint, i want you to change the text of the button like …"
type textarea "x"
type textarea "now for the column footprint, i want you to change the text of the button like …"
type textarea "x"
type textarea "now for the column footprint, i want you to change the text of the button like …"
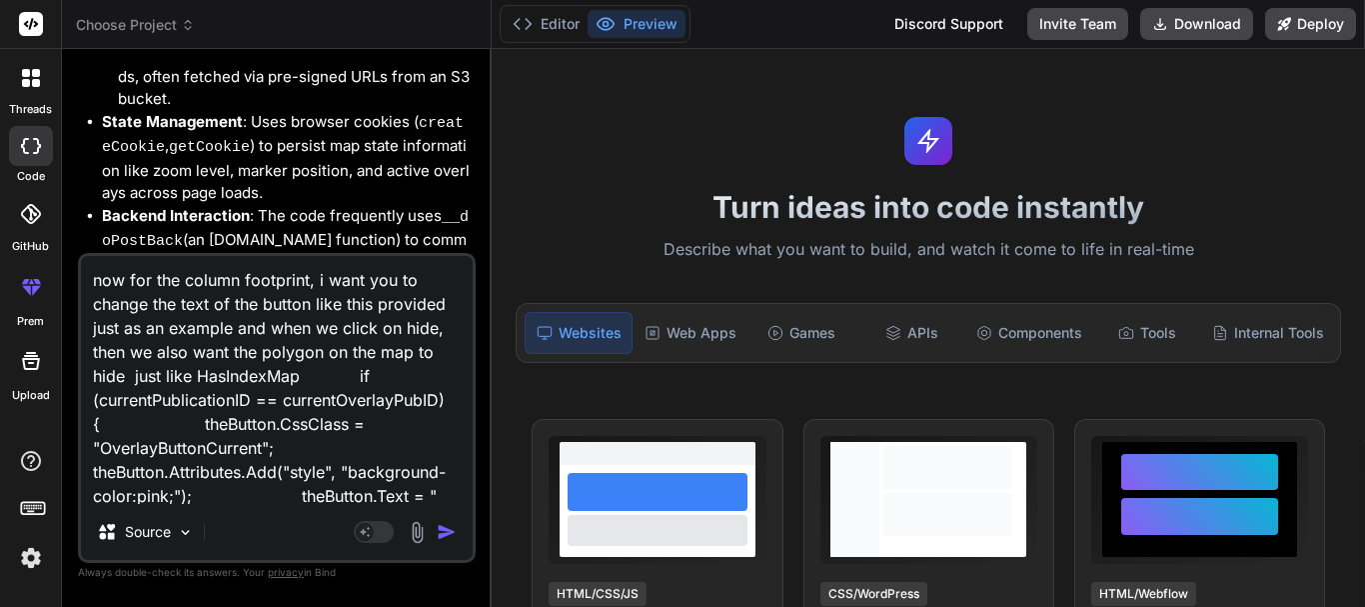
type textarea "x"
type textarea "now for the column footprint, i want you to change the text of the button like …"
type textarea "x"
type textarea "now for the column footprint, i want you to change the text of the button like …"
type textarea "x"
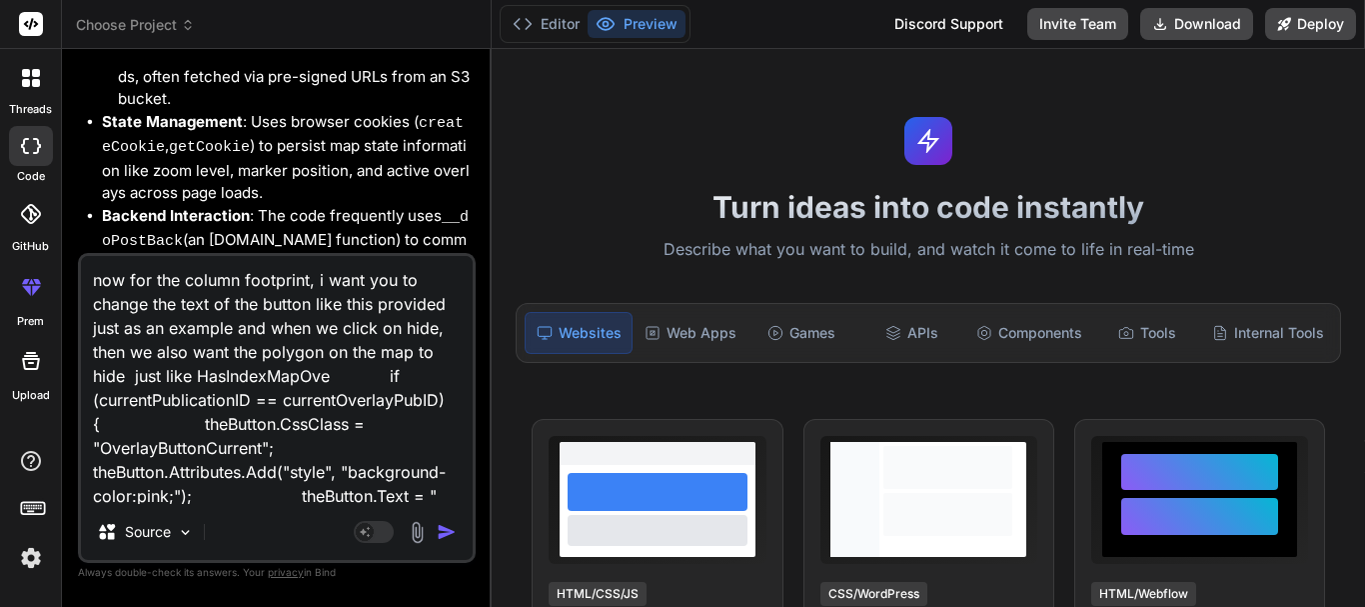
type textarea "now for the column footprint, i want you to change the text of the button like …"
type textarea "x"
type textarea "now for the column footprint, i want you to change the text of the button like …"
type textarea "x"
type textarea "now for the column footprint, i want you to change the text of the button like …"
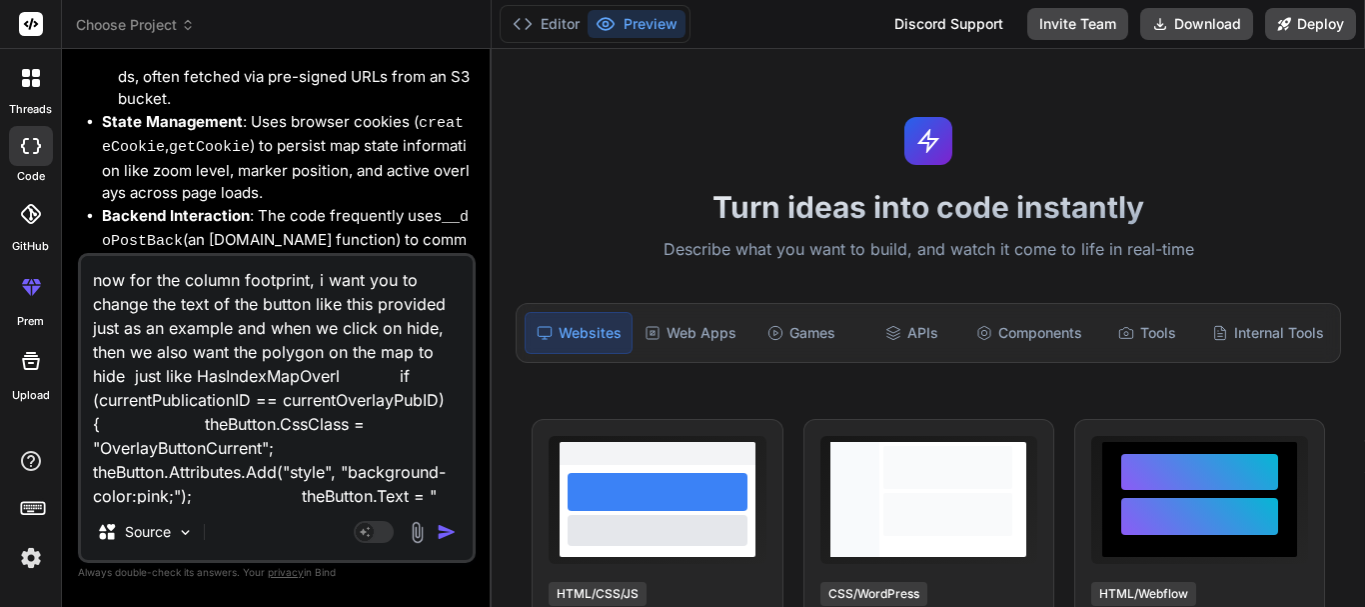
type textarea "x"
type textarea "now for the column footprint, i want you to change the text of the button like …"
type textarea "x"
type textarea "now for the column footprint, i want you to change the text of the button like …"
type textarea "x"
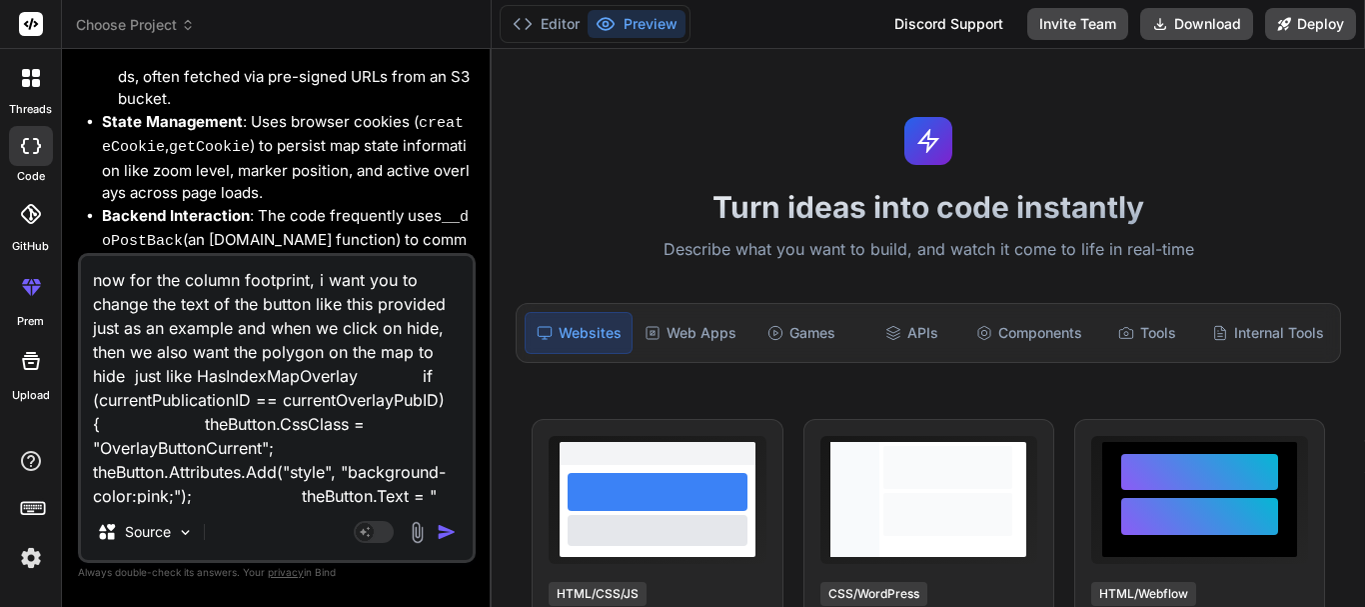
type textarea "now for the column footprint, i want you to change the text of the button like …"
type textarea "x"
type textarea "now for the column footprint, i want you to change the text of the button like …"
type textarea "x"
type textarea "now for the column footprint, i want you to change the text of the button like …"
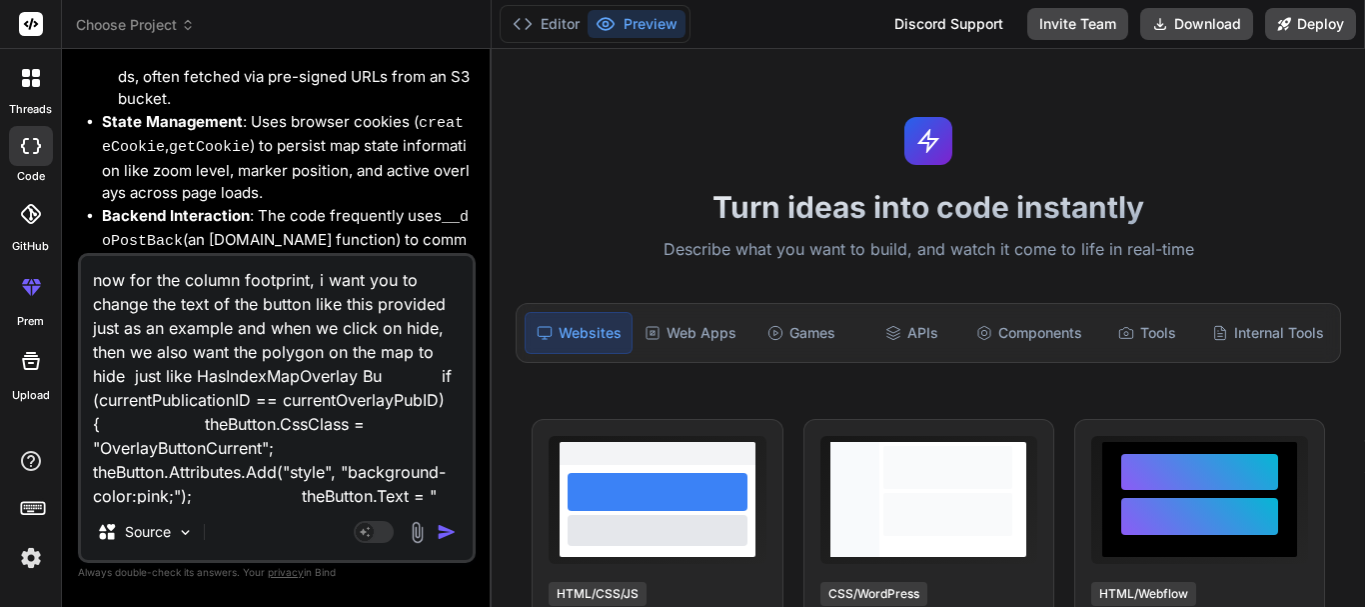
type textarea "x"
type textarea "now for the column footprint, i want you to change the text of the button like …"
type textarea "x"
type textarea "now for the column footprint, i want you to change the text of the button like …"
type textarea "x"
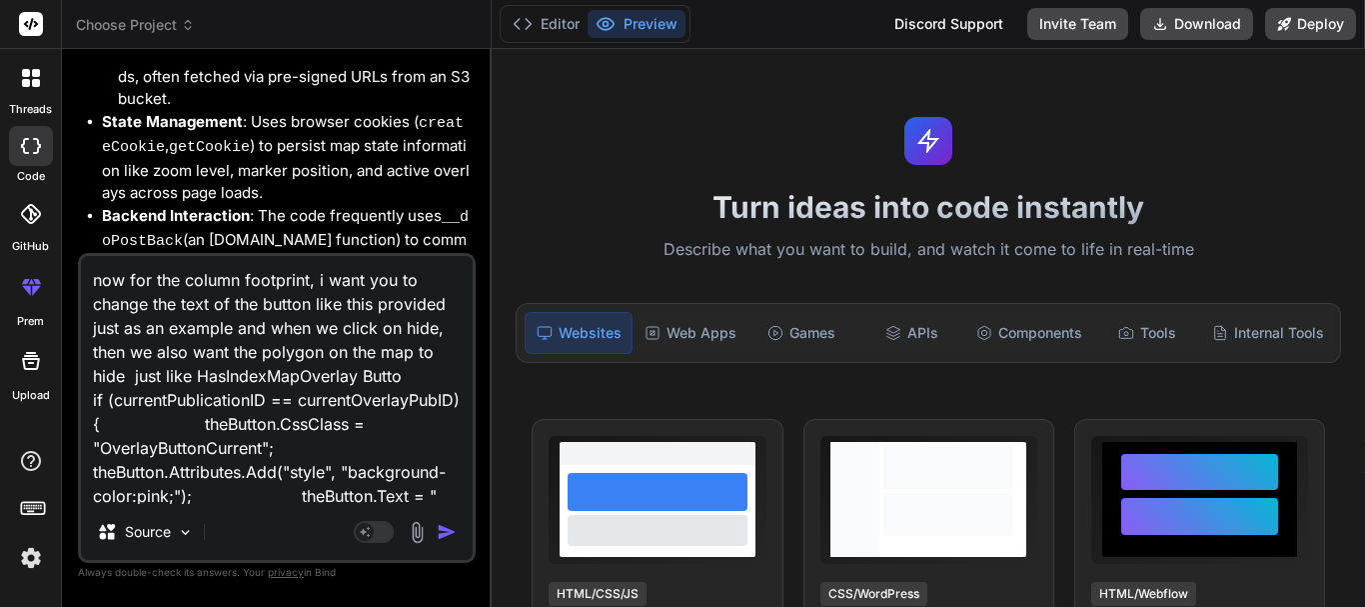
type textarea "now for the column footprint, i want you to change the text of the button like …"
type textarea "x"
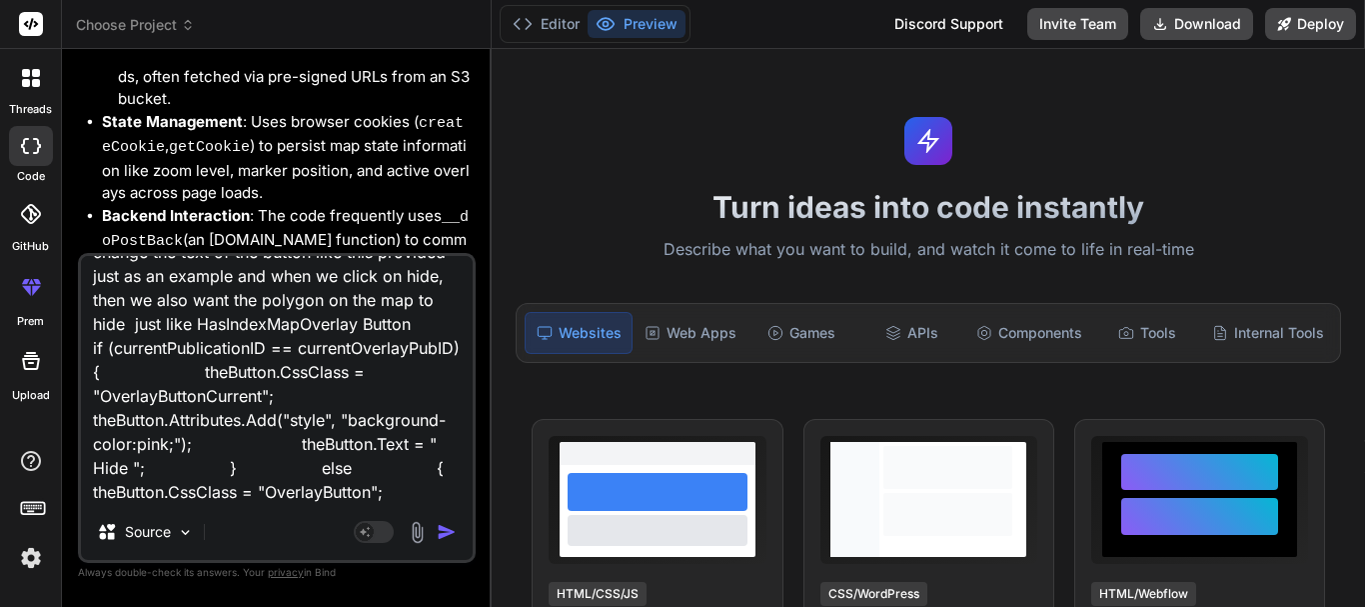
scroll to position [76, 0]
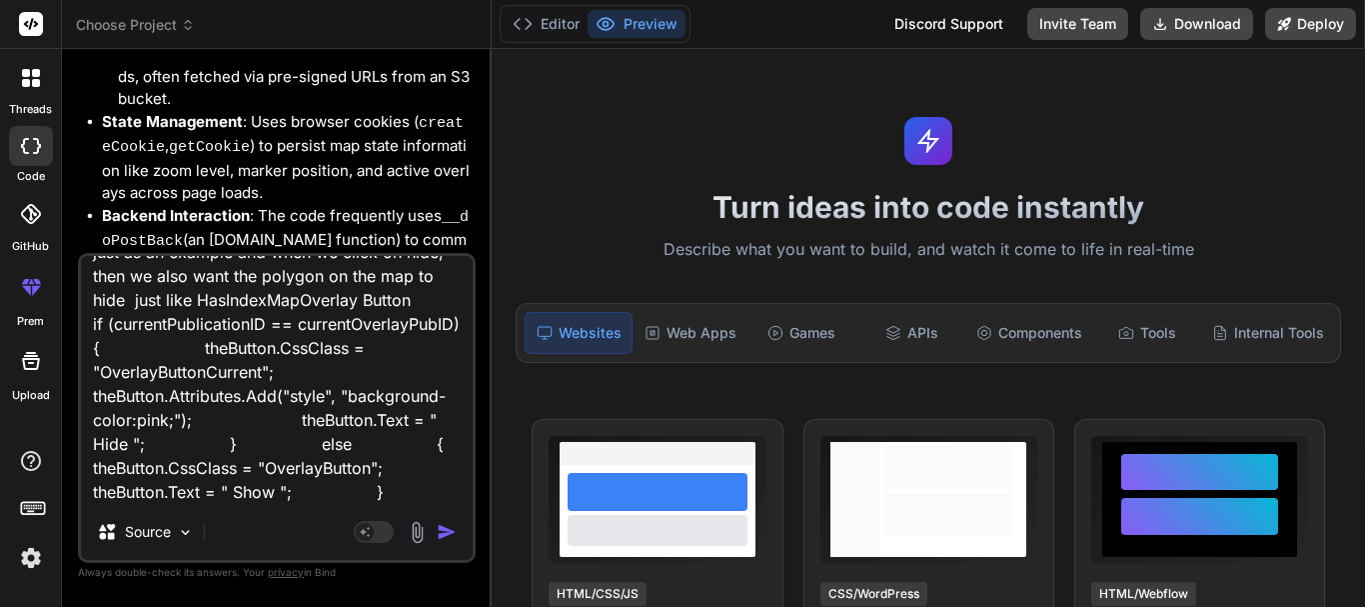
type textarea "now for the column footprint, i want you to change the text of the button like …"
click at [438, 527] on img "button" at bounding box center [447, 532] width 20 height 20
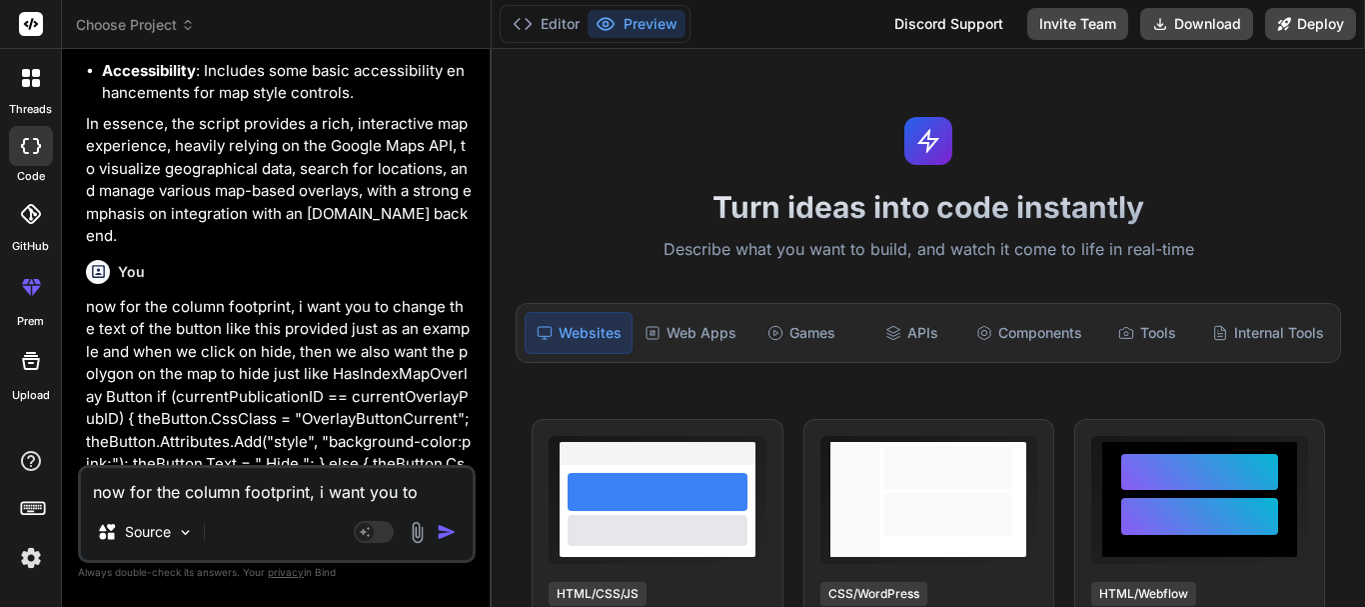
scroll to position [30750, 0]
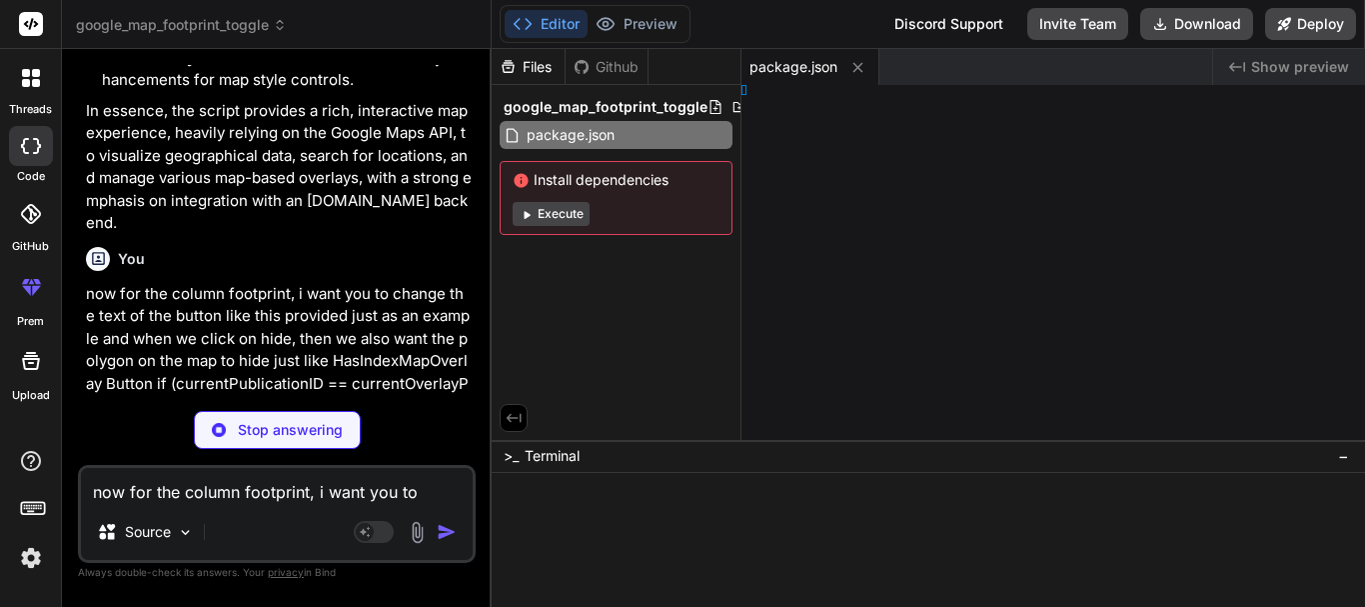
type textarea "x"
type textarea "> </html>"
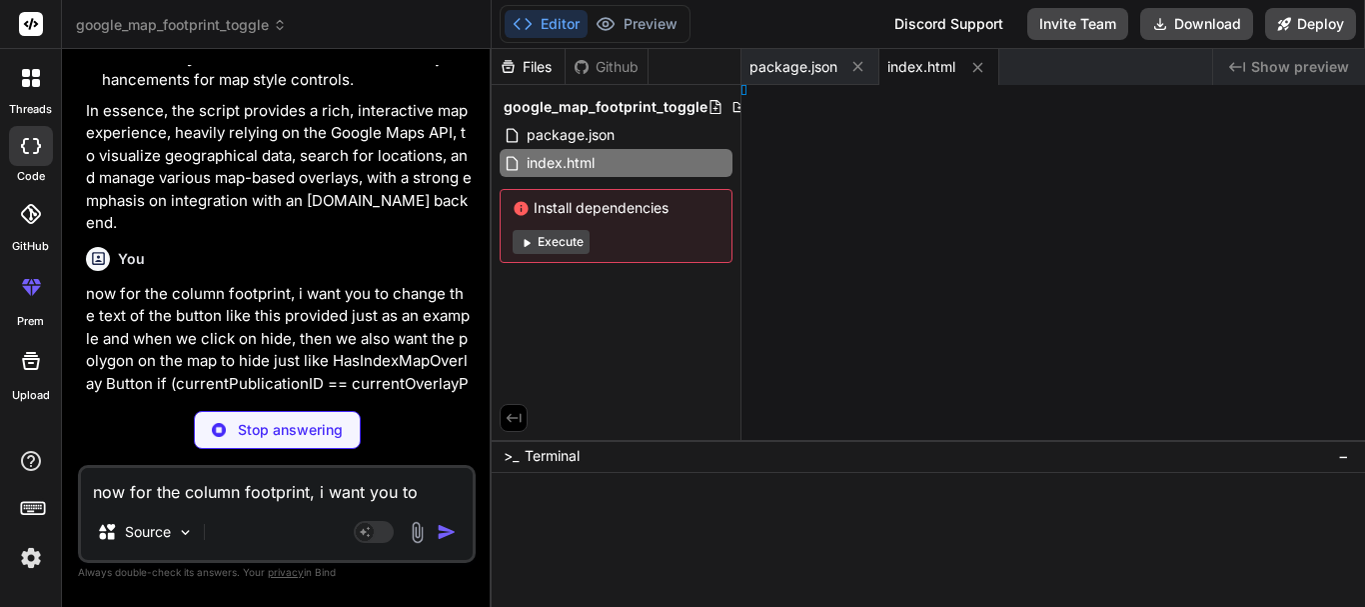
type textarea "x"
type textarea "#f2f2f2; }"
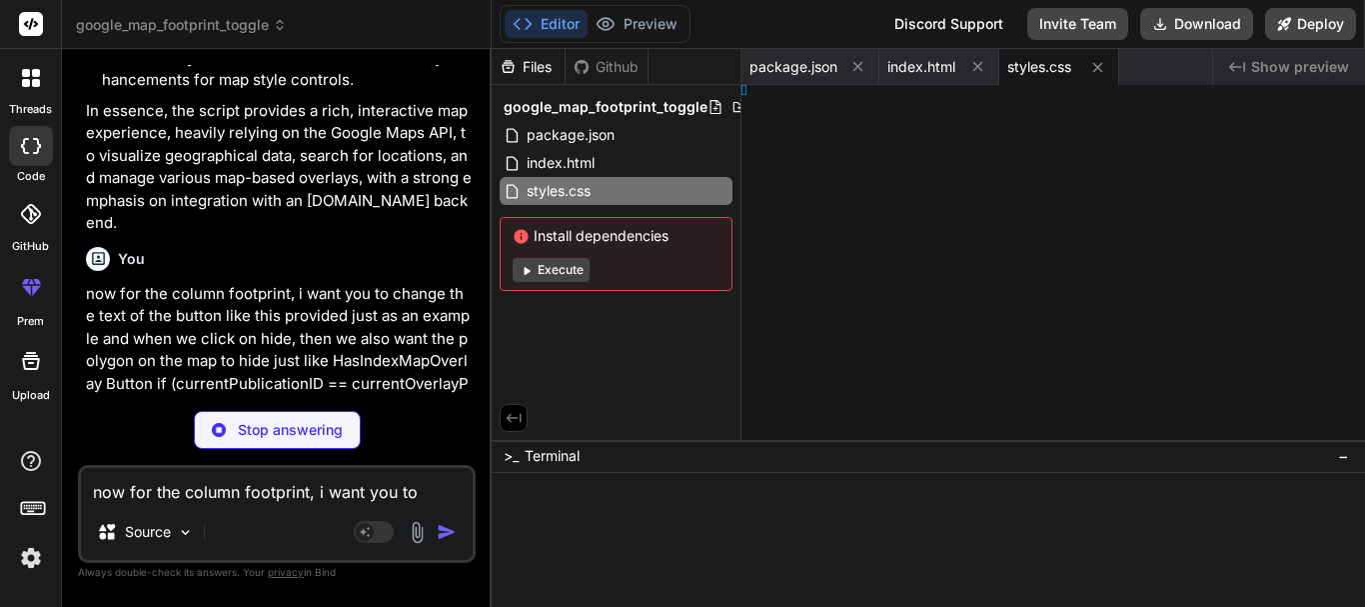
type textarea "x"
type textarea "text-align: left; } #gridPublications tr:nth-child(even) { background-color: #f…"
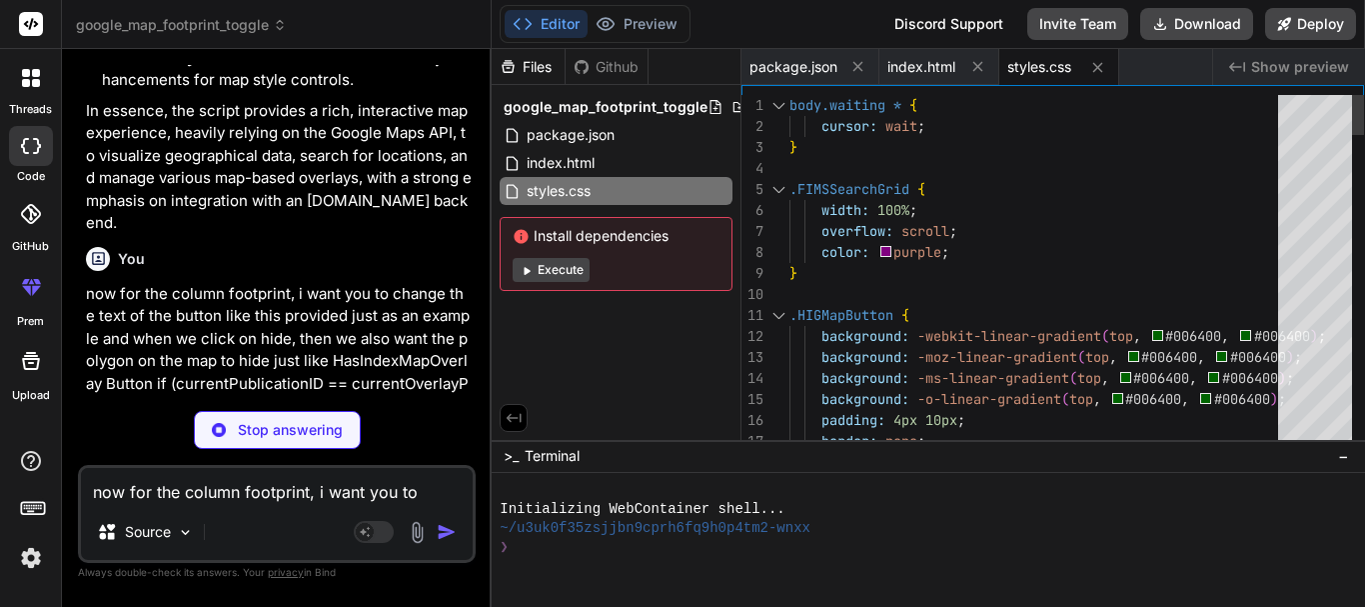
type textarea "x"
type textarea "currentFootprintRowId = publicationId; clickedButton.textContent = 'Hide'; clic…"
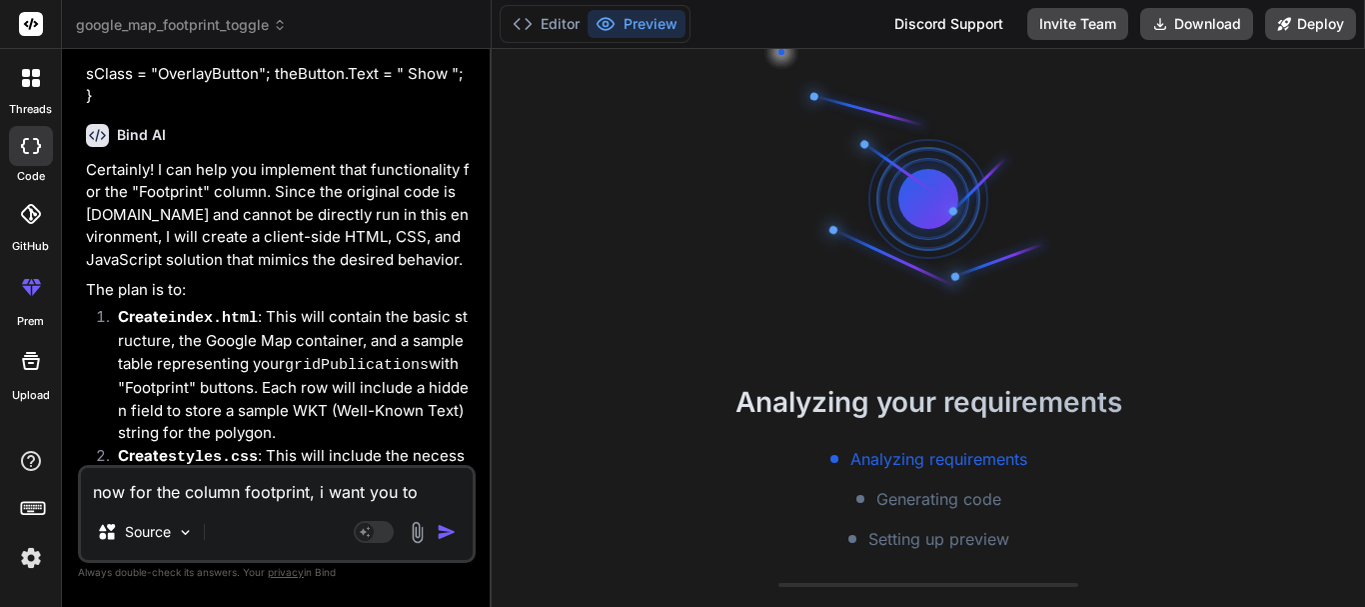
scroll to position [190, 0]
type textarea "x"
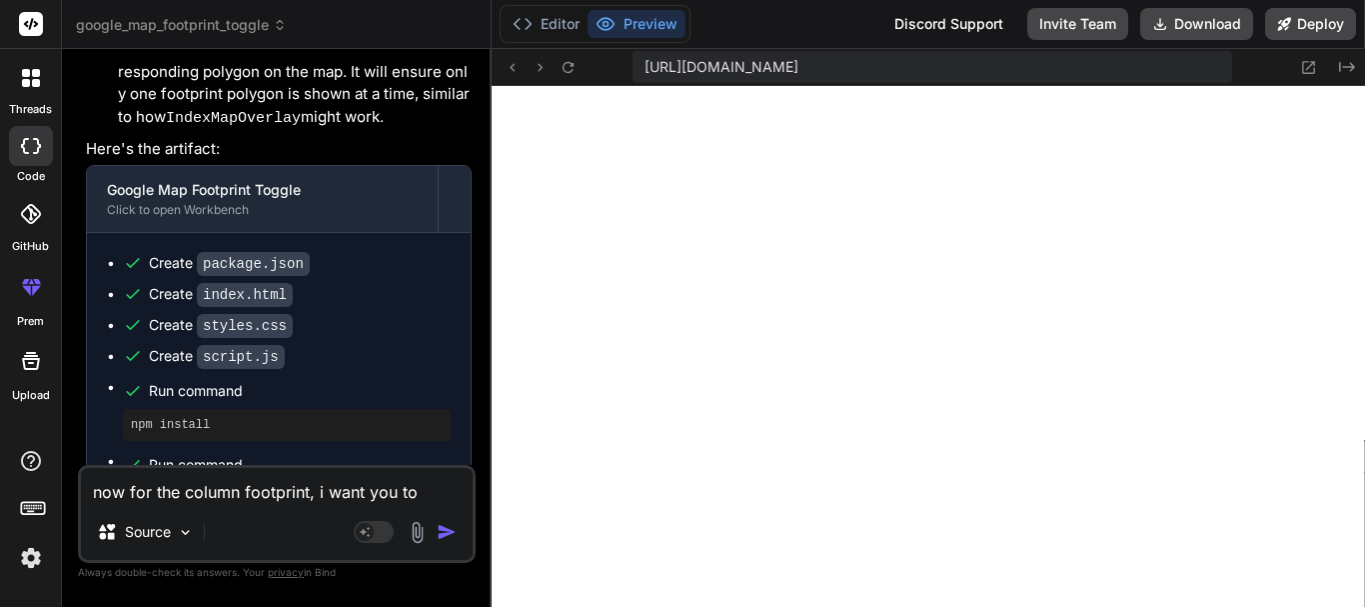
scroll to position [31810, 0]
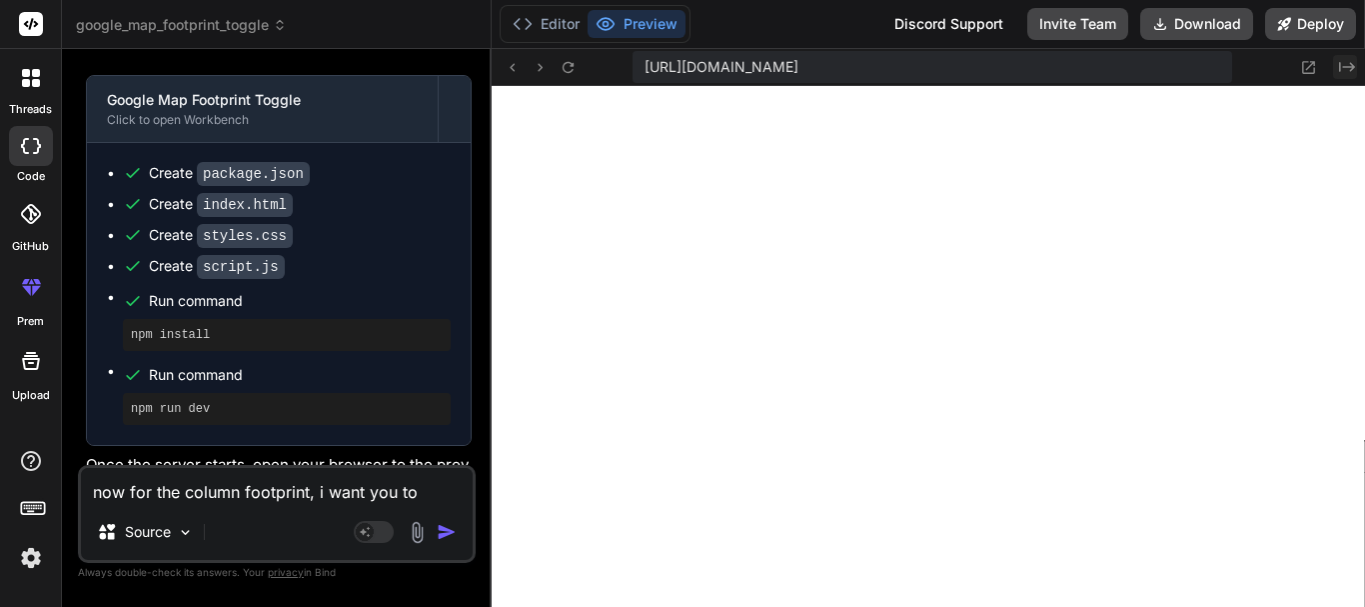
click at [1348, 68] on icon "Created with Pixso." at bounding box center [1347, 67] width 16 height 16
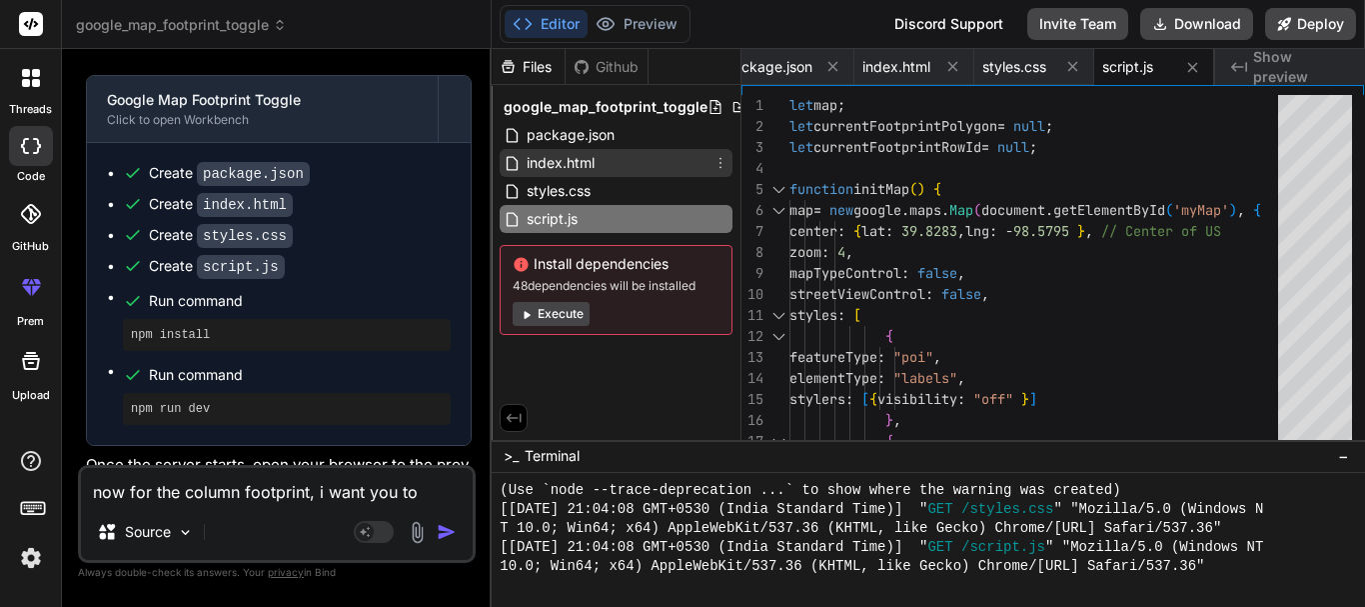
click at [565, 163] on span "index.html" at bounding box center [561, 163] width 72 height 24
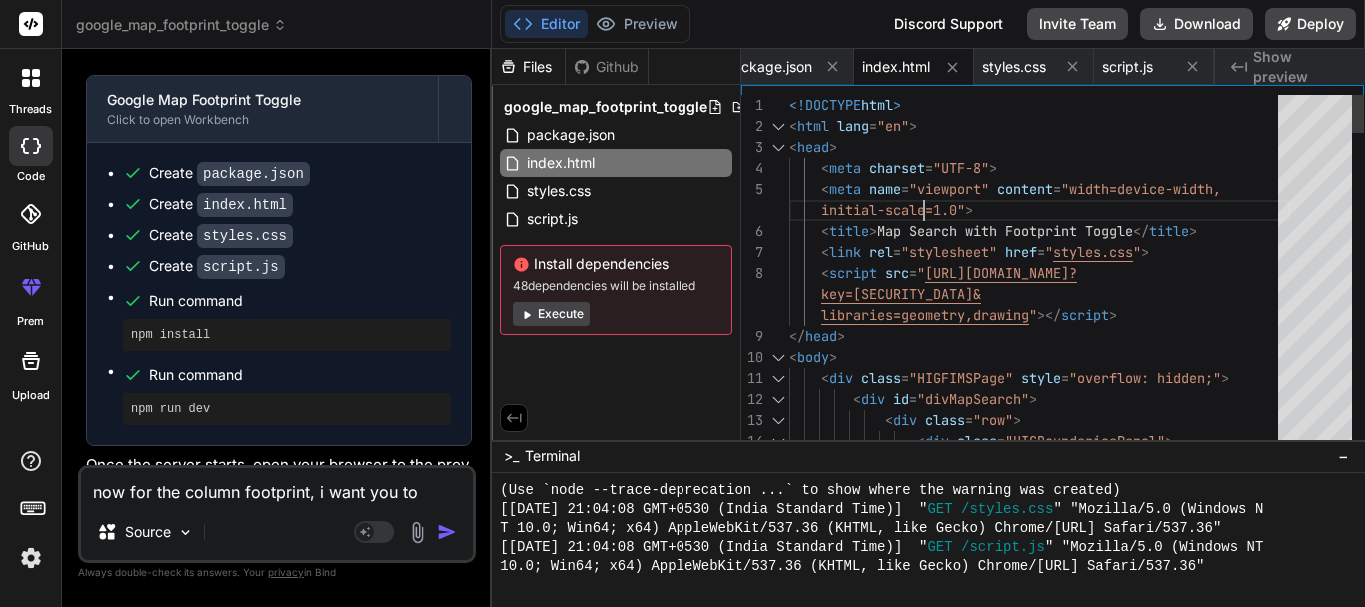
scroll to position [0, 0]
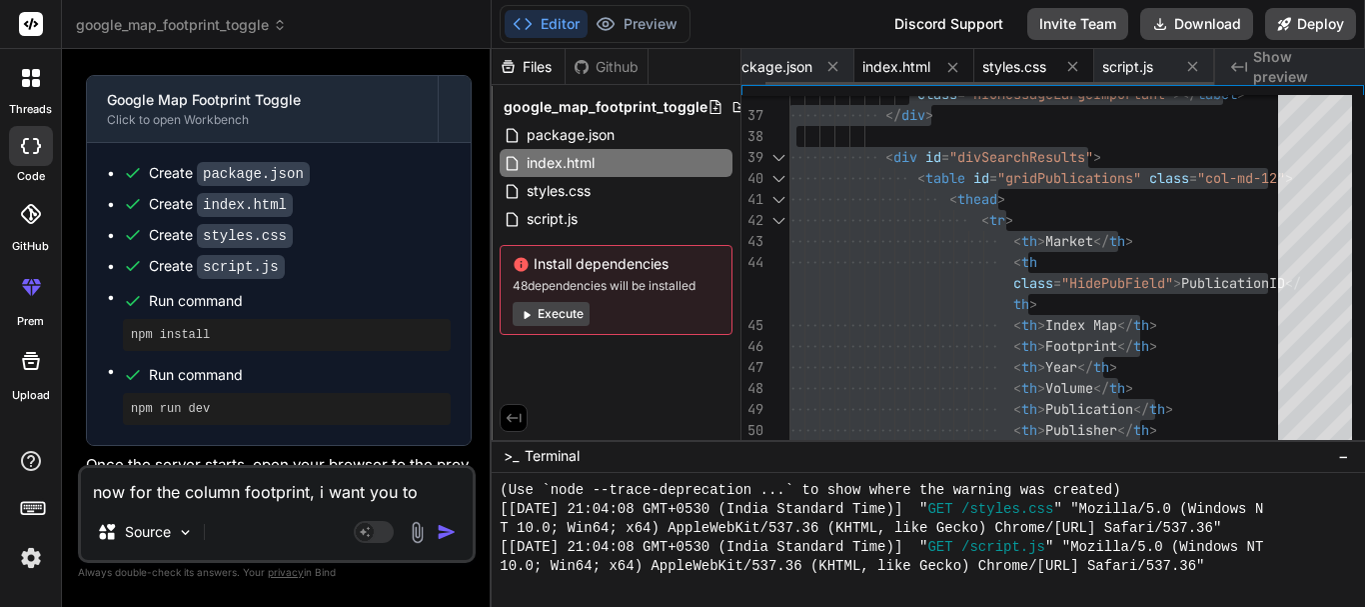
click at [1020, 59] on span "styles.css" at bounding box center [1014, 67] width 64 height 20
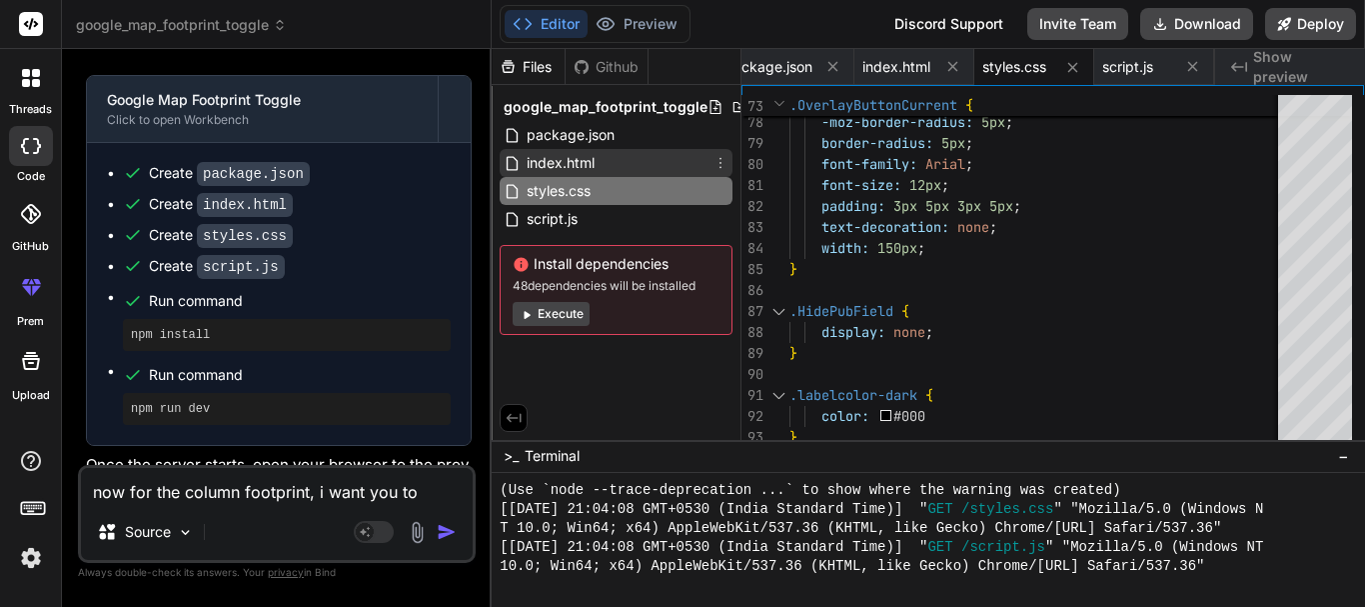
click at [581, 163] on span "index.html" at bounding box center [561, 163] width 72 height 24
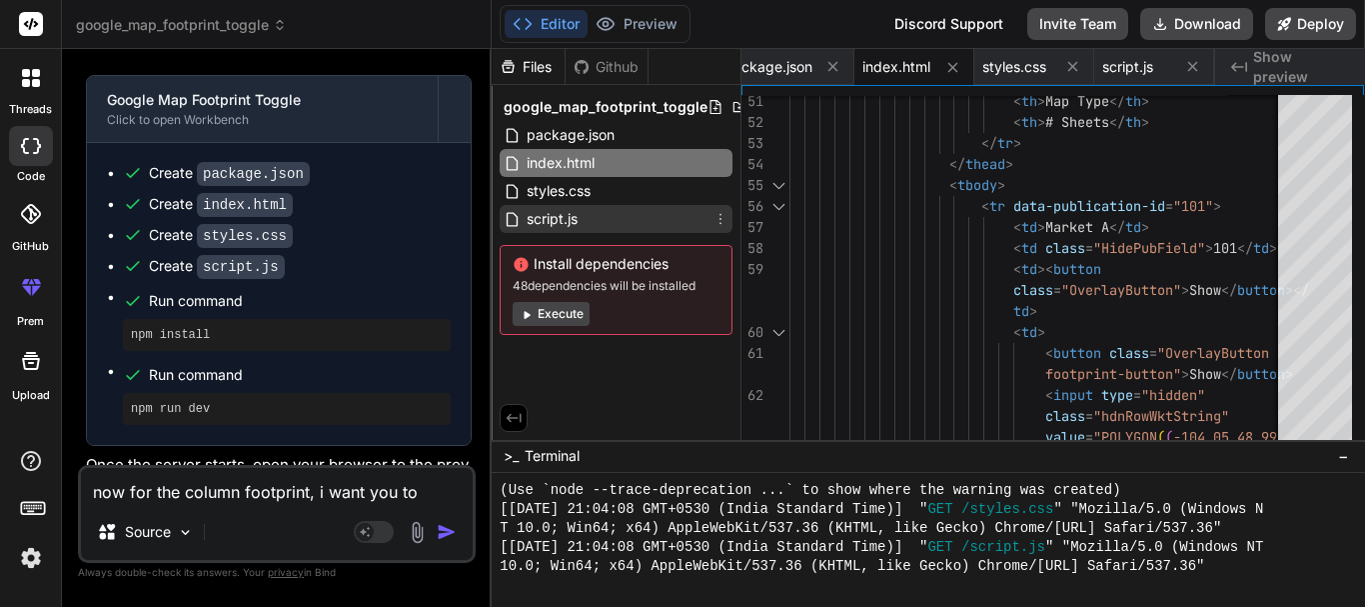
click at [551, 221] on span "script.js" at bounding box center [552, 219] width 55 height 24
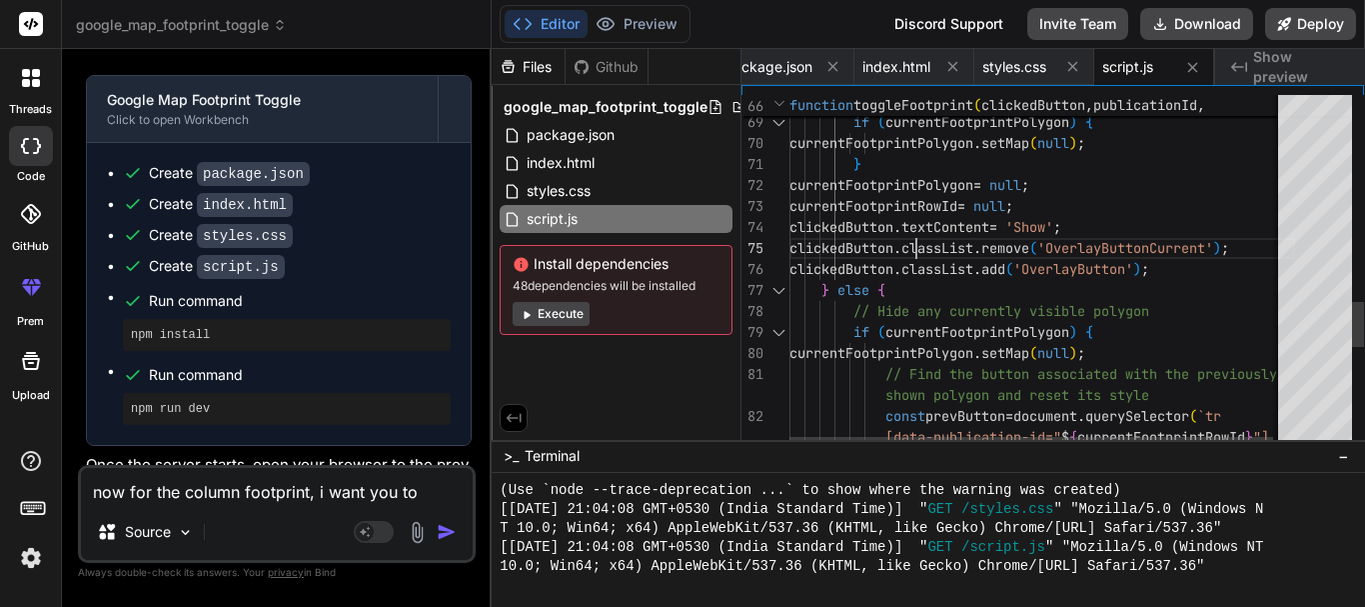
type textarea "let map; let currentFootprintPolygon = null; let currentFootprintRowId = null; …"
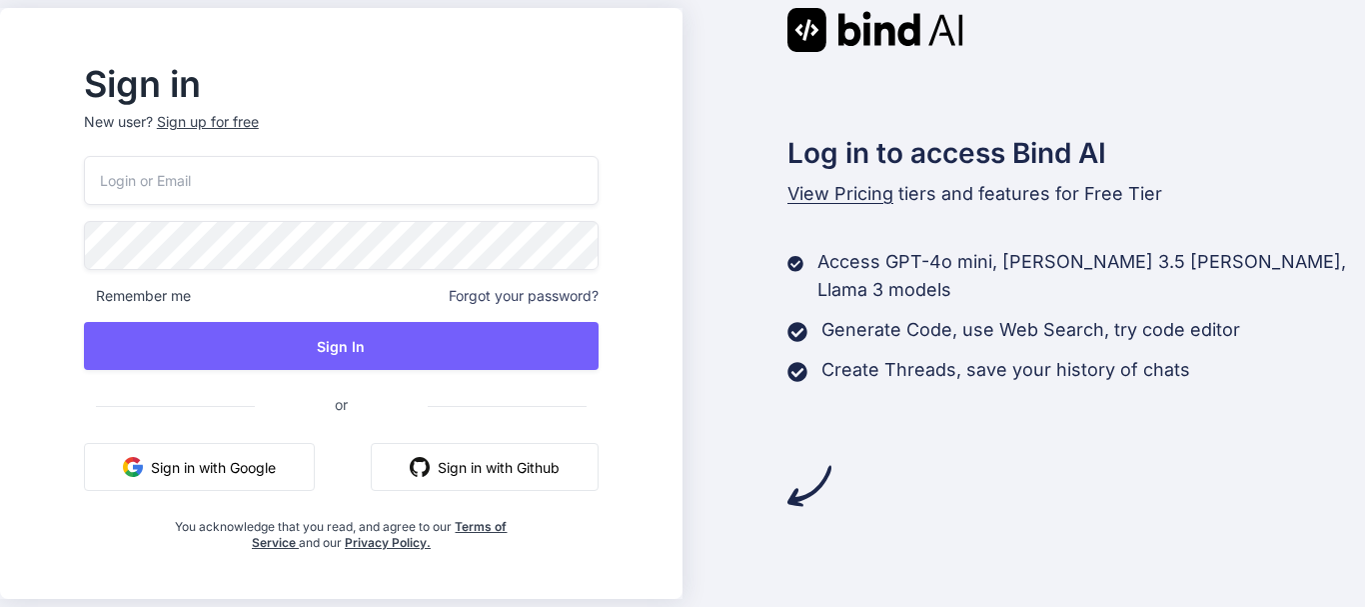
click at [407, 209] on div "Remember me Forgot your password? Sign In or Sign in with Google Sign in with G…" at bounding box center [341, 353] width 515 height 395
click at [357, 200] on input "email" at bounding box center [341, 180] width 515 height 49
type input "[EMAIL_ADDRESS][DOMAIN_NAME]"
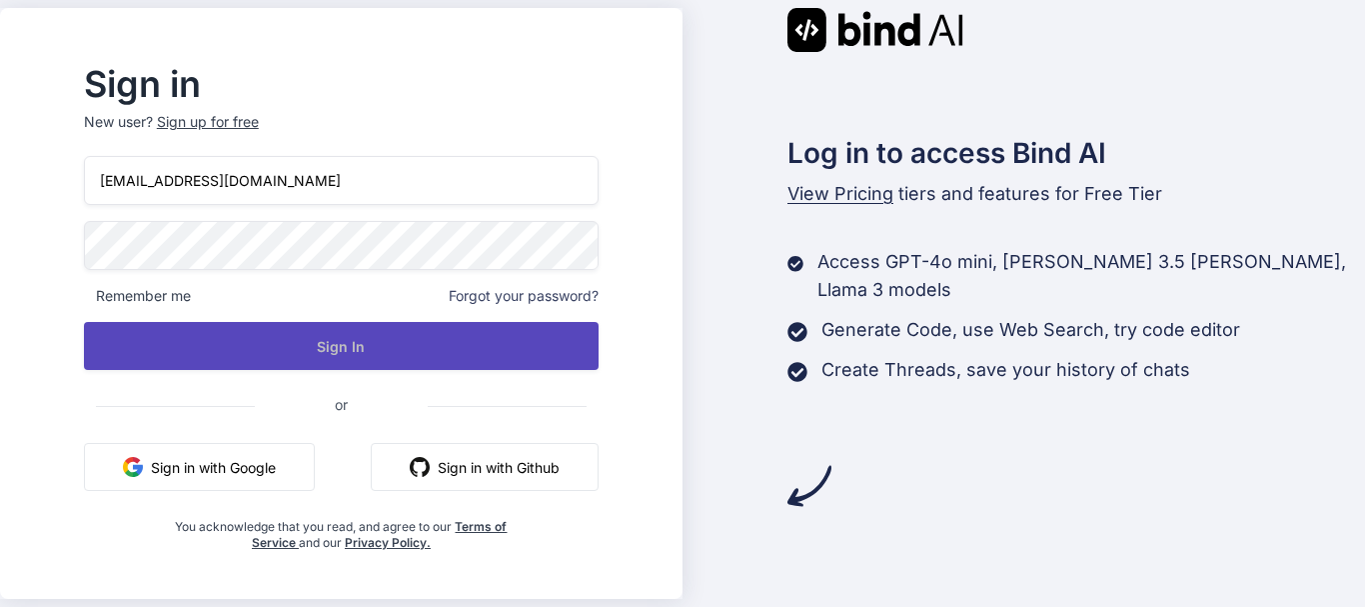
click at [356, 343] on button "Sign In" at bounding box center [341, 346] width 515 height 48
